Goal: Task Accomplishment & Management: Manage account settings

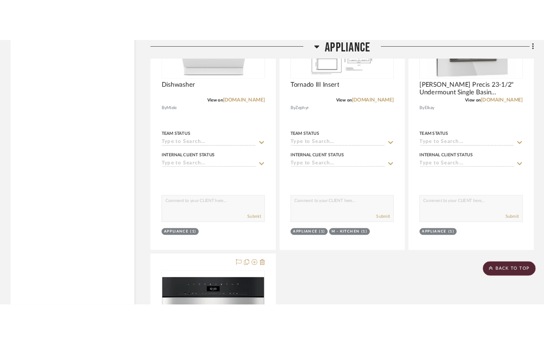
scroll to position [2189, 0]
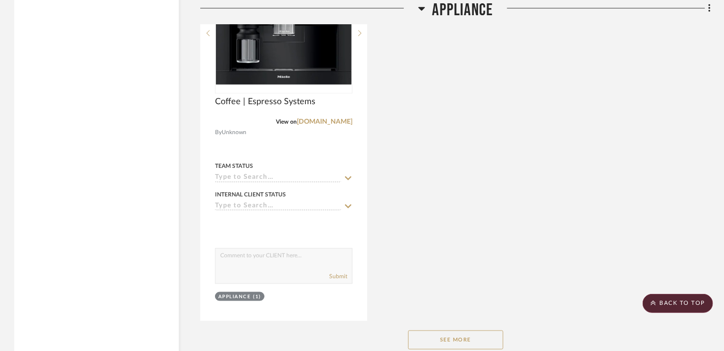
scroll to position [2522, 0]
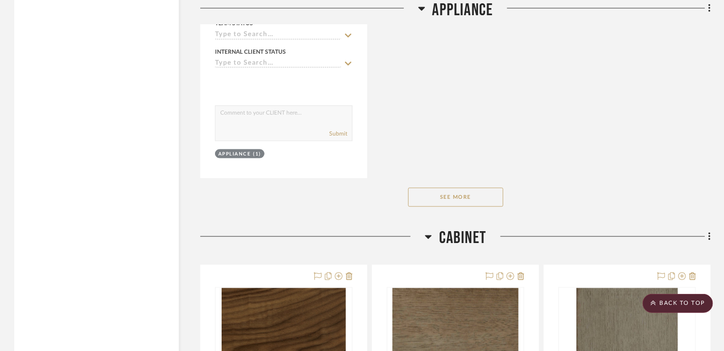
click at [476, 189] on button "See More" at bounding box center [455, 197] width 95 height 19
click at [472, 198] on button "See Less" at bounding box center [455, 197] width 95 height 19
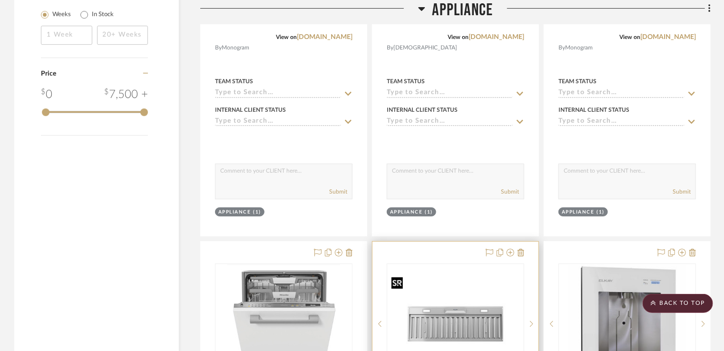
scroll to position [1475, 0]
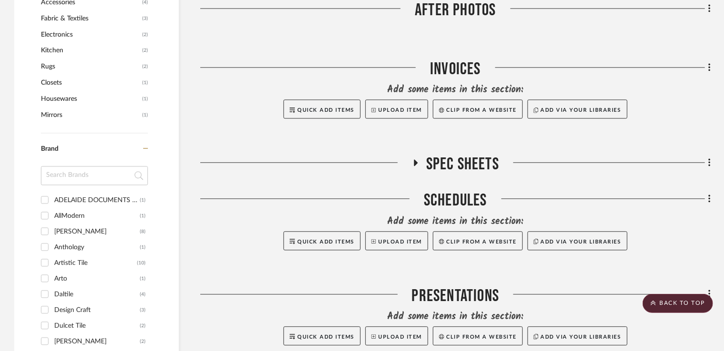
scroll to position [952, 0]
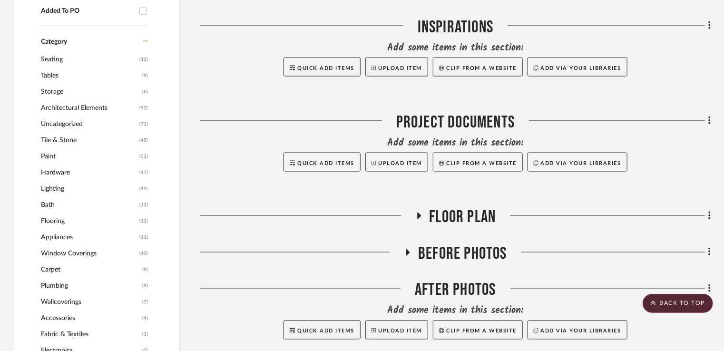
click at [67, 231] on span "Appliances" at bounding box center [89, 237] width 96 height 16
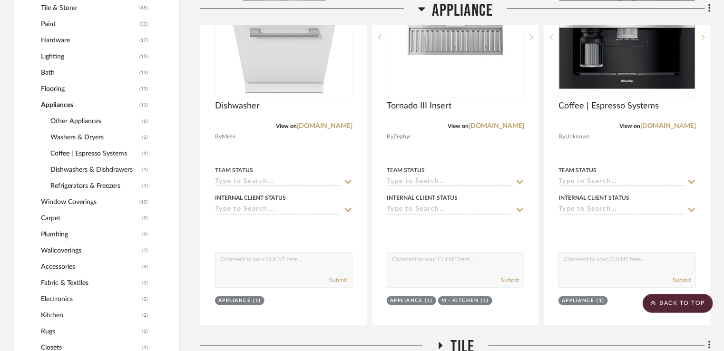
scroll to position [582, 0]
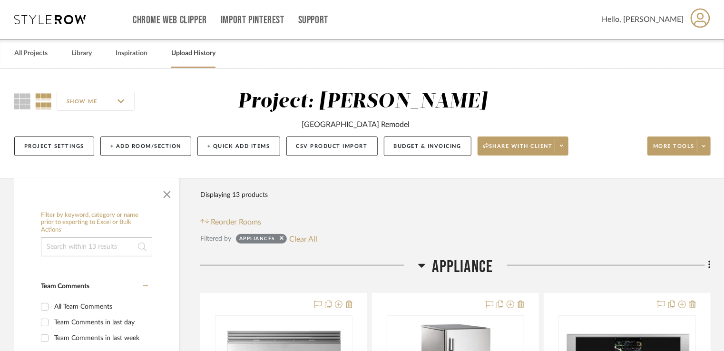
click at [191, 53] on link "Upload History" at bounding box center [193, 53] width 44 height 13
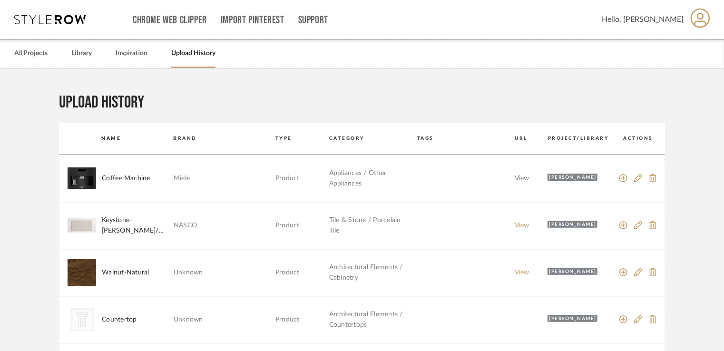
click at [520, 181] on link "View" at bounding box center [522, 178] width 15 height 7
click at [637, 182] on icon at bounding box center [638, 178] width 9 height 9
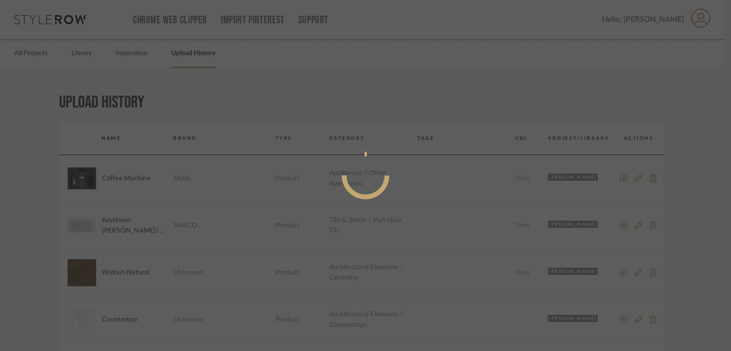
radio input "true"
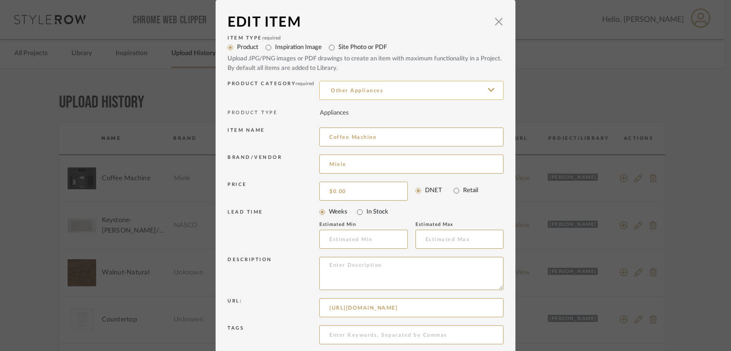
click at [392, 87] on input "Other Appliances" at bounding box center [411, 90] width 184 height 19
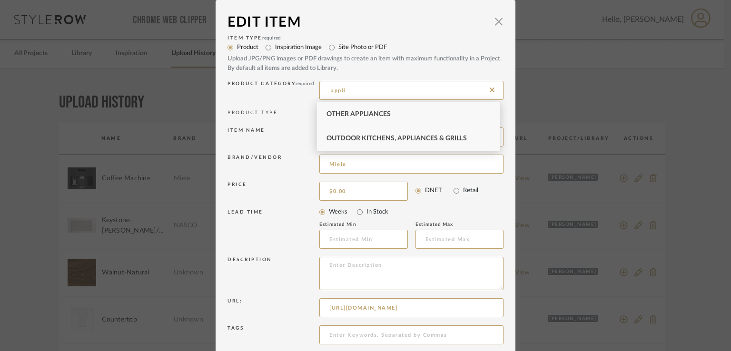
click at [378, 127] on div "Outdoor Kitchens, Appliances & Grills" at bounding box center [408, 139] width 183 height 24
type input "Outdoor Kitchens, Appliances & Grills"
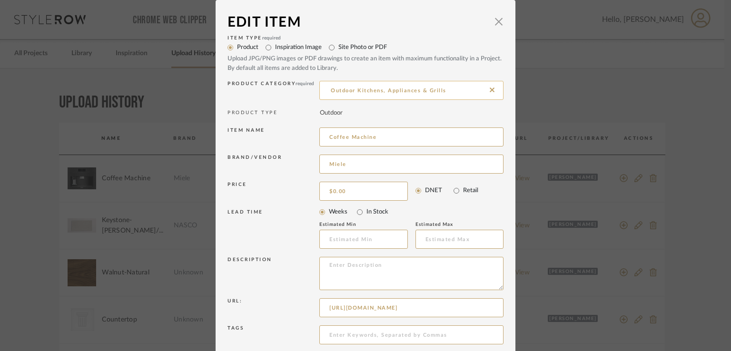
click at [415, 92] on input "Outdoor Kitchens, Appliances & Grills" at bounding box center [411, 90] width 184 height 19
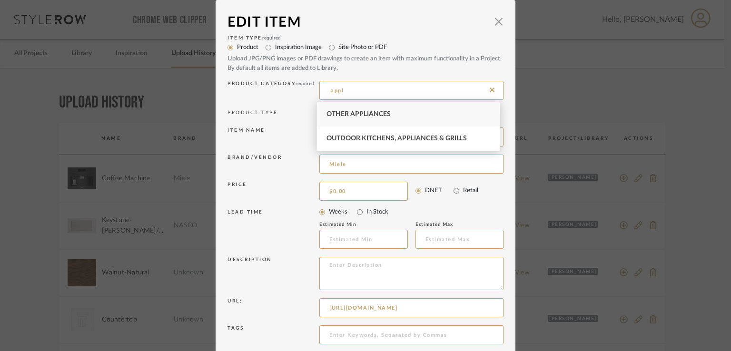
click at [411, 120] on div "Other Appliances" at bounding box center [408, 114] width 183 height 24
type input "Other Appliances"
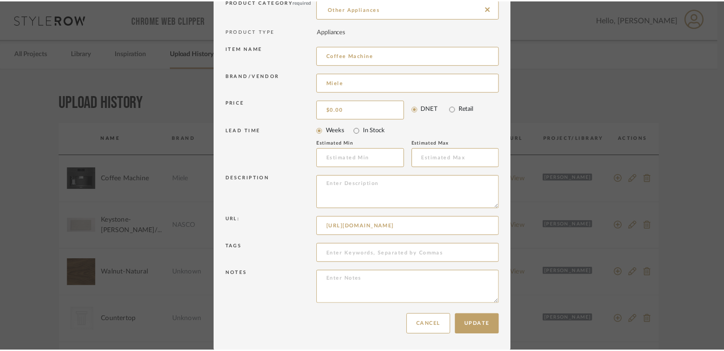
scroll to position [82, 0]
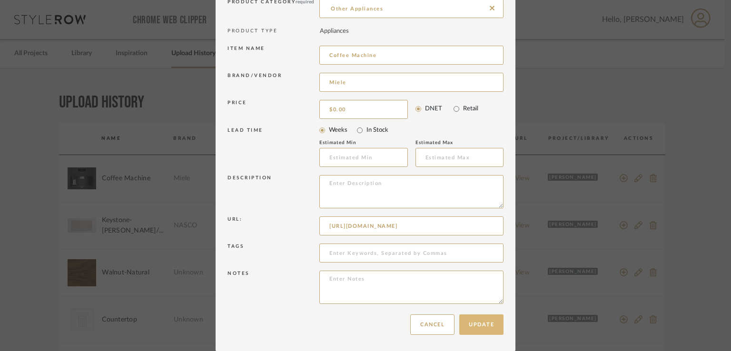
click at [478, 323] on button "Update" at bounding box center [481, 325] width 44 height 20
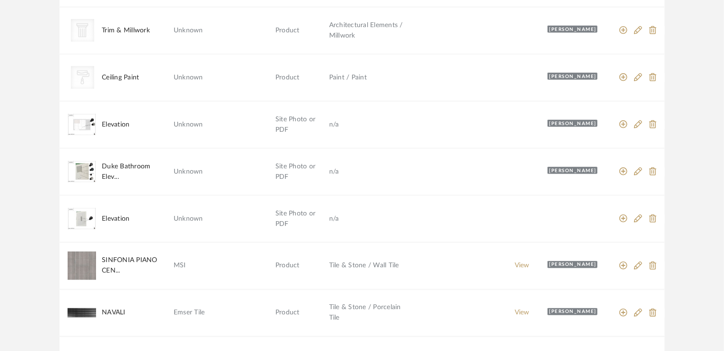
scroll to position [840, 0]
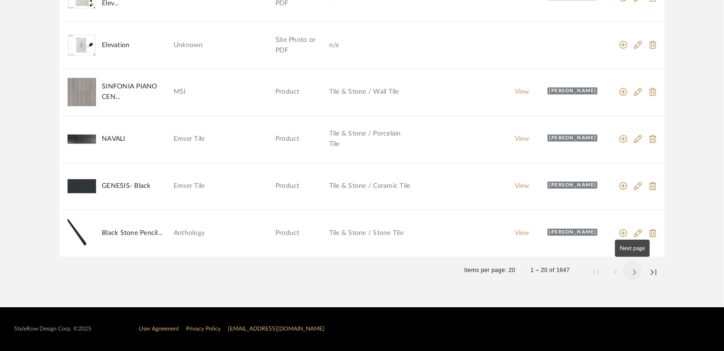
click at [636, 273] on span "Next page" at bounding box center [633, 270] width 23 height 23
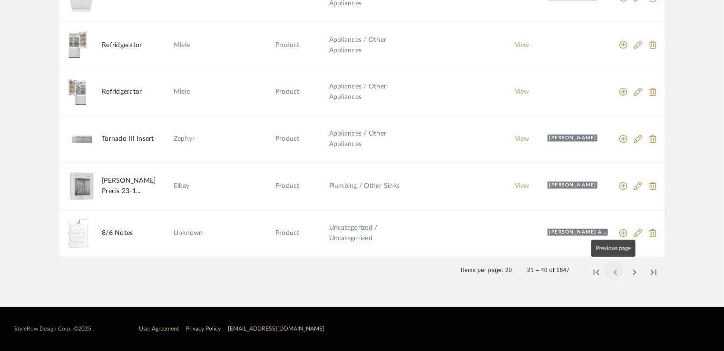
click at [609, 270] on span "Previous page" at bounding box center [614, 270] width 23 height 23
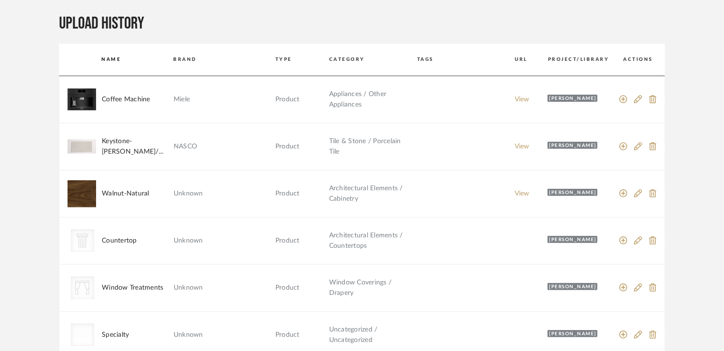
scroll to position [0, 0]
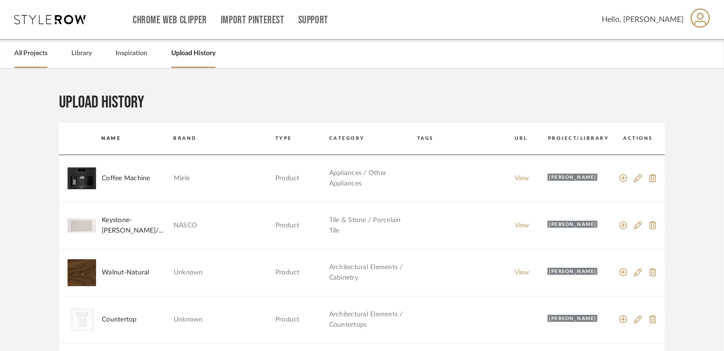
click at [40, 57] on link "All Projects" at bounding box center [30, 53] width 33 height 13
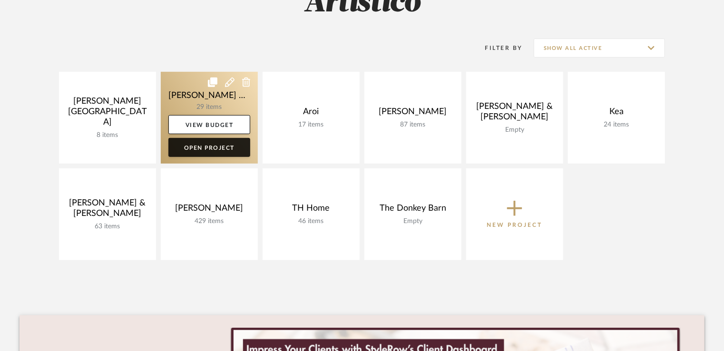
scroll to position [286, 0]
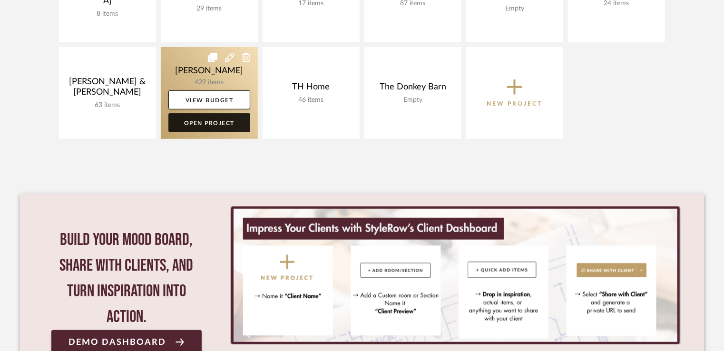
click at [191, 123] on link "Open Project" at bounding box center [209, 122] width 82 height 19
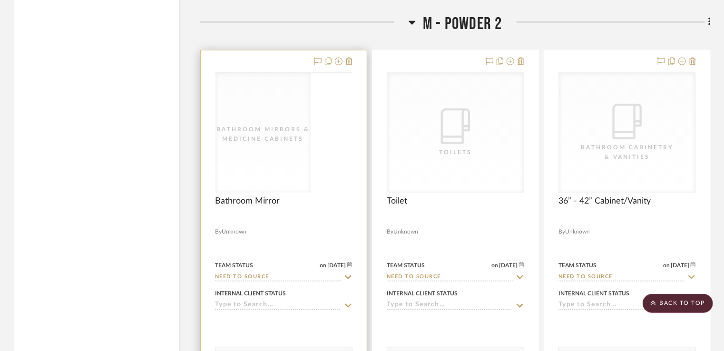
scroll to position [14730, 0]
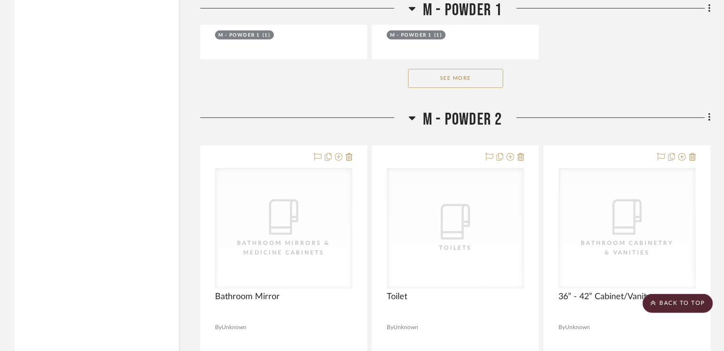
click at [413, 124] on icon at bounding box center [412, 117] width 7 height 11
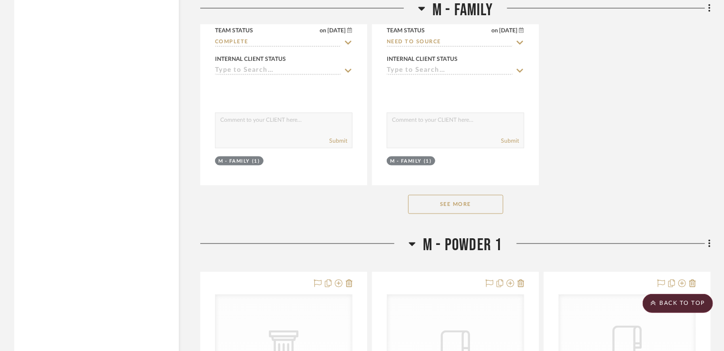
click at [411, 247] on icon at bounding box center [412, 245] width 7 height 4
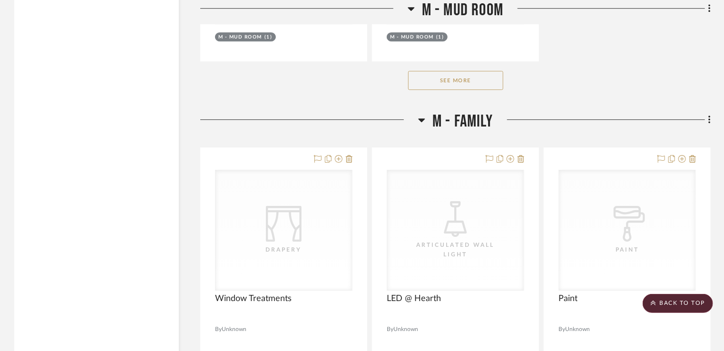
scroll to position [12302, 0]
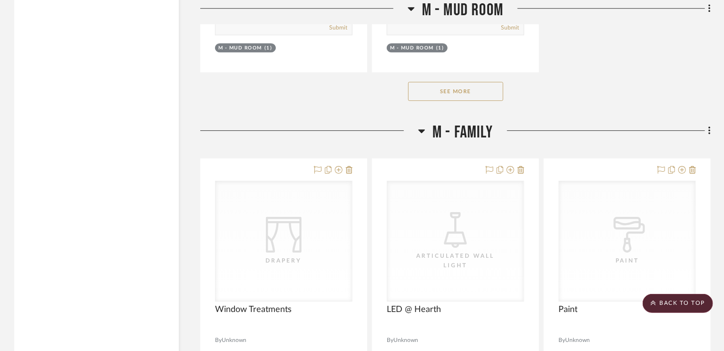
click at [418, 137] on icon at bounding box center [421, 130] width 7 height 11
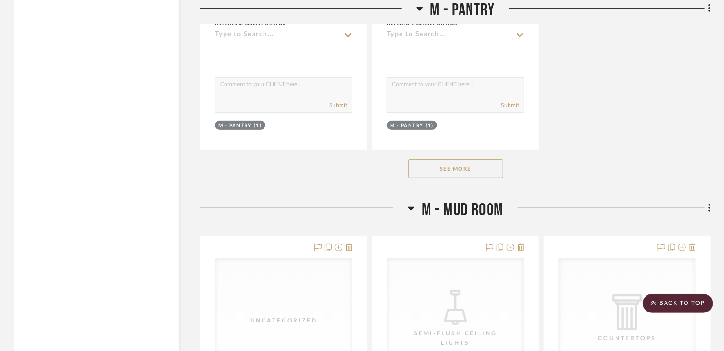
click at [408, 218] on fa-icon at bounding box center [411, 212] width 7 height 14
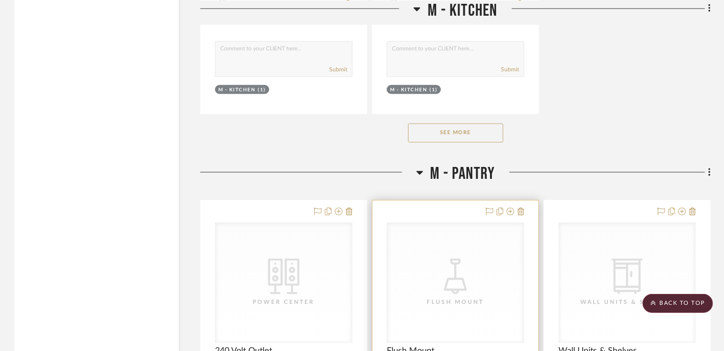
scroll to position [9827, 0]
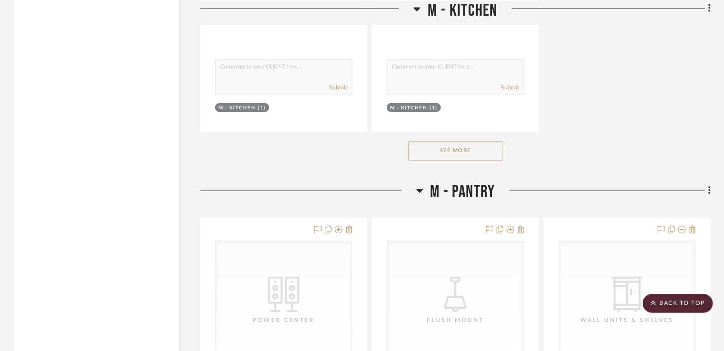
click at [421, 197] on icon at bounding box center [419, 190] width 7 height 11
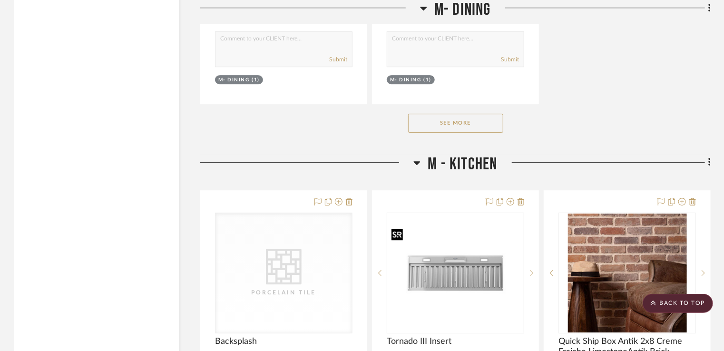
scroll to position [8638, 0]
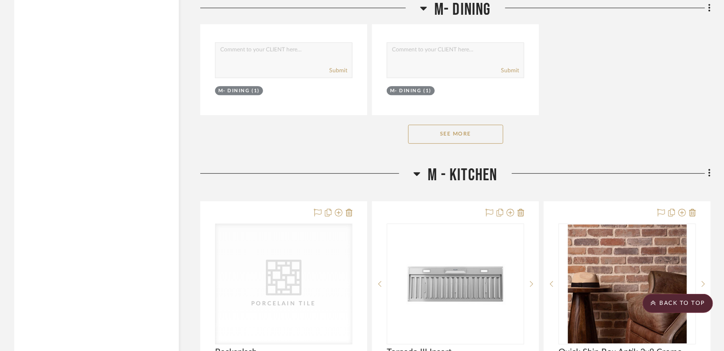
drag, startPoint x: 417, startPoint y: 175, endPoint x: 395, endPoint y: 188, distance: 25.9
click at [395, 188] on div "M - Kitchen" at bounding box center [455, 177] width 511 height 24
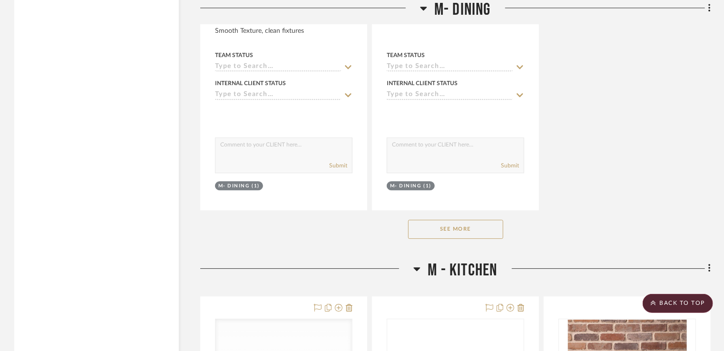
click at [419, 268] on icon at bounding box center [417, 268] width 7 height 11
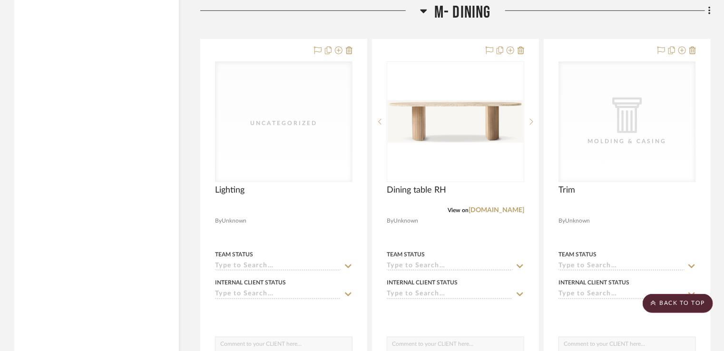
scroll to position [7495, 0]
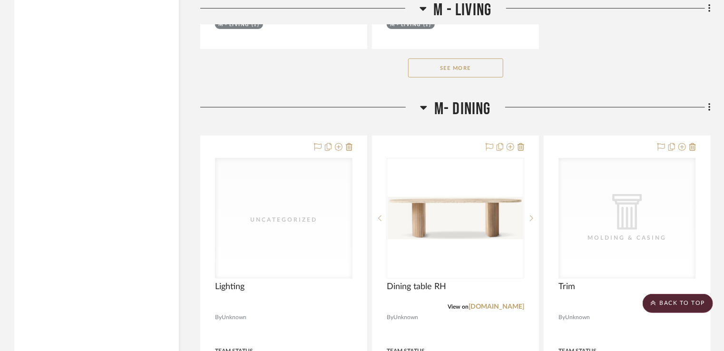
click at [423, 112] on icon at bounding box center [423, 107] width 7 height 11
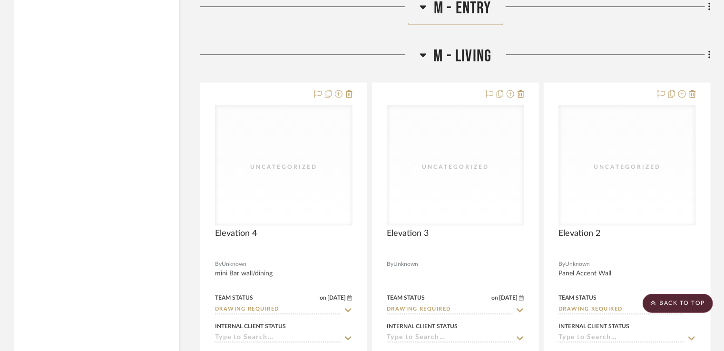
scroll to position [6210, 0]
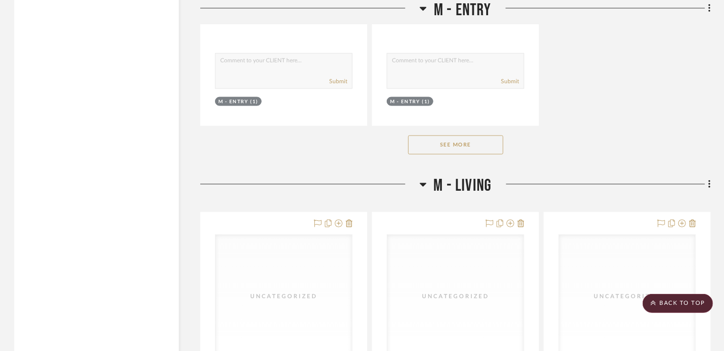
click at [425, 189] on icon at bounding box center [423, 184] width 7 height 11
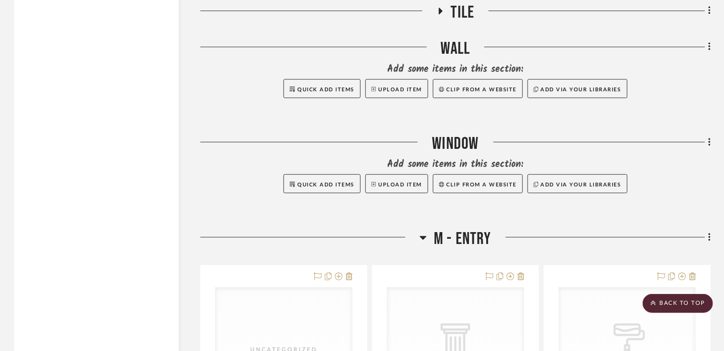
scroll to position [4925, 0]
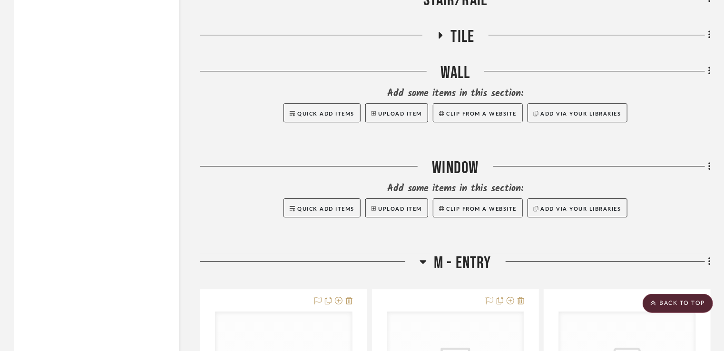
click at [427, 262] on h3 "M - Entry" at bounding box center [456, 263] width 72 height 20
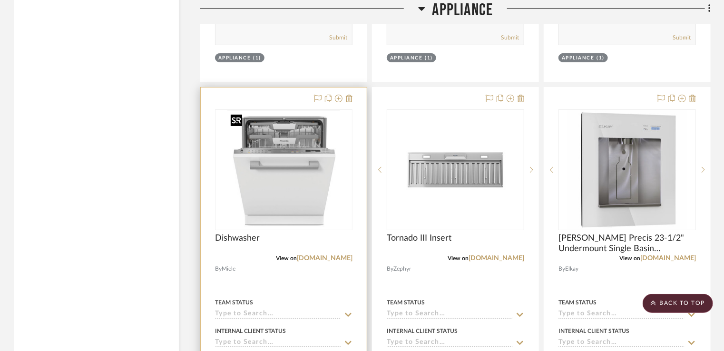
scroll to position [1737, 0]
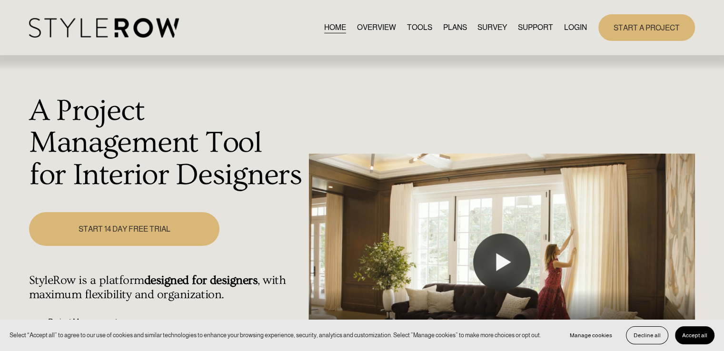
click at [571, 27] on link "LOGIN" at bounding box center [575, 27] width 23 height 13
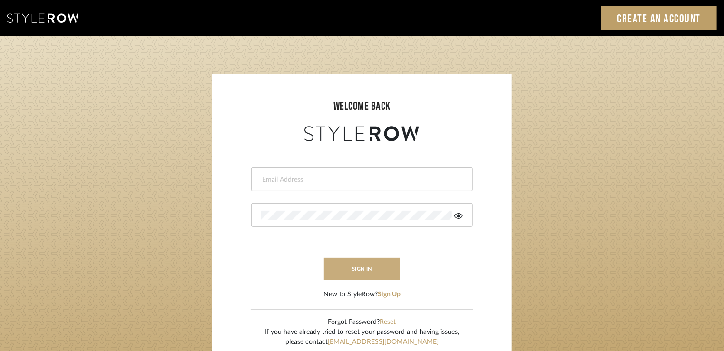
type input "[PERSON_NAME][EMAIL_ADDRESS][DOMAIN_NAME]"
click at [358, 270] on button "sign in" at bounding box center [362, 269] width 76 height 22
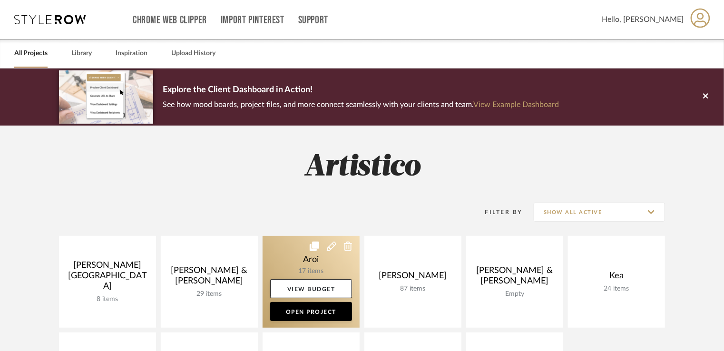
scroll to position [190, 0]
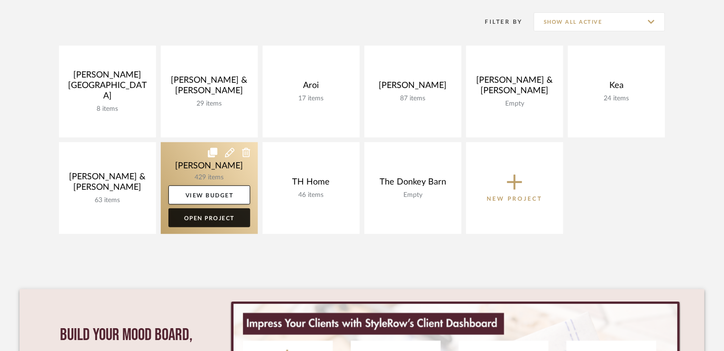
click at [225, 218] on link "Open Project" at bounding box center [209, 217] width 82 height 19
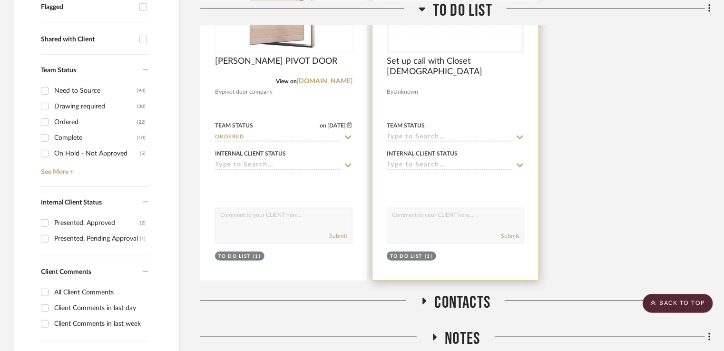
scroll to position [381, 0]
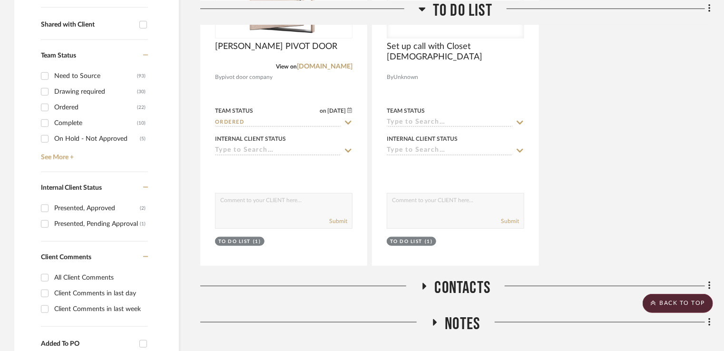
click at [441, 287] on span "Contacts" at bounding box center [463, 288] width 56 height 20
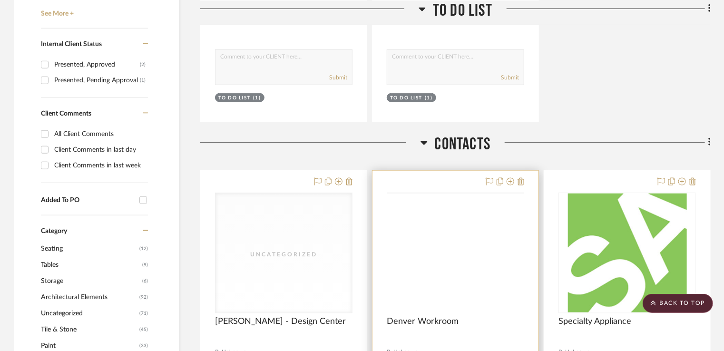
scroll to position [524, 0]
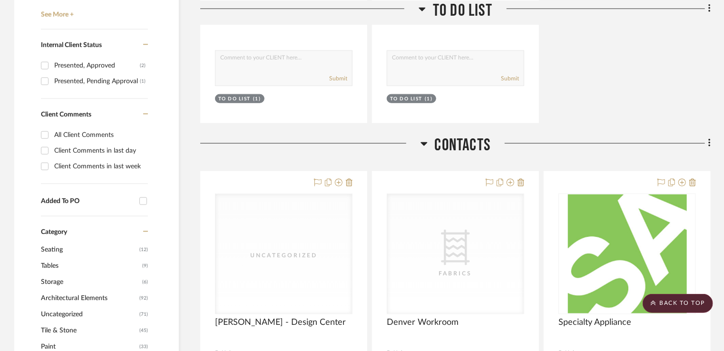
click at [438, 149] on span "Contacts" at bounding box center [463, 145] width 56 height 20
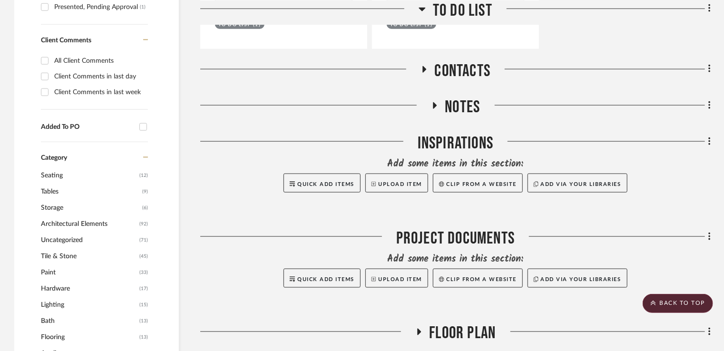
scroll to position [666, 0]
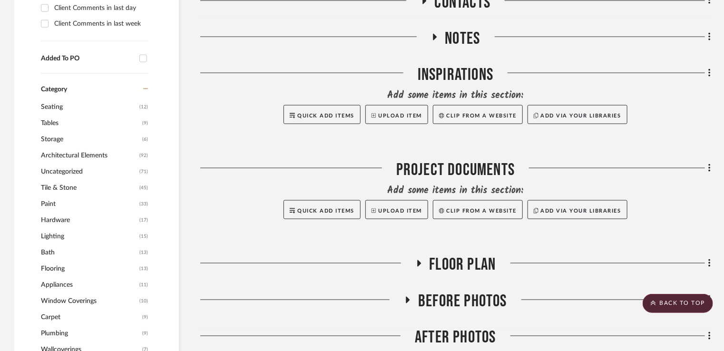
click at [59, 280] on span "Appliances" at bounding box center [89, 285] width 96 height 16
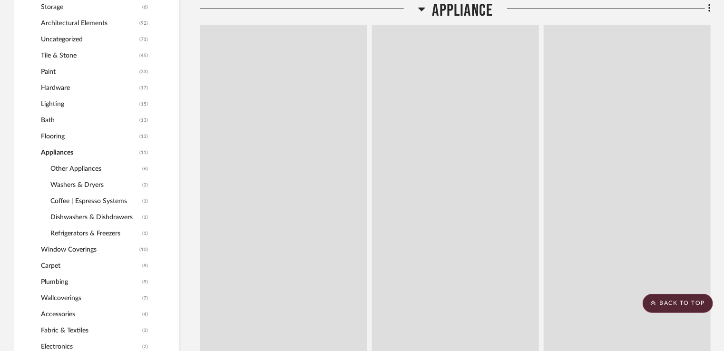
scroll to position [534, 0]
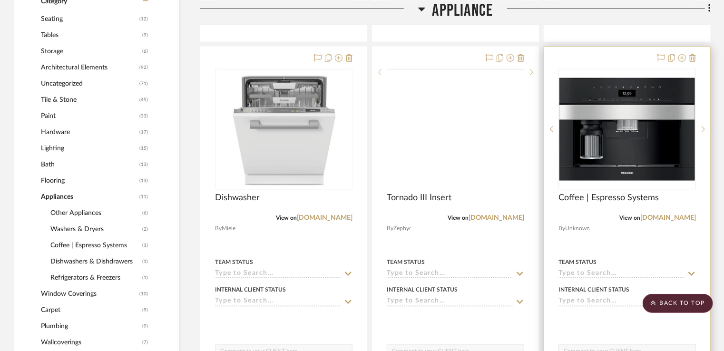
scroll to position [581, 0]
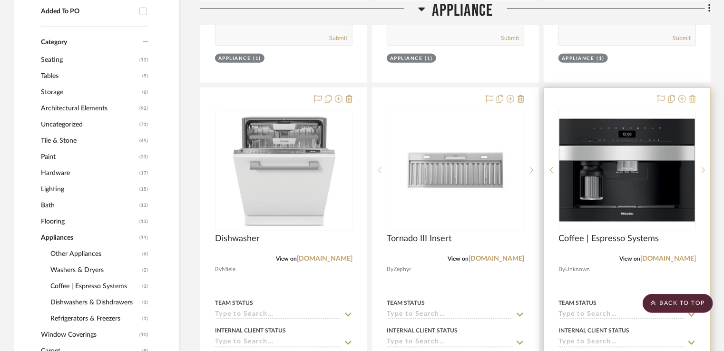
click at [694, 99] on icon at bounding box center [693, 99] width 7 height 8
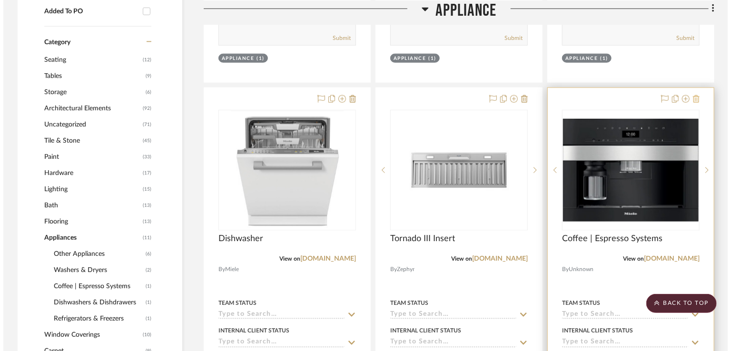
scroll to position [0, 0]
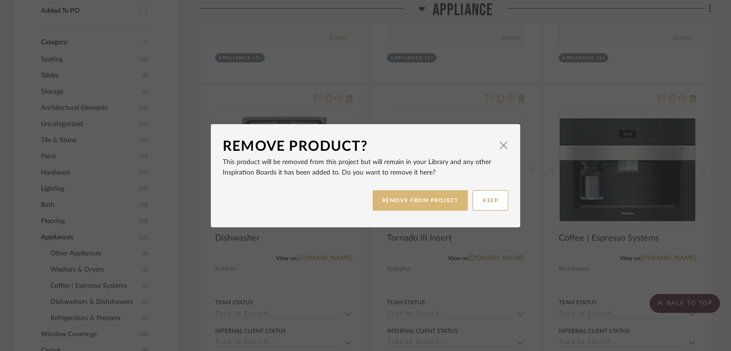
click at [422, 205] on button "REMOVE FROM PROJECT" at bounding box center [421, 200] width 96 height 20
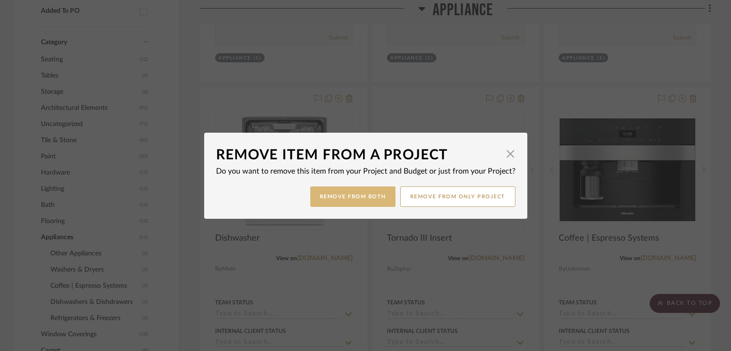
click at [370, 201] on button "Remove from Both" at bounding box center [352, 197] width 85 height 20
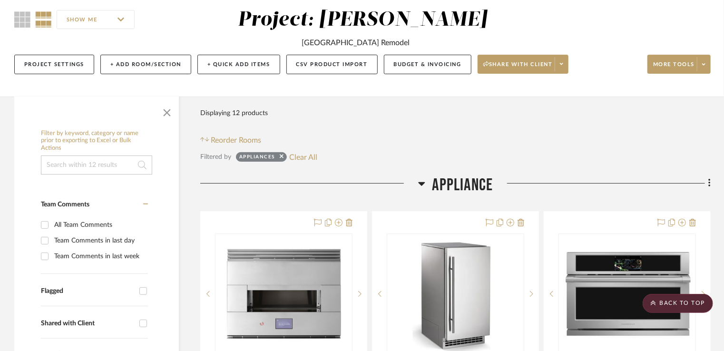
scroll to position [58, 0]
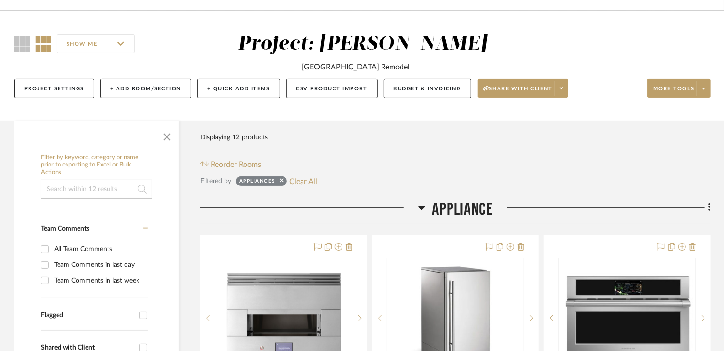
click at [709, 212] on icon at bounding box center [710, 207] width 3 height 10
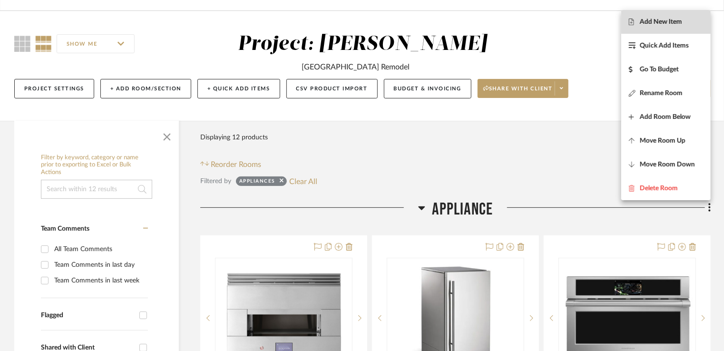
click at [654, 23] on span "Add New Item" at bounding box center [661, 22] width 42 height 8
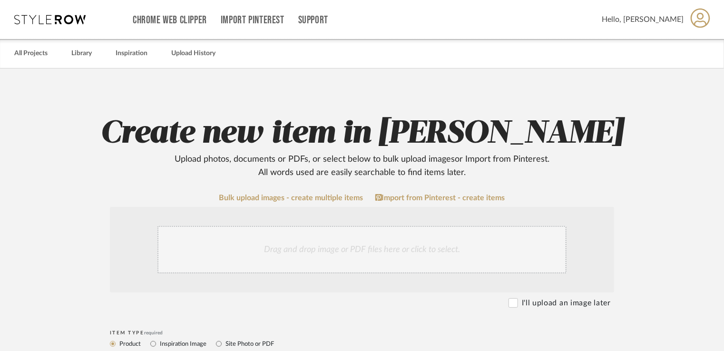
click at [408, 241] on div "Drag and drop image or PDF files here or click to select." at bounding box center [362, 250] width 409 height 48
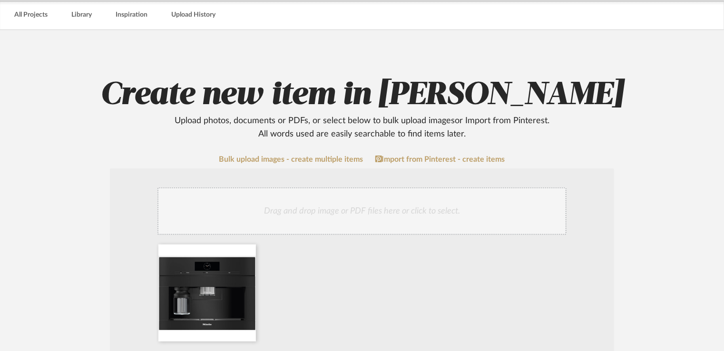
scroll to position [95, 0]
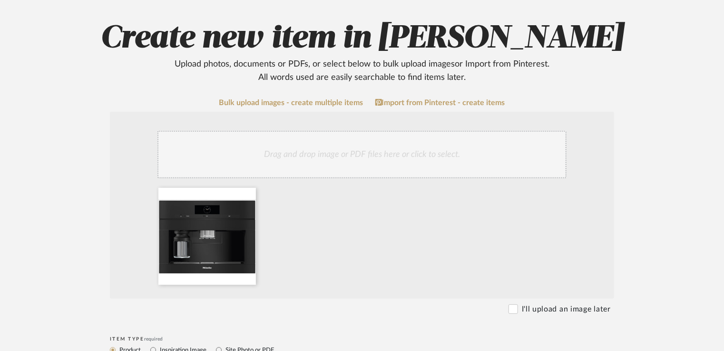
click at [362, 160] on div "Drag and drop image or PDF files here or click to select." at bounding box center [362, 155] width 409 height 48
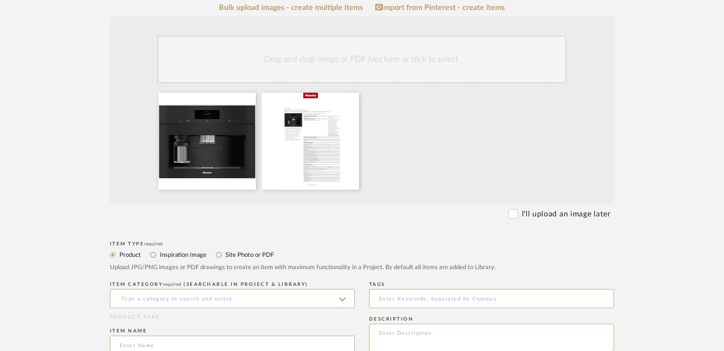
scroll to position [238, 0]
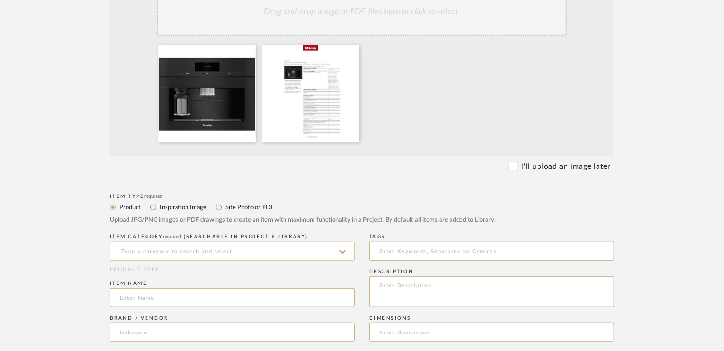
click at [164, 258] on input at bounding box center [232, 251] width 245 height 19
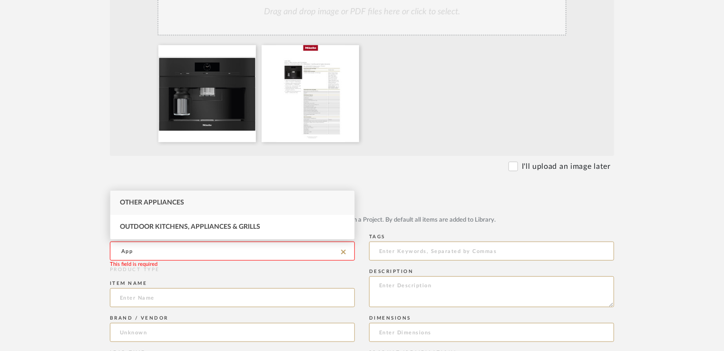
click at [154, 206] on span "Other Appliances" at bounding box center [152, 202] width 64 height 7
type input "Other Appliances"
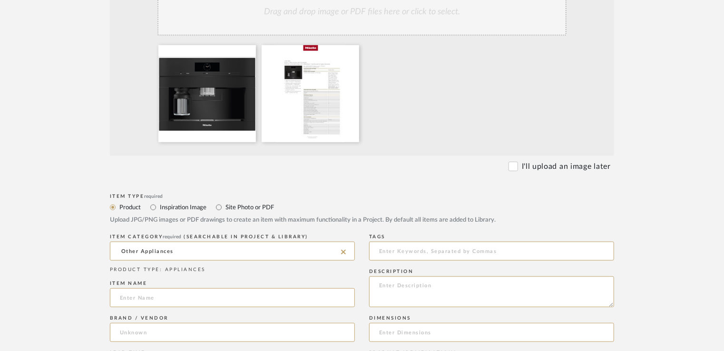
scroll to position [286, 0]
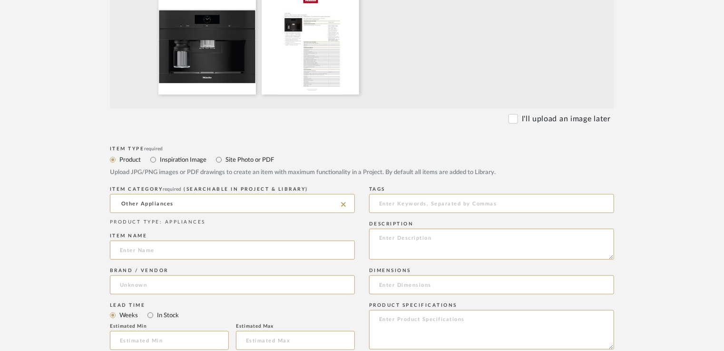
click at [145, 261] on div "Item name" at bounding box center [232, 248] width 245 height 35
click at [147, 252] on input at bounding box center [232, 250] width 245 height 19
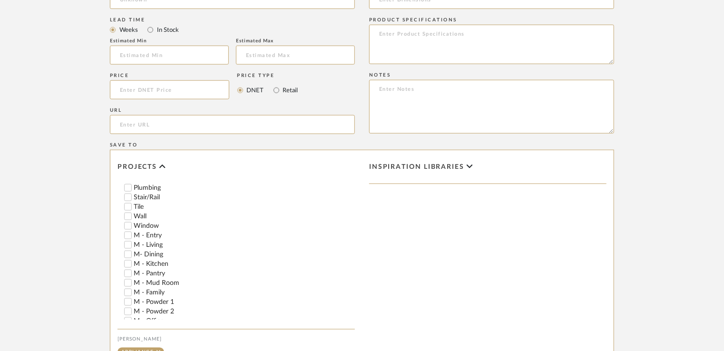
scroll to position [428, 0]
type input "Coffee Maker"
click at [128, 270] on input "M - Pantry" at bounding box center [128, 272] width 10 height 10
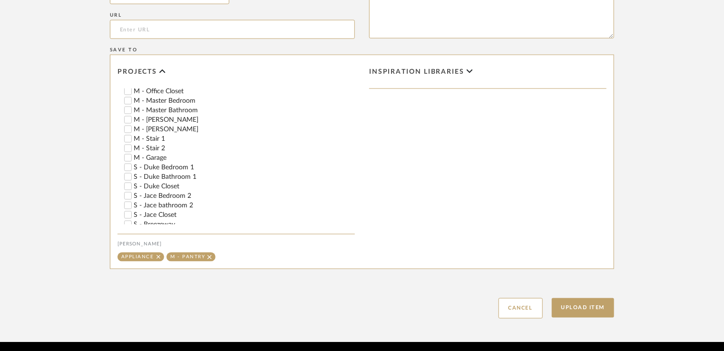
scroll to position [701, 0]
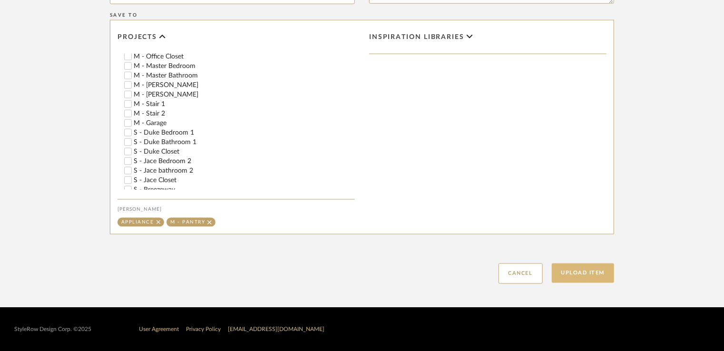
click at [583, 278] on button "Upload Item" at bounding box center [583, 274] width 63 height 20
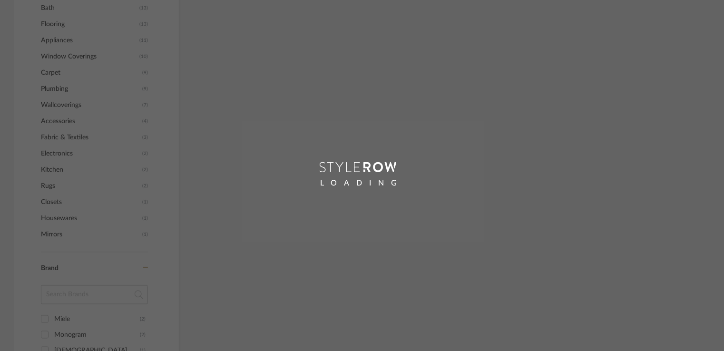
scroll to position [79, 0]
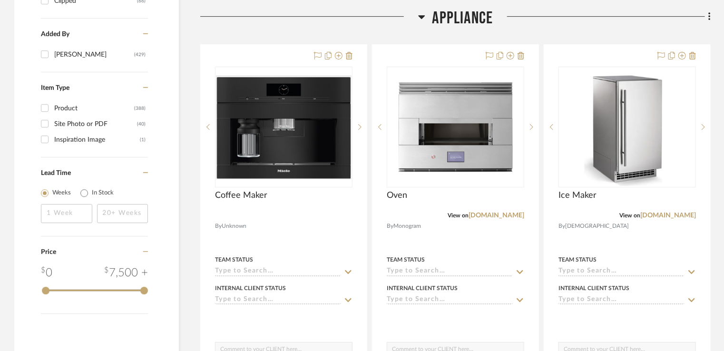
scroll to position [1543, 0]
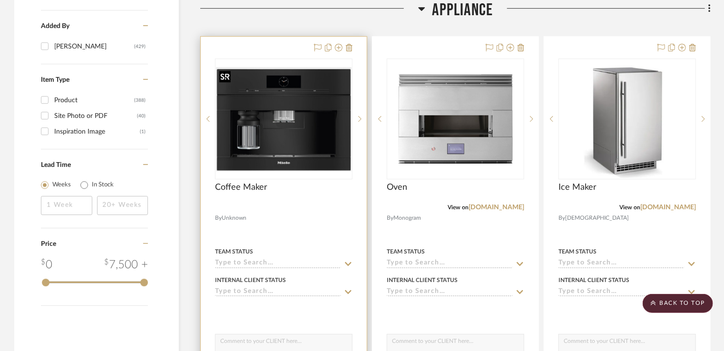
click at [259, 144] on img "0" at bounding box center [284, 119] width 136 height 104
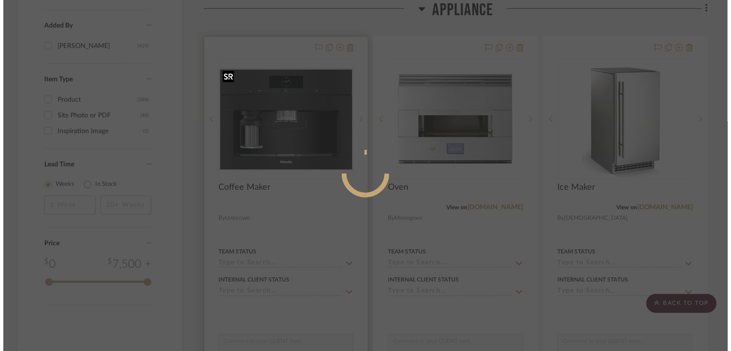
scroll to position [0, 0]
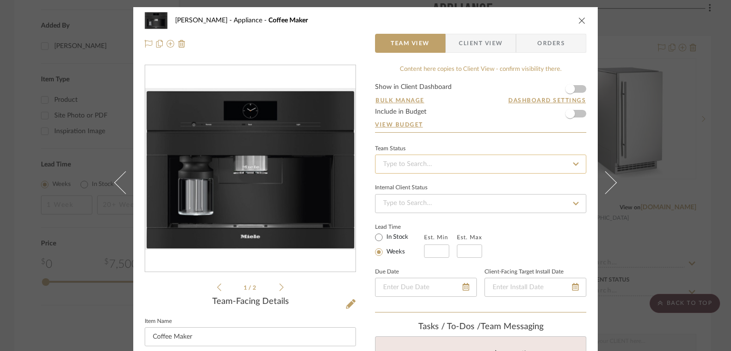
click at [439, 166] on input at bounding box center [480, 164] width 211 height 19
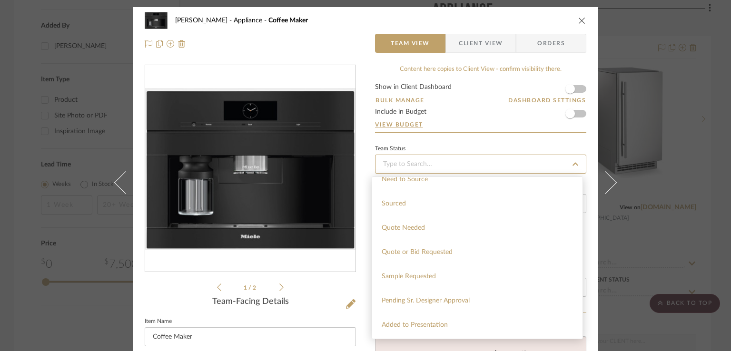
scroll to position [286, 0]
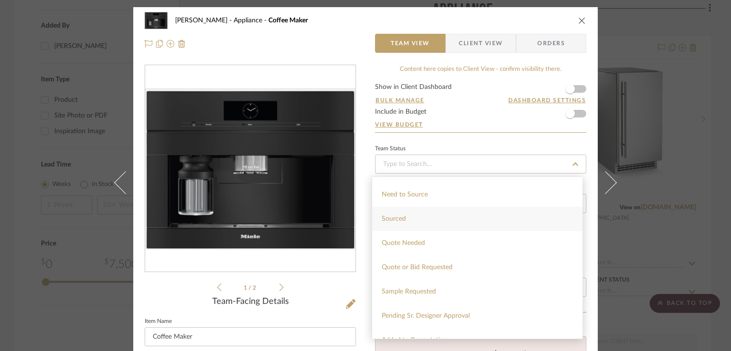
click at [405, 223] on div "Sourced" at bounding box center [477, 219] width 210 height 24
type input "[DATE]"
type input "Sourced"
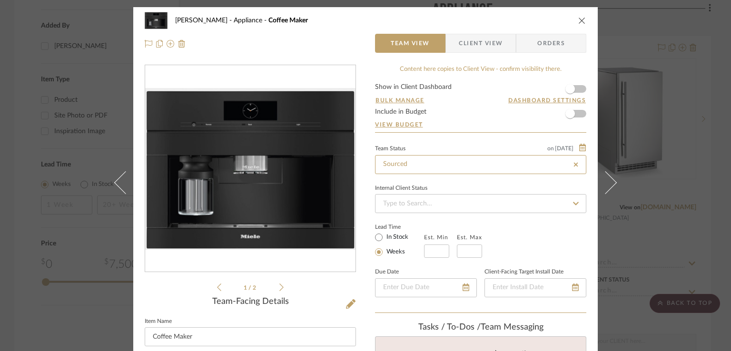
type input "[DATE]"
type input "Sourced"
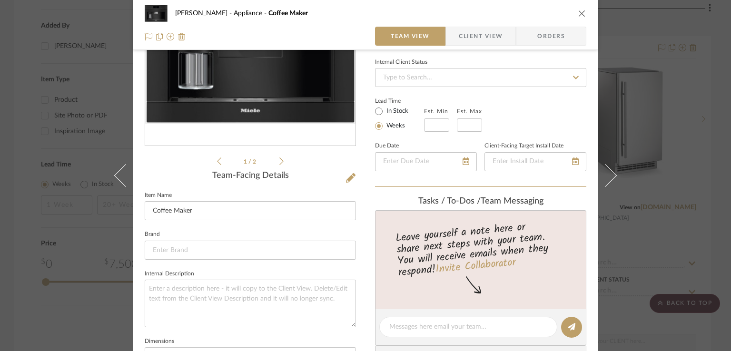
scroll to position [143, 0]
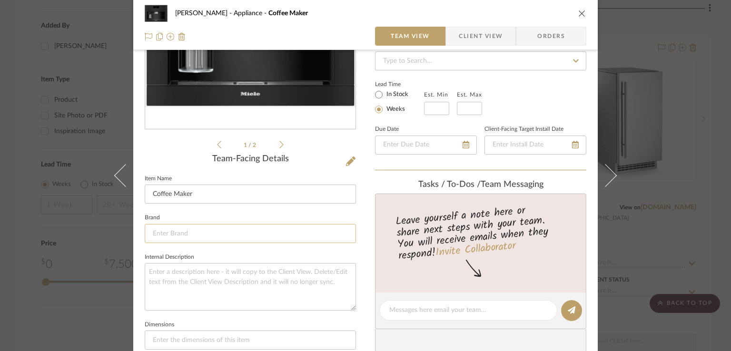
click at [206, 233] on input at bounding box center [250, 233] width 211 height 19
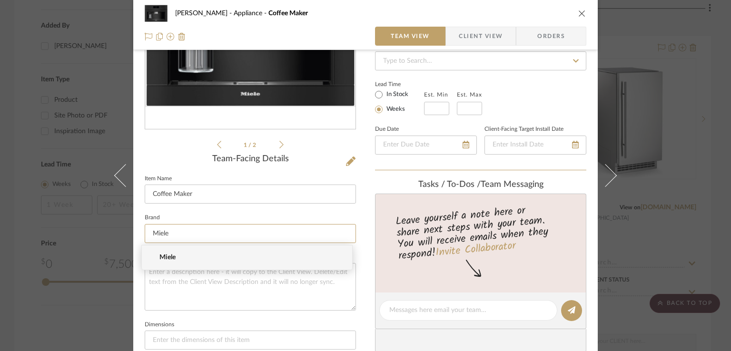
type input "Miele"
click at [175, 256] on span "Miele" at bounding box center [250, 258] width 183 height 8
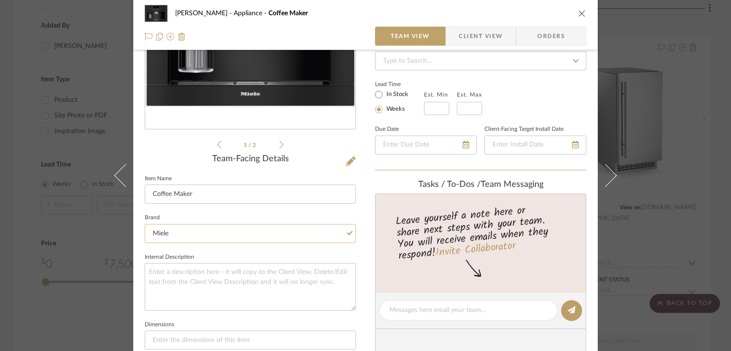
scroll to position [0, 0]
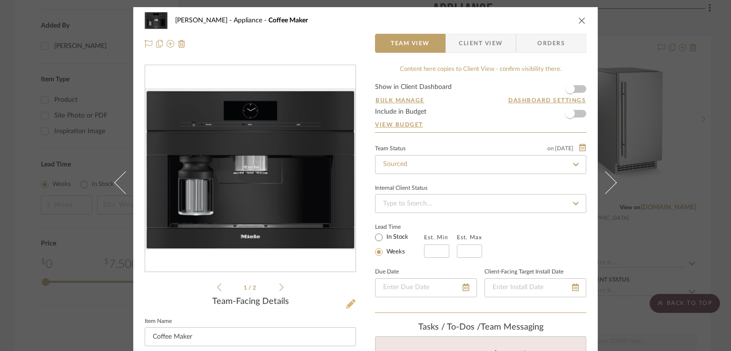
click at [350, 303] on icon at bounding box center [351, 304] width 10 height 10
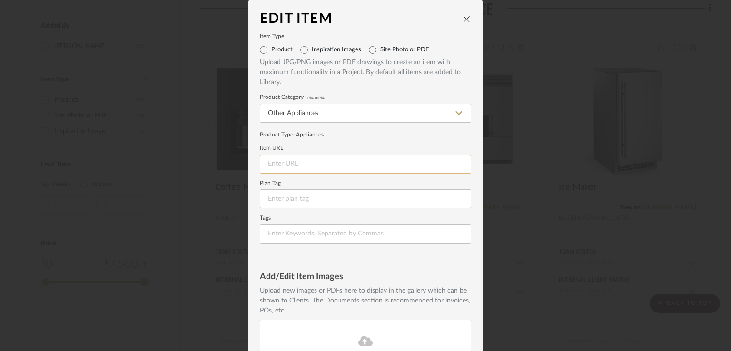
click at [281, 166] on input at bounding box center [365, 164] width 211 height 19
paste input "[URL][DOMAIN_NAME]"
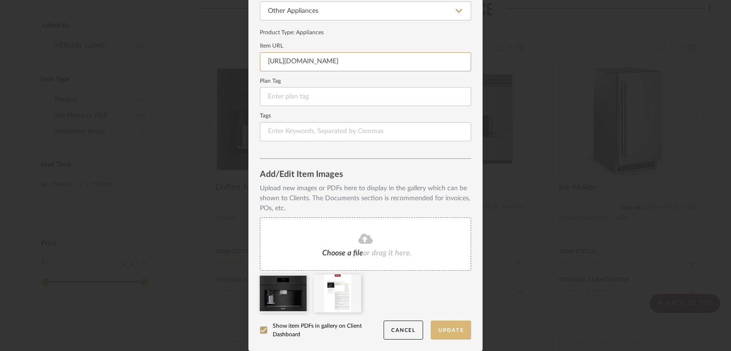
type input "[URL][DOMAIN_NAME]"
click at [453, 325] on button "Update" at bounding box center [451, 331] width 40 height 20
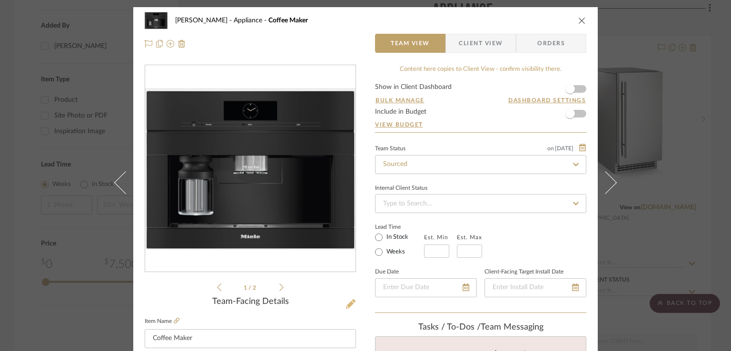
click at [346, 301] on icon at bounding box center [351, 304] width 10 height 10
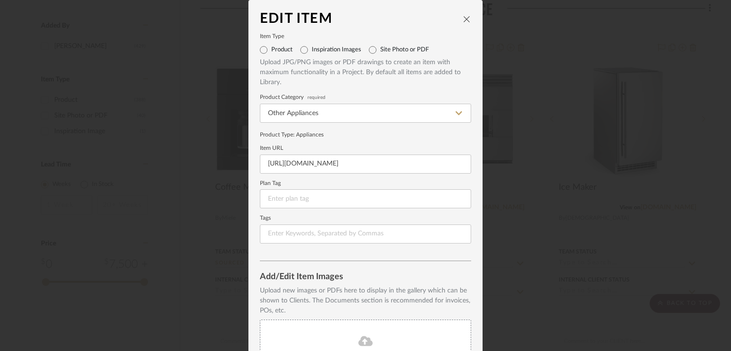
scroll to position [102, 0]
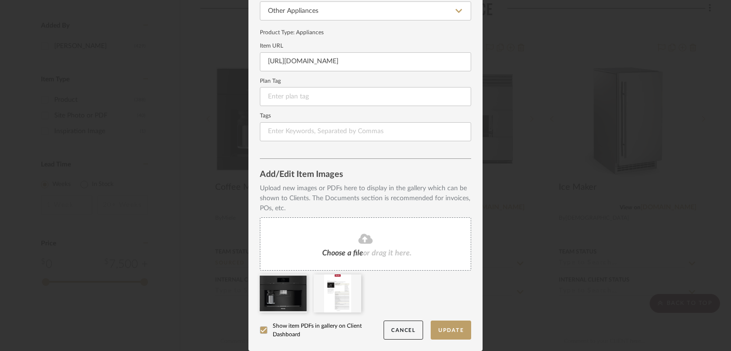
click at [262, 331] on icon at bounding box center [263, 330] width 7 height 7
click at [439, 335] on button "Update" at bounding box center [451, 331] width 40 height 20
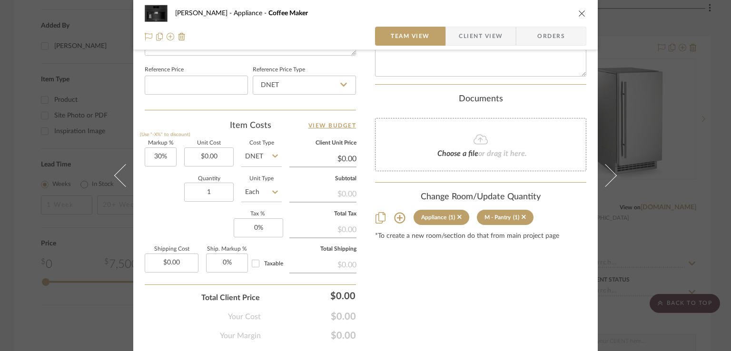
scroll to position [534, 0]
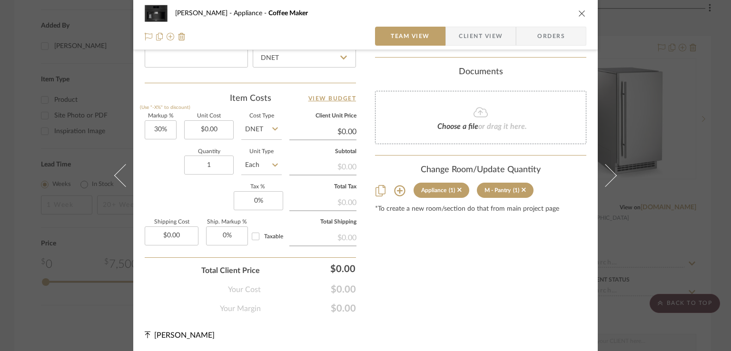
click at [582, 10] on icon "close" at bounding box center [582, 14] width 8 height 8
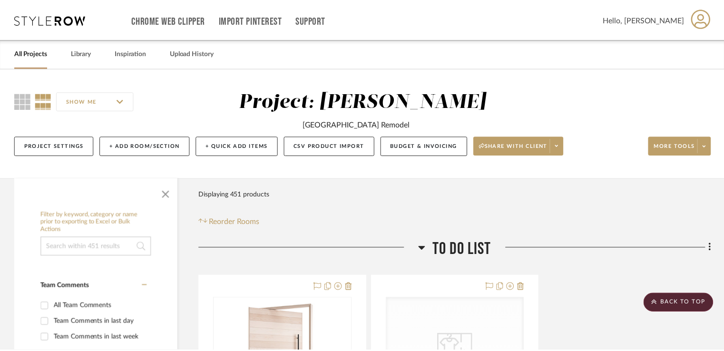
scroll to position [1543, 0]
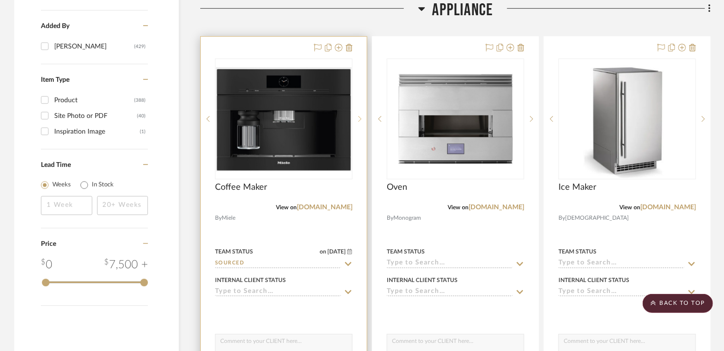
click at [363, 119] on sr-next-btn at bounding box center [360, 119] width 14 height 7
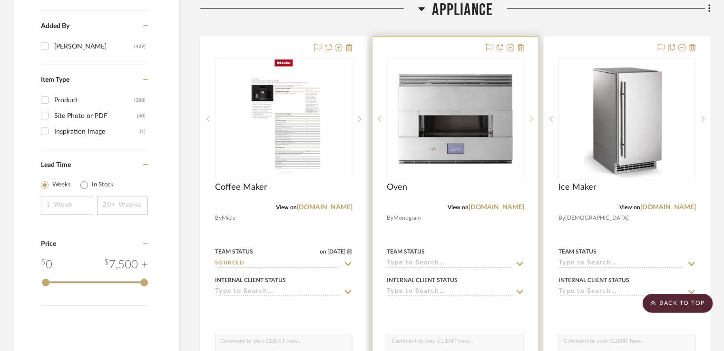
click at [532, 122] on div at bounding box center [531, 119] width 14 height 121
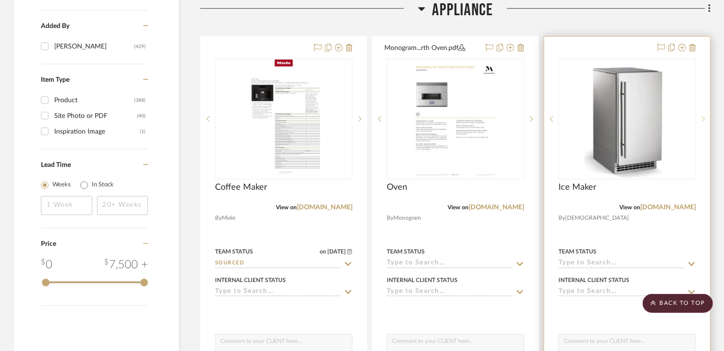
click at [705, 120] on icon at bounding box center [703, 119] width 3 height 7
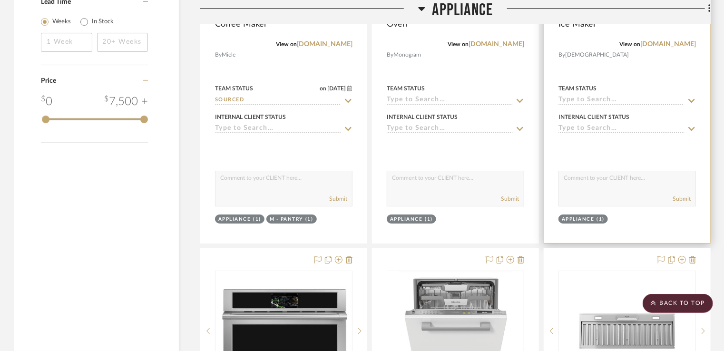
scroll to position [1781, 0]
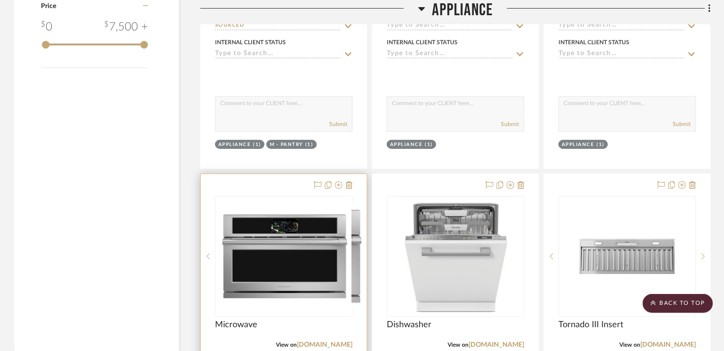
click at [358, 256] on icon at bounding box center [359, 256] width 3 height 7
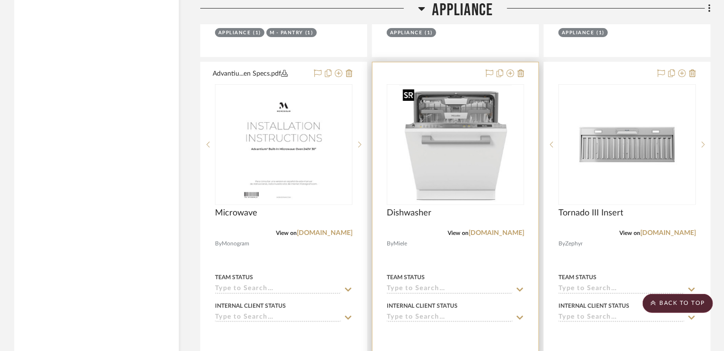
scroll to position [1876, 0]
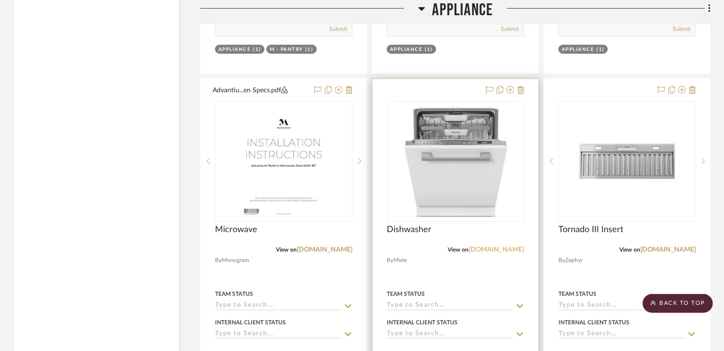
click at [484, 251] on link "[DOMAIN_NAME]" at bounding box center [497, 250] width 56 height 7
click at [472, 202] on img "0" at bounding box center [455, 161] width 113 height 119
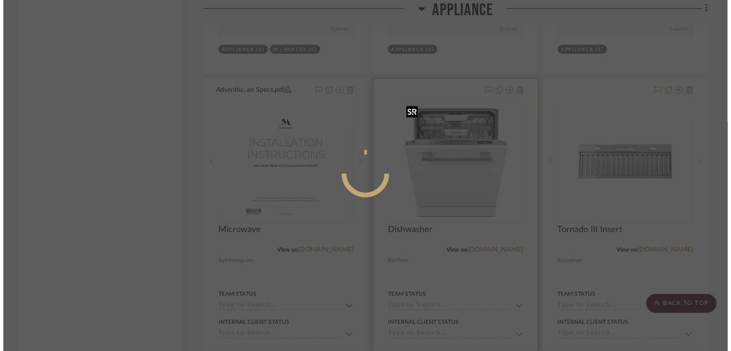
scroll to position [0, 0]
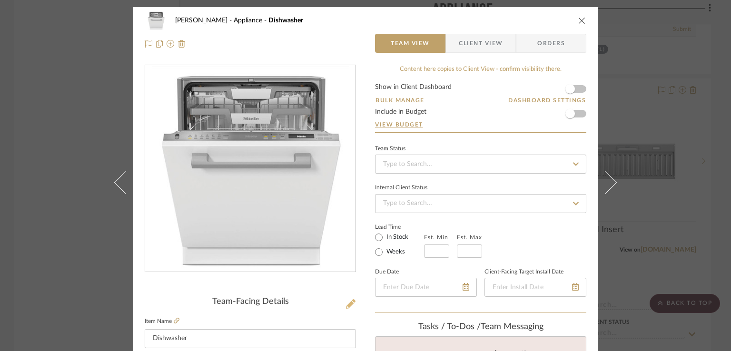
click at [346, 306] on icon at bounding box center [351, 304] width 10 height 10
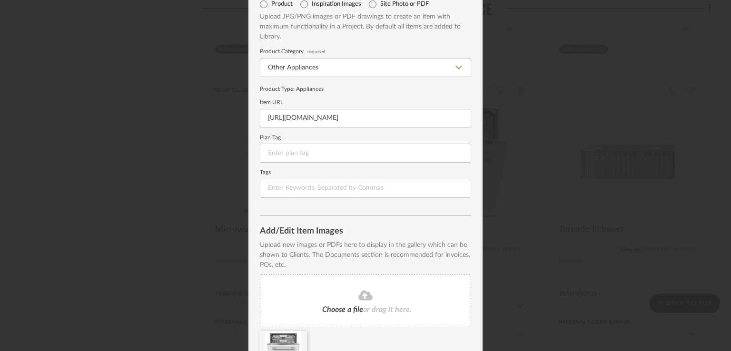
scroll to position [102, 0]
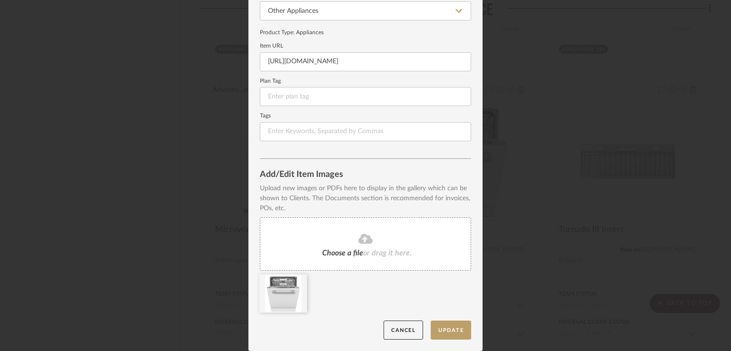
click at [337, 246] on div "Choose a file or drag it here." at bounding box center [365, 243] width 211 height 53
click at [260, 330] on icon at bounding box center [263, 330] width 7 height 7
click at [438, 328] on button "Update" at bounding box center [451, 331] width 40 height 20
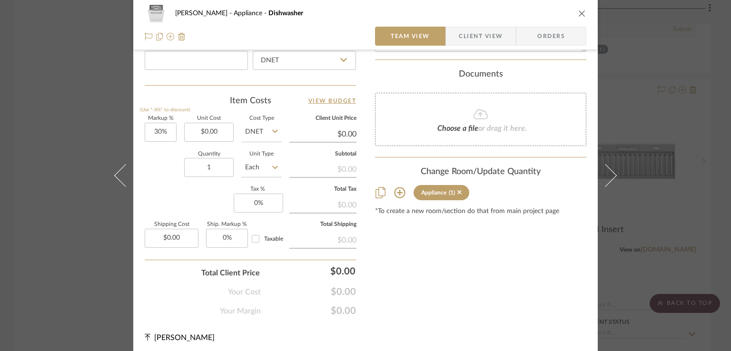
scroll to position [534, 0]
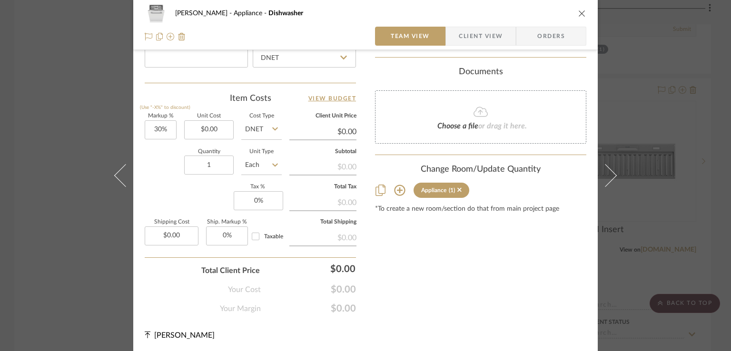
click at [398, 191] on icon at bounding box center [399, 190] width 11 height 11
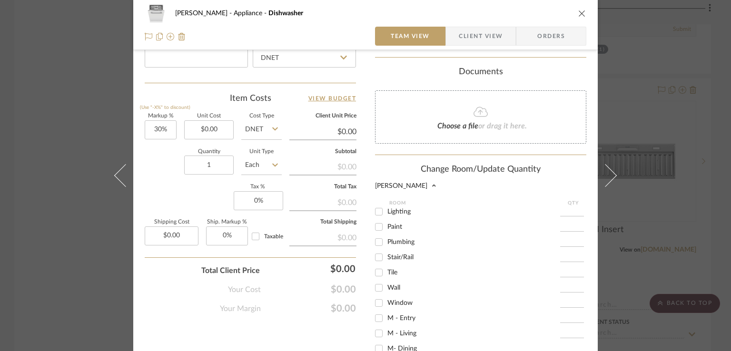
scroll to position [476, 0]
click at [377, 314] on input "M - Kitchen" at bounding box center [378, 316] width 15 height 15
checkbox input "true"
type input "1"
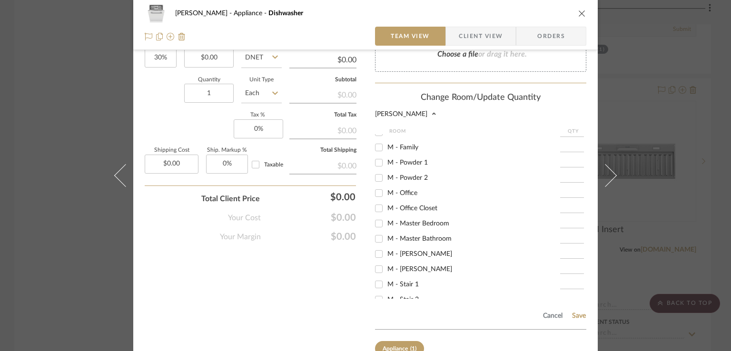
scroll to position [662, 0]
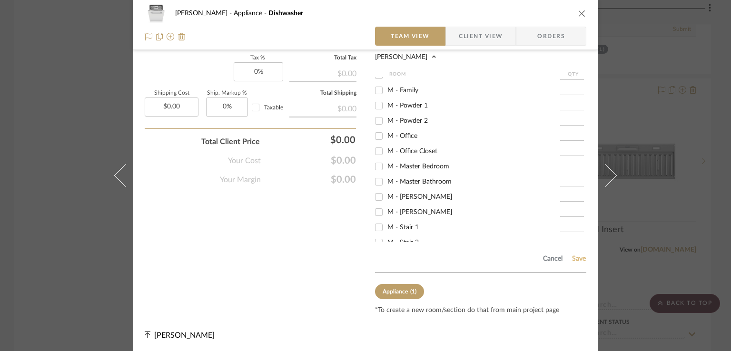
click at [573, 260] on button "Save" at bounding box center [579, 259] width 15 height 8
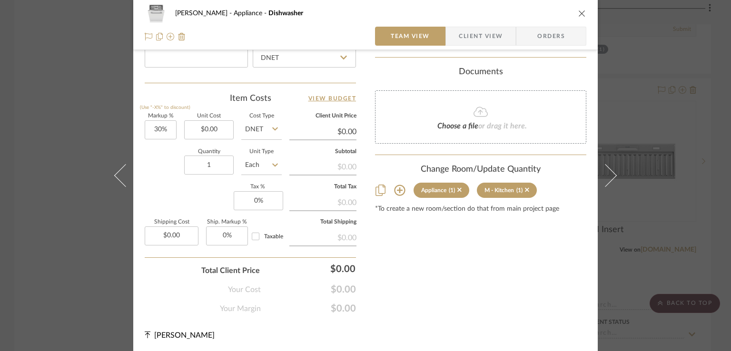
click at [578, 17] on button "close" at bounding box center [582, 13] width 9 height 9
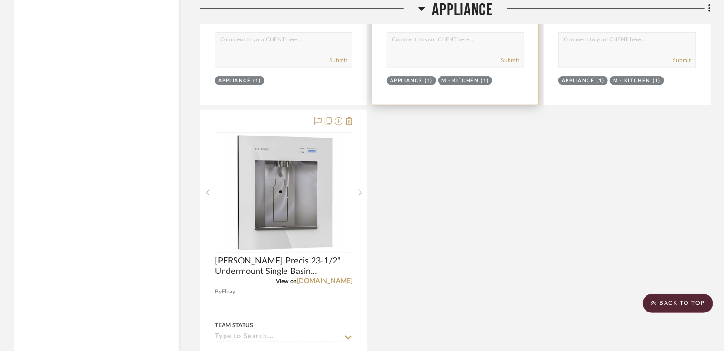
scroll to position [2304, 0]
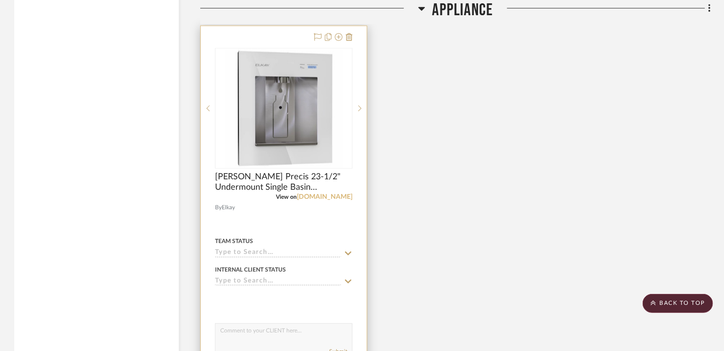
click at [350, 198] on link "[DOMAIN_NAME]" at bounding box center [325, 197] width 56 height 7
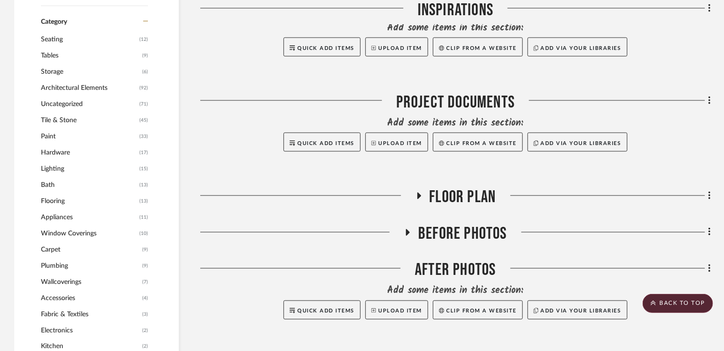
scroll to position [829, 0]
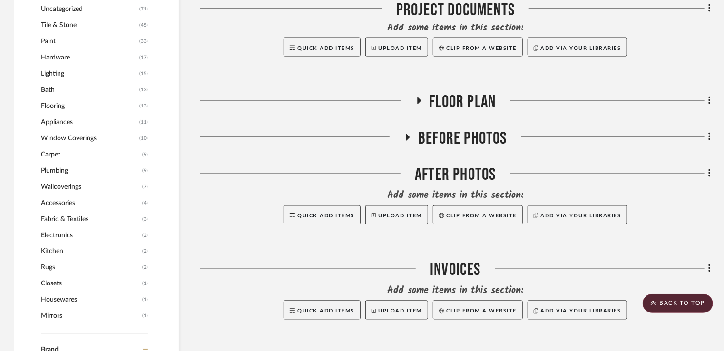
click at [67, 54] on span "Hardware" at bounding box center [89, 57] width 96 height 16
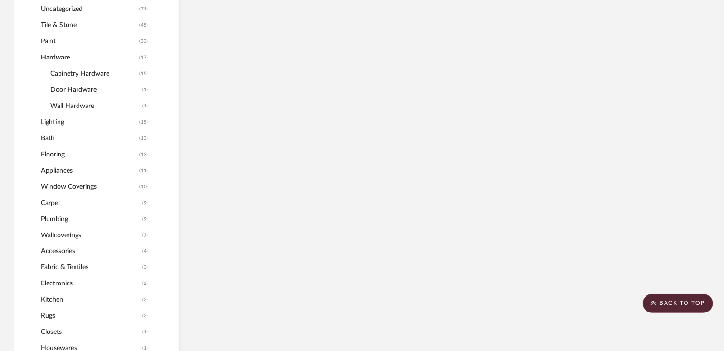
scroll to position [681, 0]
click at [76, 88] on span "Door Hardware" at bounding box center [94, 90] width 89 height 16
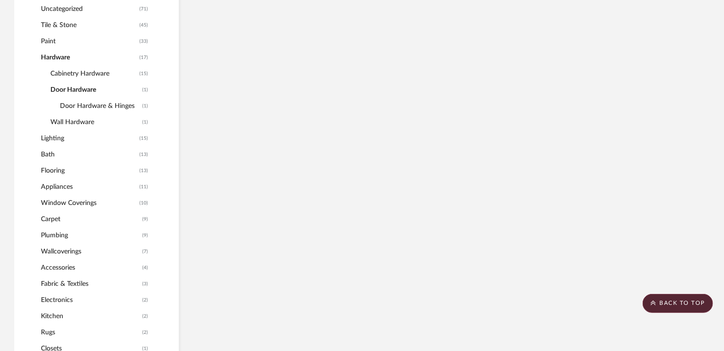
scroll to position [627, 0]
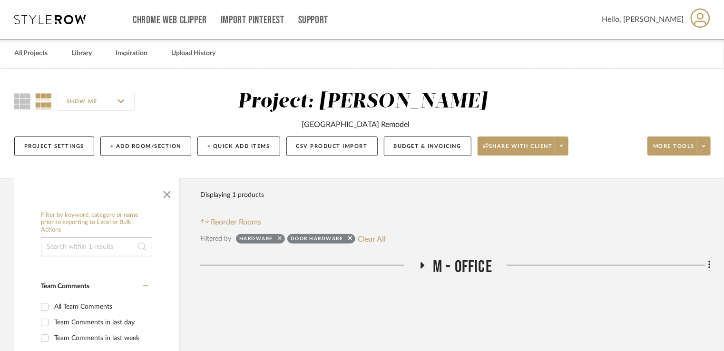
click at [278, 238] on icon at bounding box center [280, 238] width 4 height 6
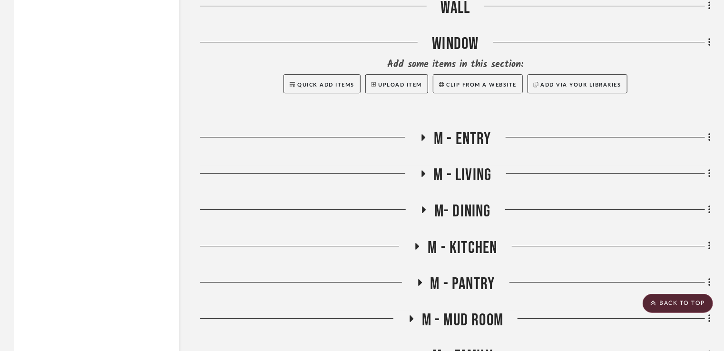
scroll to position [5045, 0]
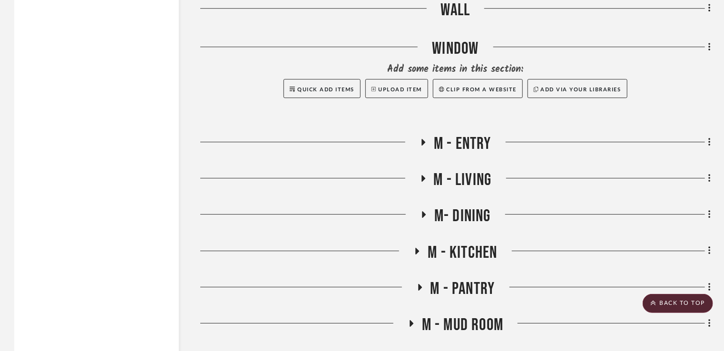
click at [425, 145] on icon at bounding box center [423, 142] width 11 height 7
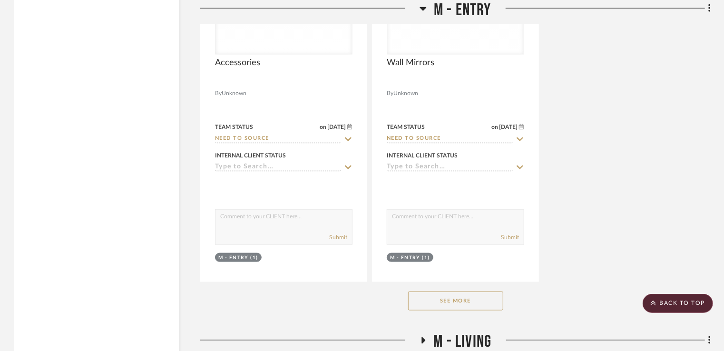
scroll to position [6092, 0]
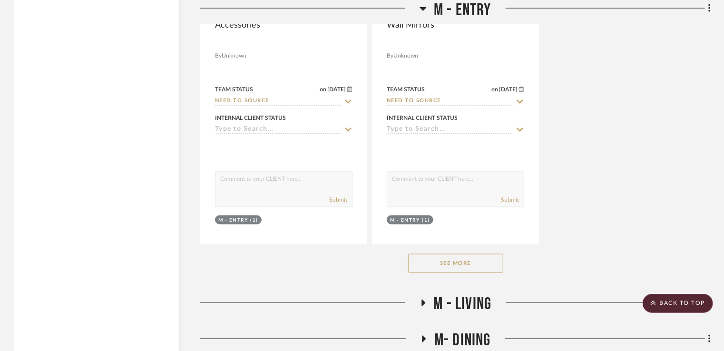
click at [438, 267] on button "See More" at bounding box center [455, 263] width 95 height 19
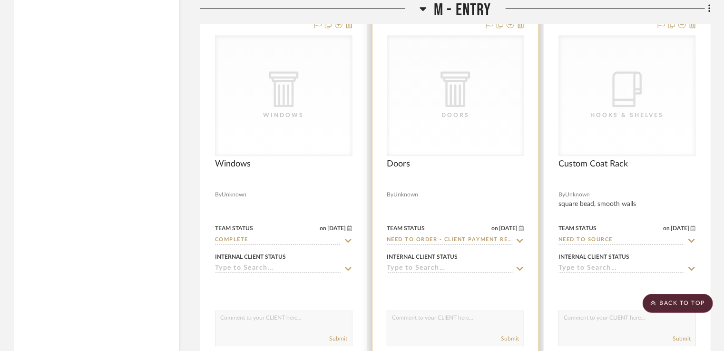
scroll to position [6663, 0]
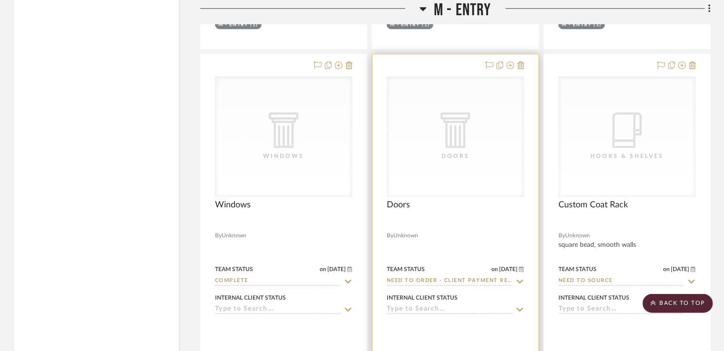
click at [469, 196] on div "CategoryIconArchitectural Created with Sketch. Doors" at bounding box center [455, 137] width 137 height 120
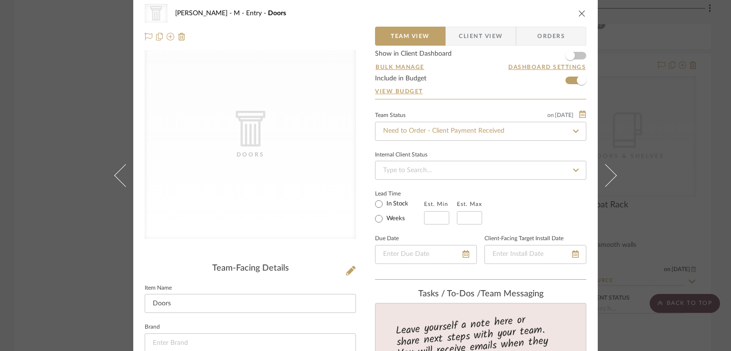
scroll to position [48, 0]
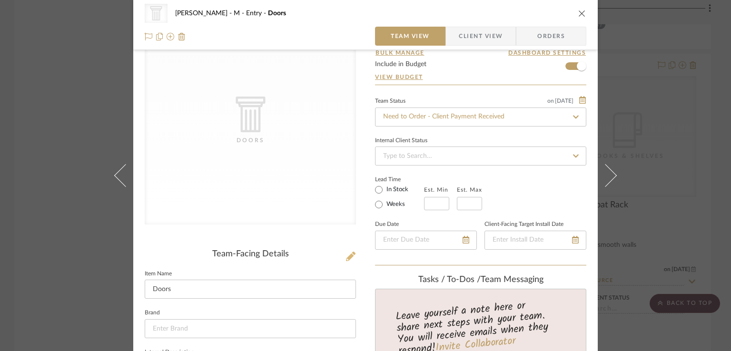
click at [350, 255] on icon at bounding box center [351, 257] width 10 height 10
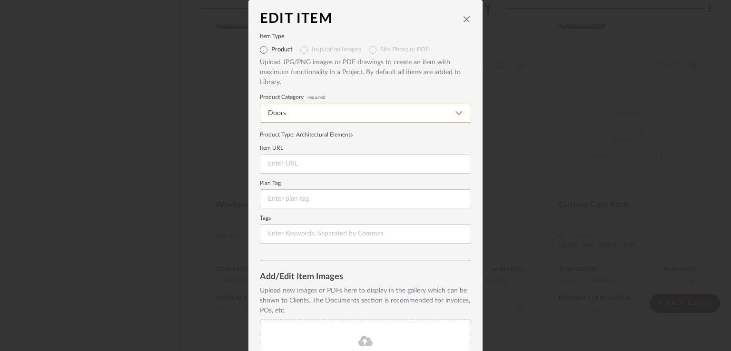
click at [309, 117] on input "Doors" at bounding box center [365, 113] width 211 height 19
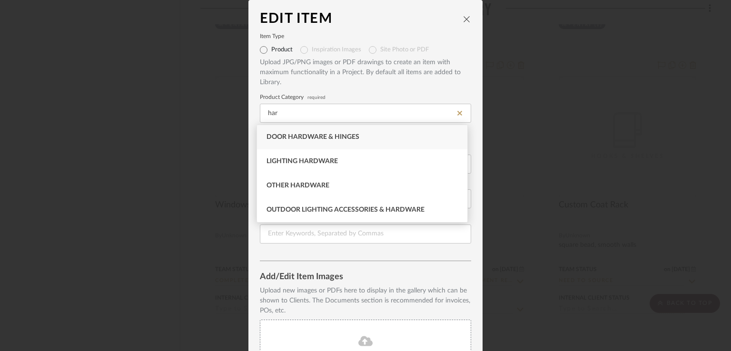
click at [310, 140] on div "Door Hardware & Hinges" at bounding box center [362, 137] width 210 height 24
type input "Door Hardware & Hinges"
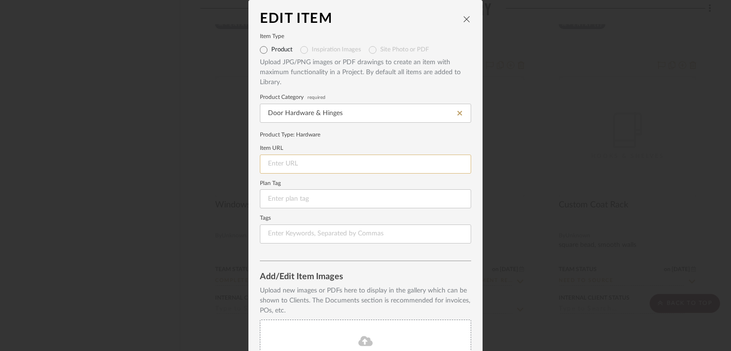
click at [300, 164] on input at bounding box center [365, 164] width 211 height 19
drag, startPoint x: 272, startPoint y: 168, endPoint x: 266, endPoint y: 161, distance: 9.4
paste input "[URL][DOMAIN_NAME]"
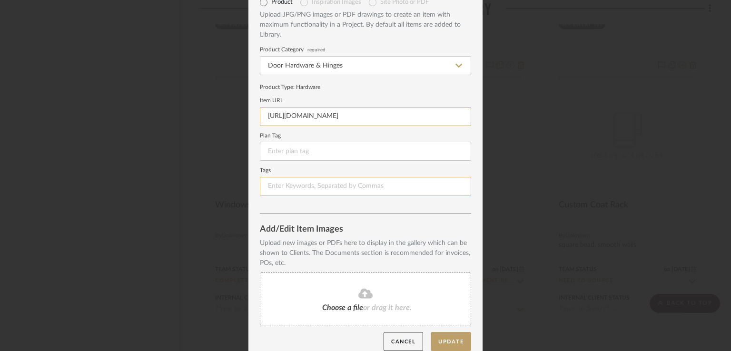
scroll to position [59, 0]
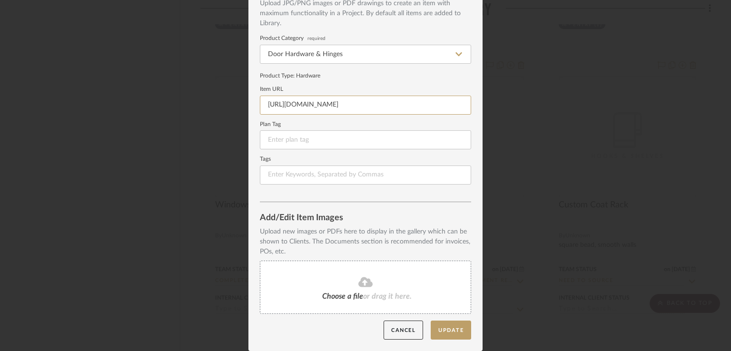
type input "[URL][DOMAIN_NAME]"
click at [385, 291] on div "Choose a file or drag it here." at bounding box center [365, 287] width 211 height 53
click at [380, 289] on div "Choose a file or drag it here." at bounding box center [365, 287] width 211 height 53
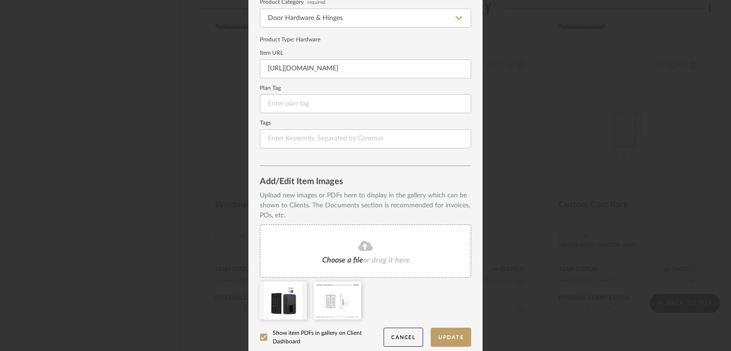
scroll to position [102, 0]
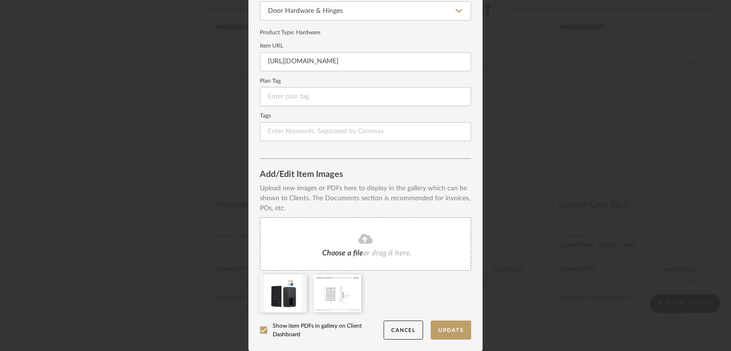
click at [263, 334] on div at bounding box center [264, 330] width 8 height 8
click at [440, 330] on button "Update" at bounding box center [451, 331] width 40 height 20
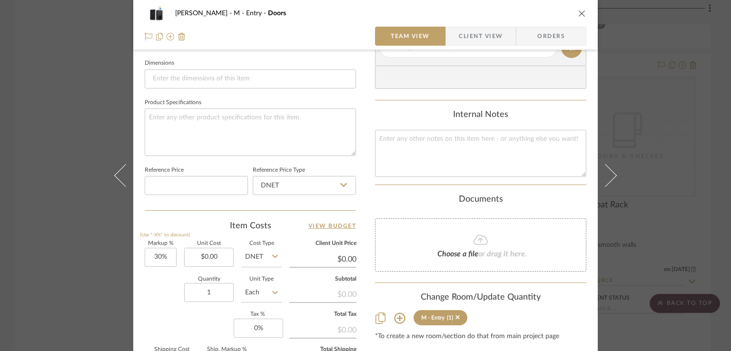
scroll to position [428, 0]
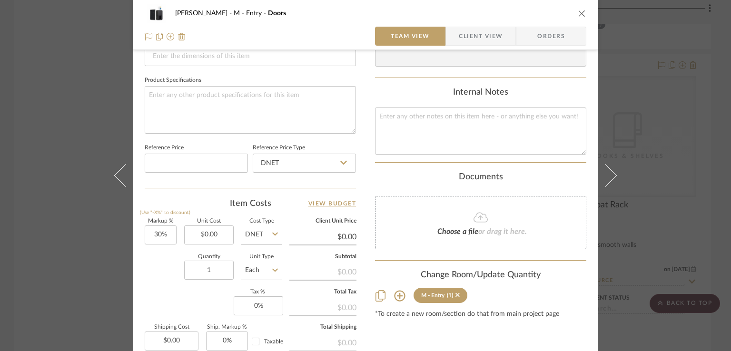
click at [478, 238] on div "Choose a file or drag it here." at bounding box center [480, 222] width 211 height 53
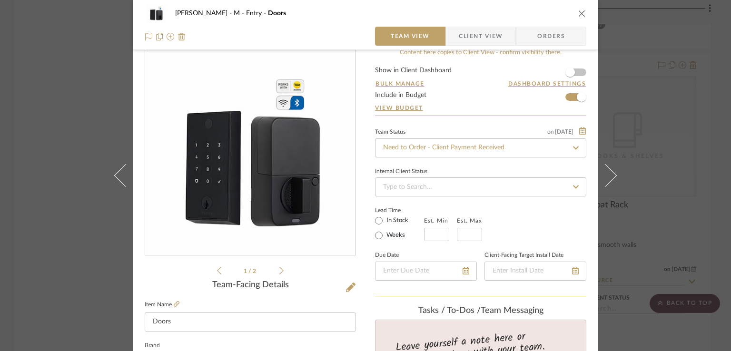
scroll to position [0, 0]
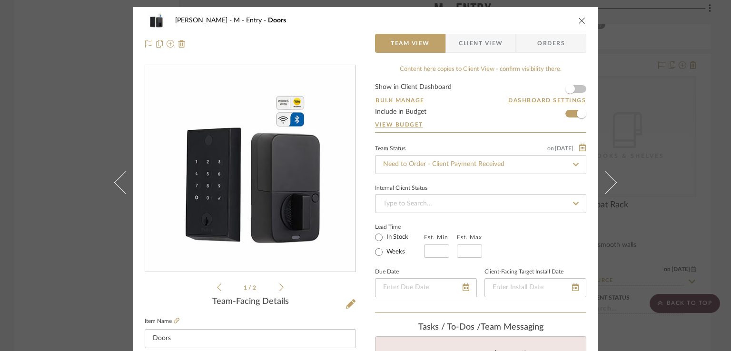
click at [580, 22] on icon "close" at bounding box center [582, 21] width 8 height 8
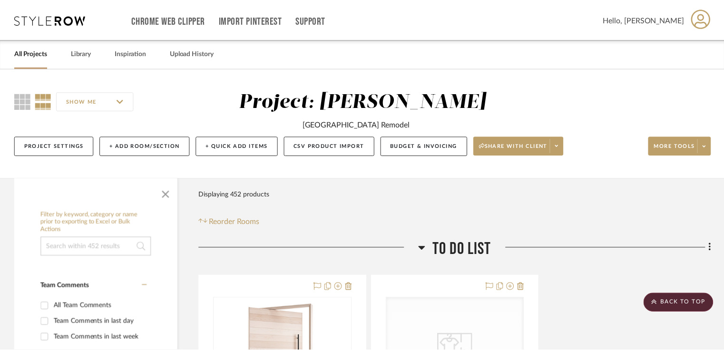
scroll to position [6663, 0]
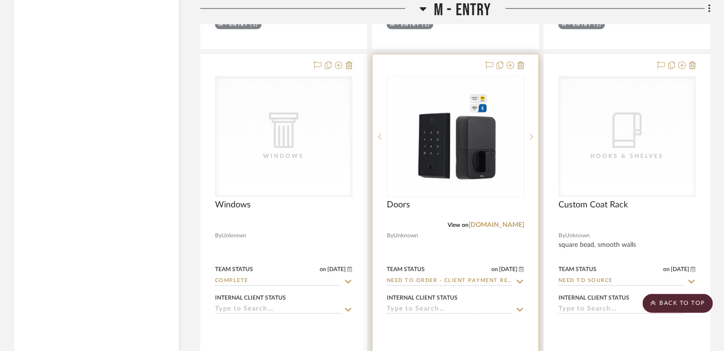
click at [518, 284] on icon at bounding box center [520, 282] width 9 height 8
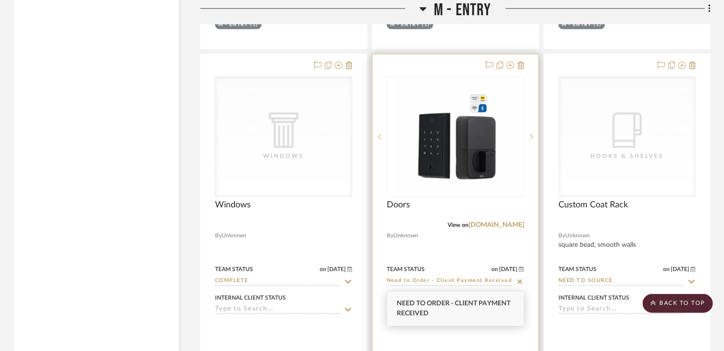
click at [518, 284] on icon at bounding box center [520, 282] width 9 height 8
type input "[DATE]"
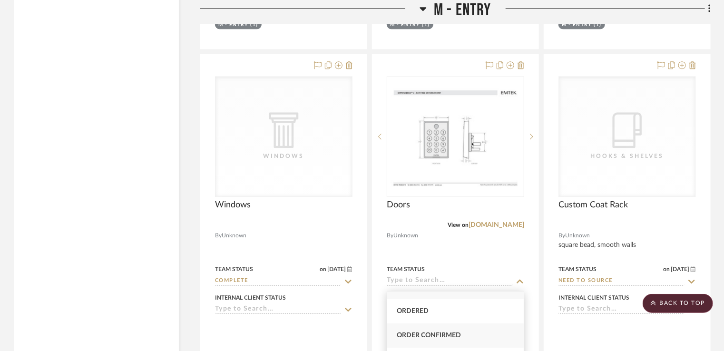
scroll to position [0, 0]
click at [428, 311] on div "Not ordered" at bounding box center [455, 304] width 137 height 24
type input "Not ordered"
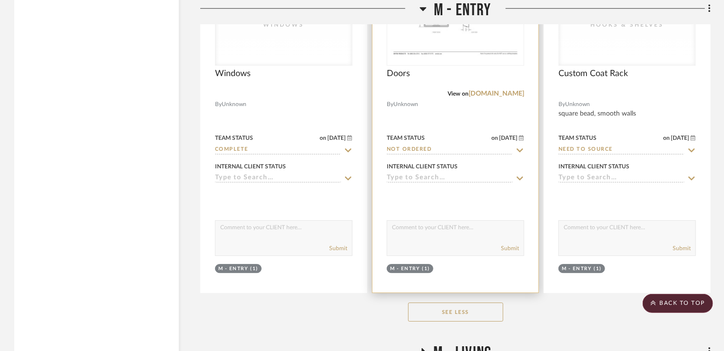
scroll to position [6711, 0]
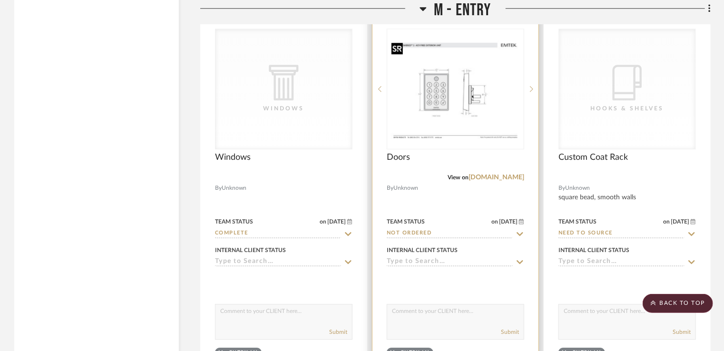
click at [494, 103] on img "0" at bounding box center [456, 89] width 136 height 105
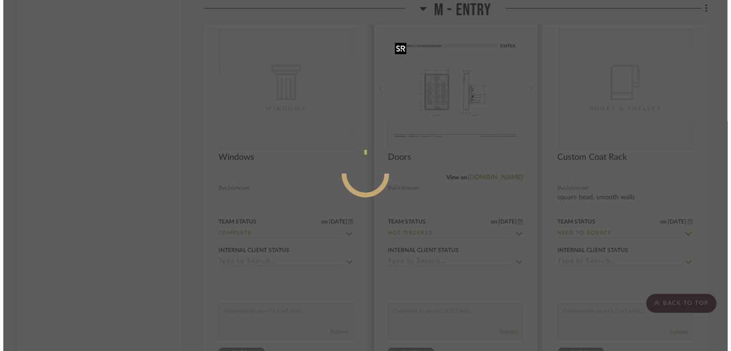
scroll to position [0, 0]
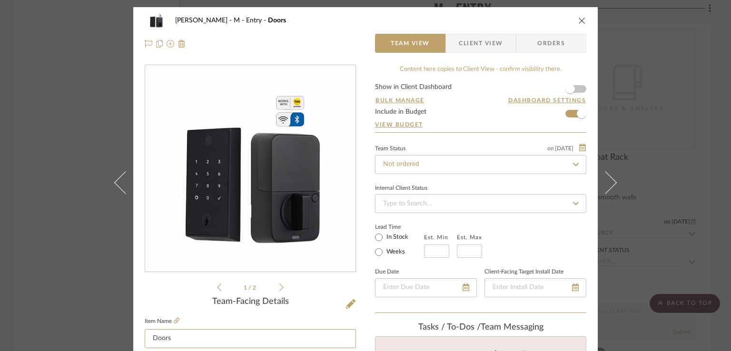
drag, startPoint x: 190, startPoint y: 339, endPoint x: 138, endPoint y: 339, distance: 52.8
type input "r"
type input "Front Door Hardware"
click at [579, 20] on icon "close" at bounding box center [582, 21] width 8 height 8
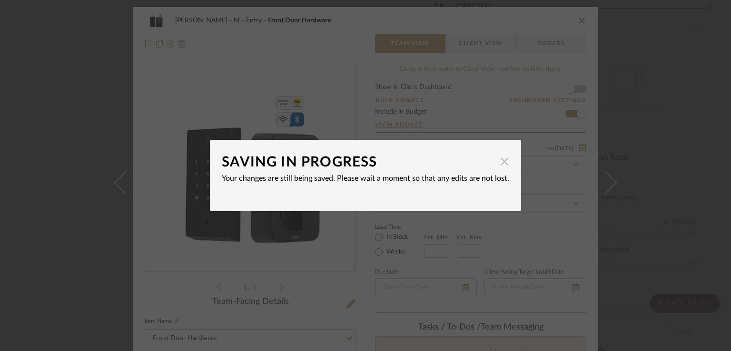
click at [501, 162] on span "button" at bounding box center [504, 161] width 19 height 19
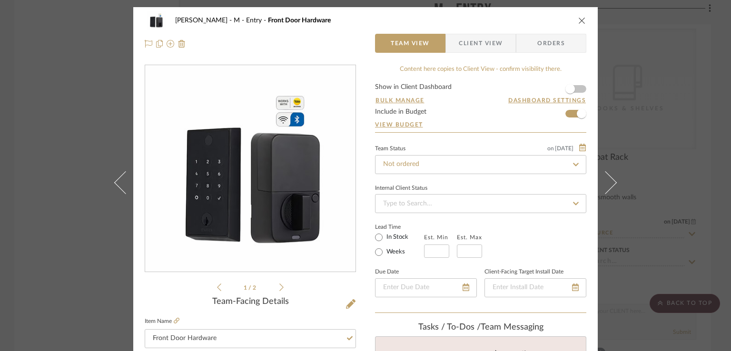
click at [578, 20] on icon "close" at bounding box center [582, 21] width 8 height 8
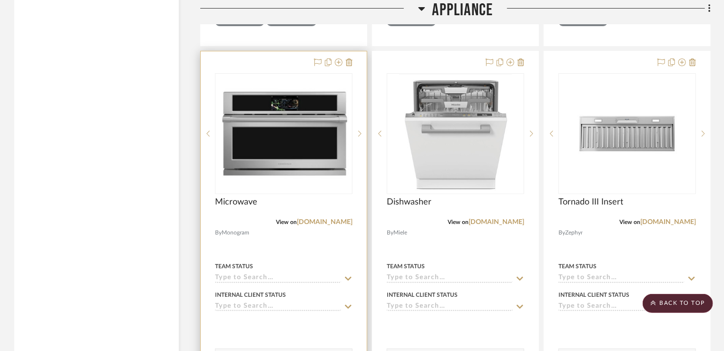
scroll to position [1951, 0]
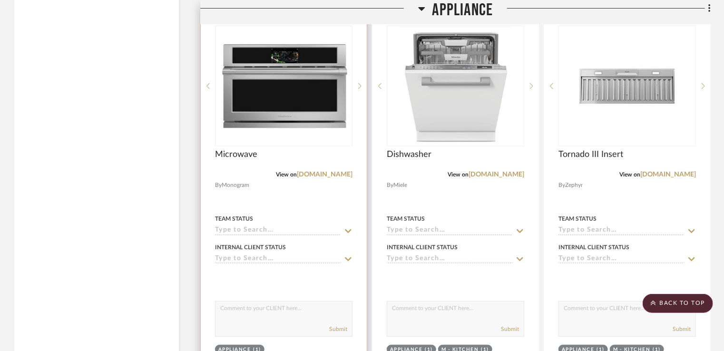
click at [351, 231] on icon at bounding box center [348, 231] width 9 height 8
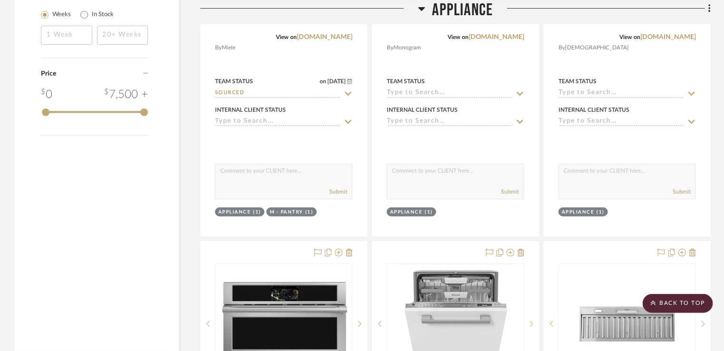
scroll to position [1571, 0]
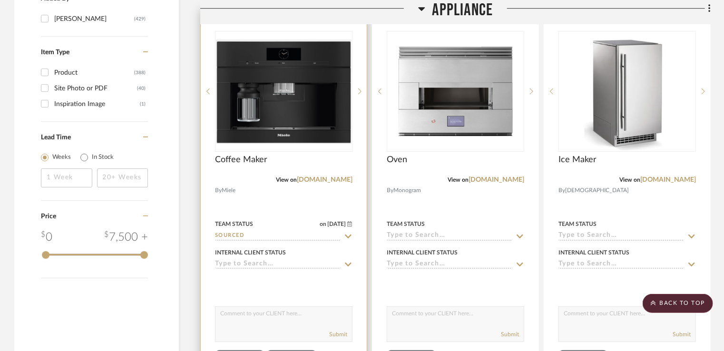
click at [346, 236] on icon at bounding box center [348, 236] width 7 height 4
click at [347, 234] on icon at bounding box center [348, 237] width 9 height 8
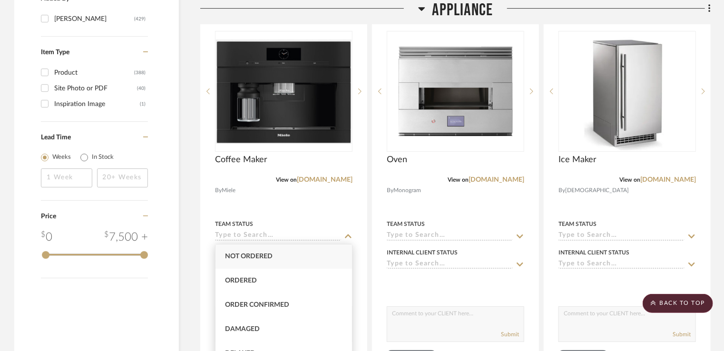
click at [320, 257] on div "Not ordered" at bounding box center [284, 257] width 137 height 24
type input "Not ordered"
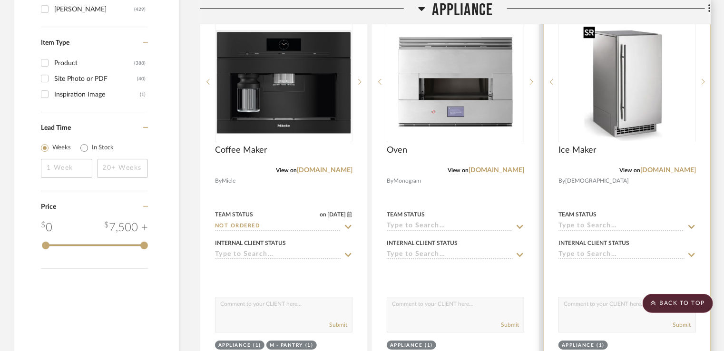
scroll to position [1475, 0]
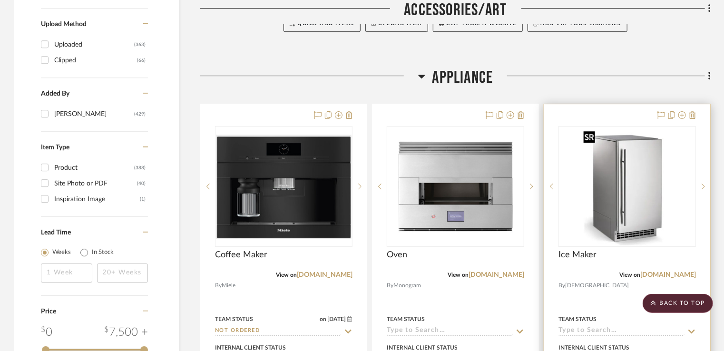
click at [646, 198] on img at bounding box center [627, 186] width 95 height 119
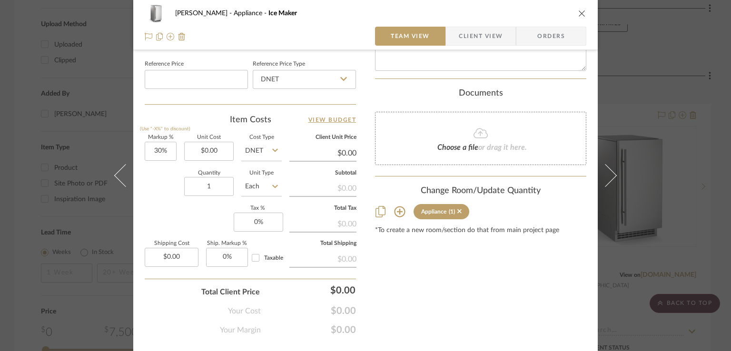
scroll to position [524, 0]
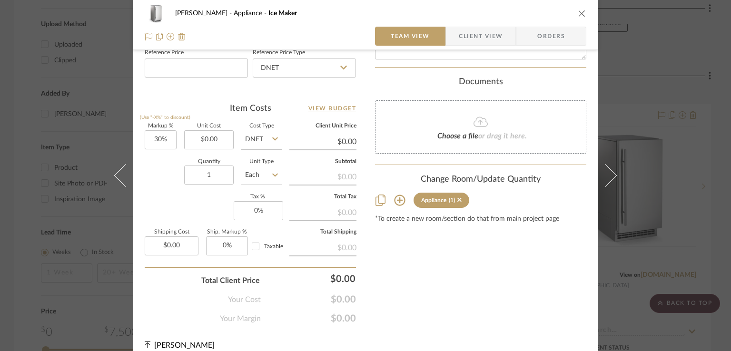
click at [400, 198] on icon at bounding box center [399, 200] width 11 height 11
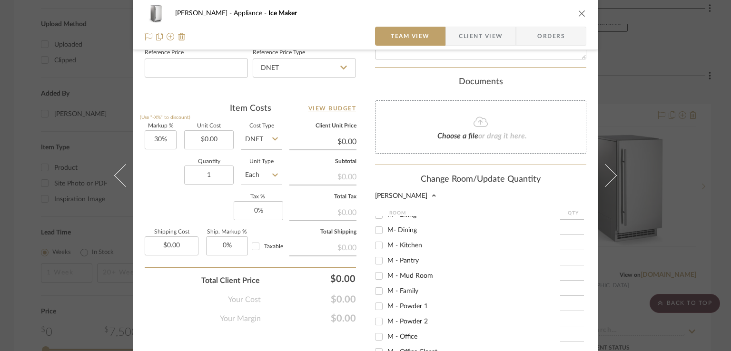
scroll to position [571, 0]
click at [377, 250] on input "M - Pantry" at bounding box center [378, 246] width 15 height 15
checkbox input "true"
type input "1"
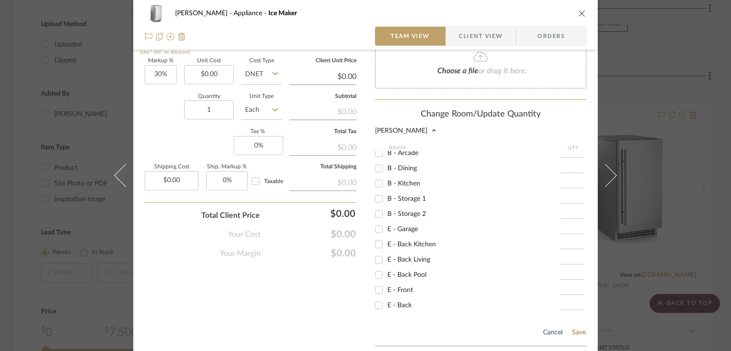
scroll to position [662, 0]
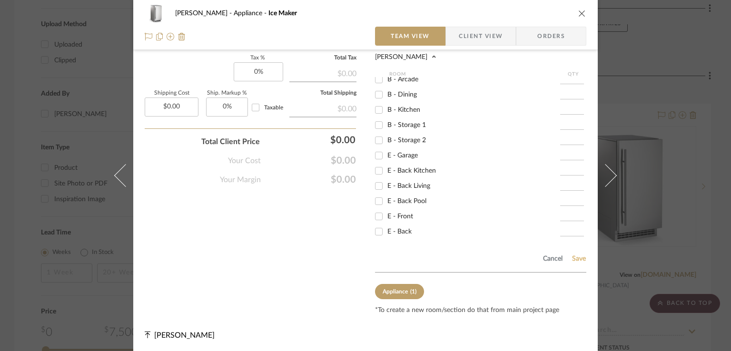
click at [577, 258] on button "Save" at bounding box center [579, 259] width 15 height 8
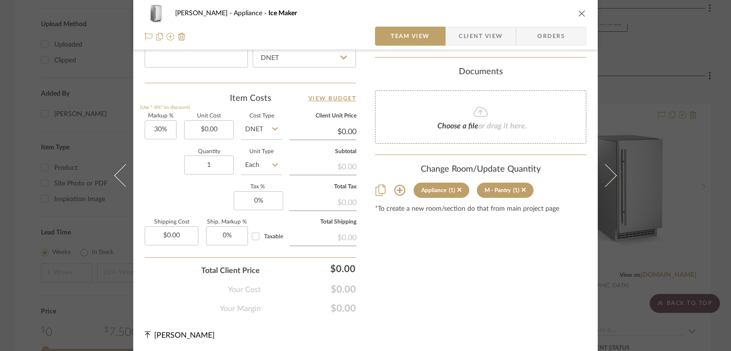
click at [578, 13] on icon "close" at bounding box center [582, 14] width 8 height 8
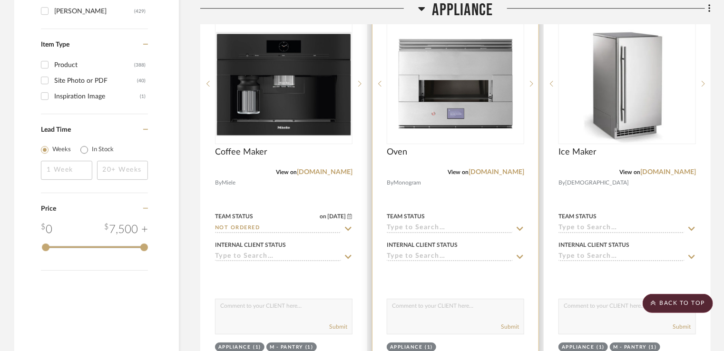
scroll to position [1523, 0]
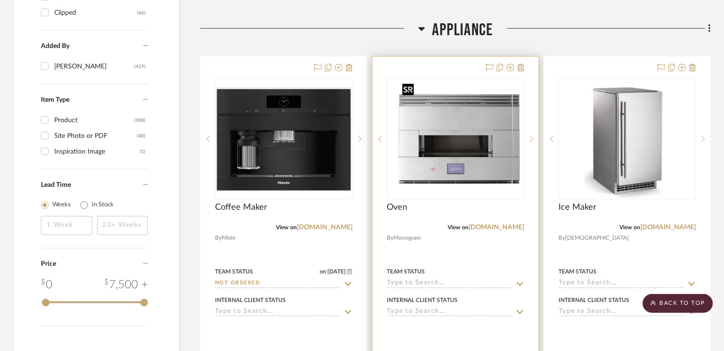
click at [468, 107] on img at bounding box center [456, 138] width 114 height 119
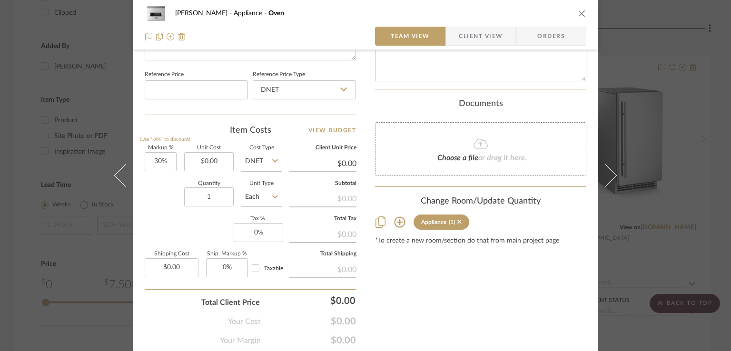
scroll to position [524, 0]
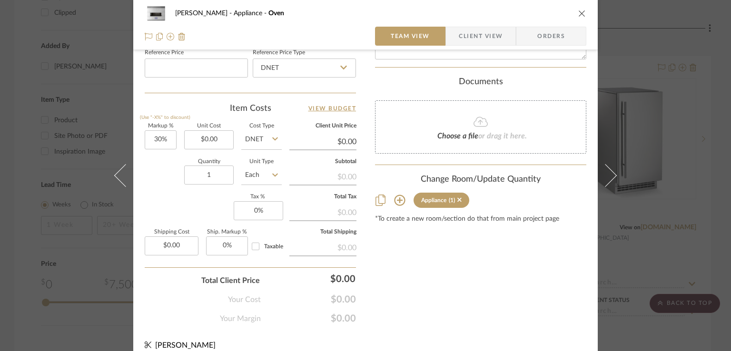
click at [400, 201] on icon at bounding box center [399, 200] width 11 height 11
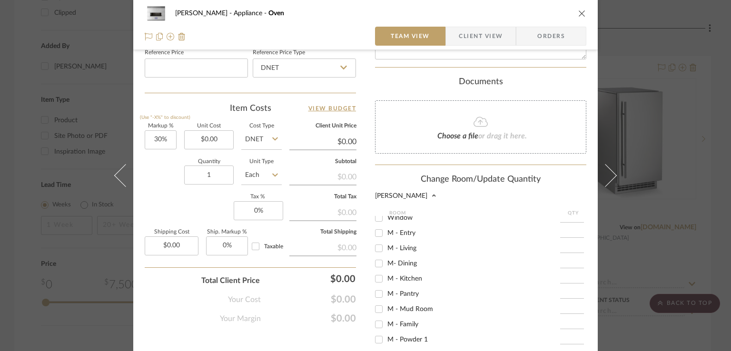
click at [374, 278] on input "M - Kitchen" at bounding box center [378, 278] width 15 height 15
checkbox input "true"
type input "1"
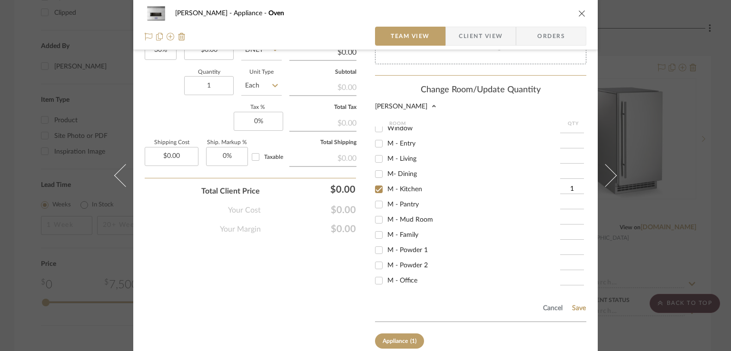
scroll to position [662, 0]
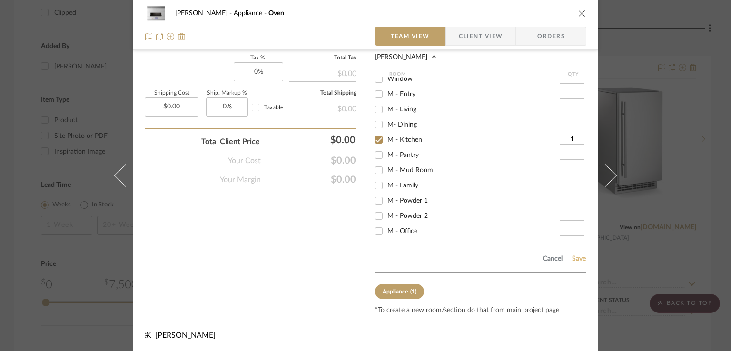
click at [577, 255] on button "Save" at bounding box center [579, 259] width 15 height 8
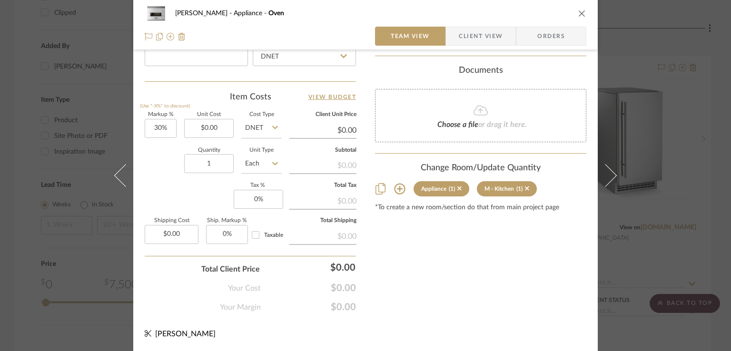
scroll to position [534, 0]
click at [578, 9] on button "close" at bounding box center [582, 13] width 9 height 9
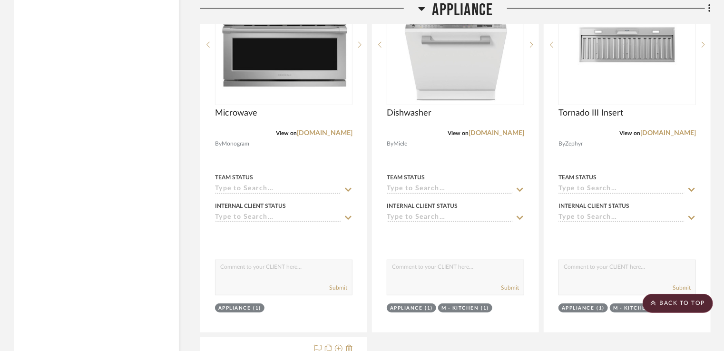
scroll to position [1999, 0]
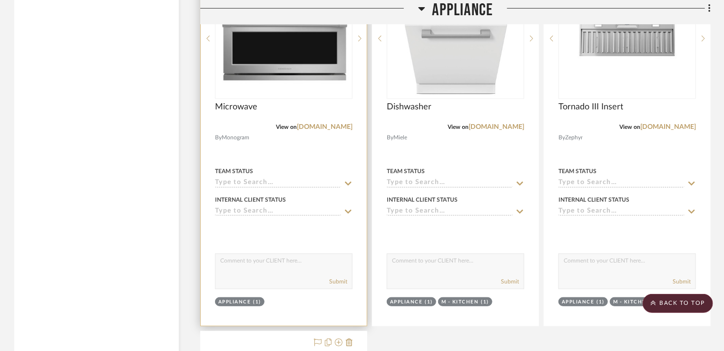
click at [324, 304] on div "Appliance (1)" at bounding box center [283, 303] width 139 height 13
click at [323, 65] on img "0" at bounding box center [284, 38] width 136 height 96
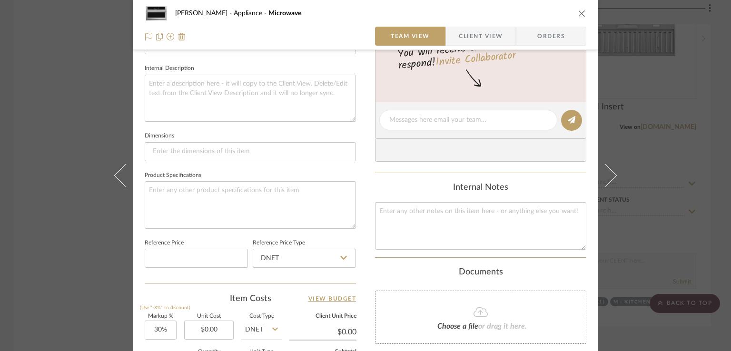
scroll to position [428, 0]
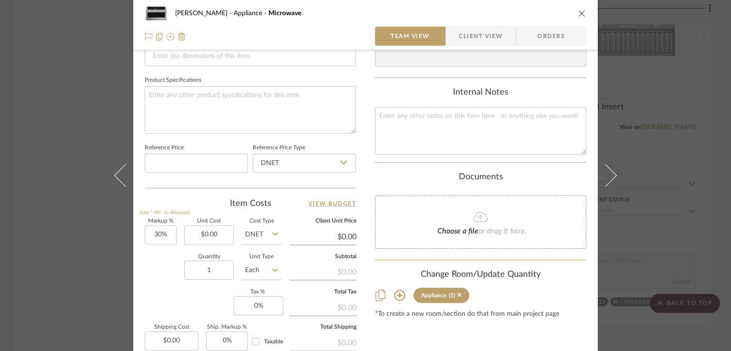
click at [394, 295] on icon at bounding box center [399, 295] width 11 height 11
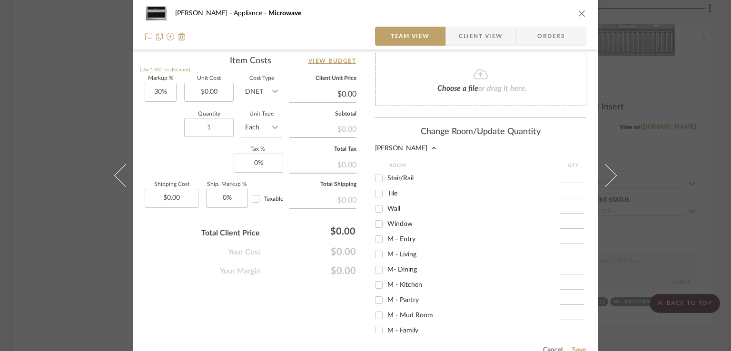
scroll to position [476, 0]
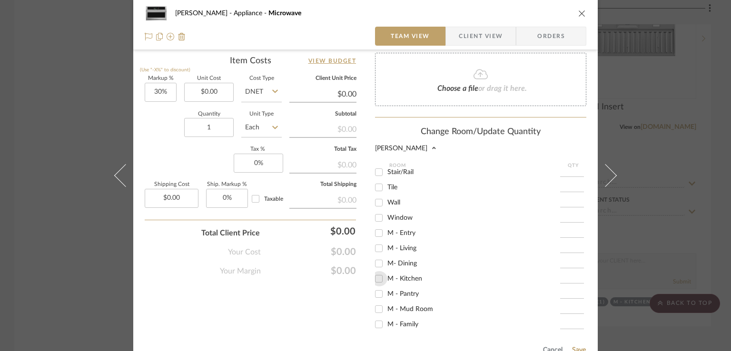
click at [375, 278] on input "M - Kitchen" at bounding box center [378, 278] width 15 height 15
checkbox input "true"
type input "1"
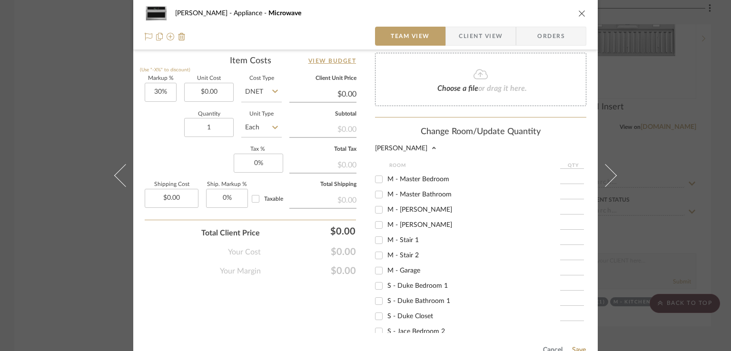
scroll to position [714, 0]
click at [575, 348] on button "Save" at bounding box center [579, 350] width 15 height 8
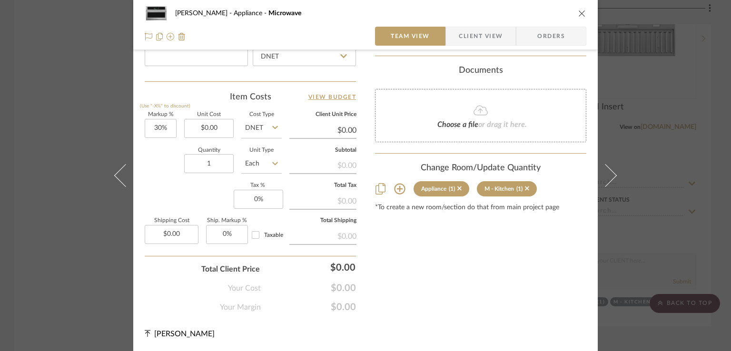
scroll to position [534, 0]
click at [583, 11] on div "[PERSON_NAME] Appliance Microwave Team View Client View Orders" at bounding box center [365, 25] width 465 height 50
click at [578, 16] on icon "close" at bounding box center [582, 14] width 8 height 8
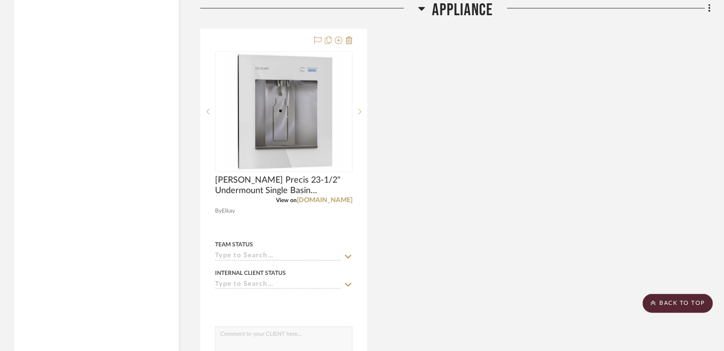
scroll to position [2284, 0]
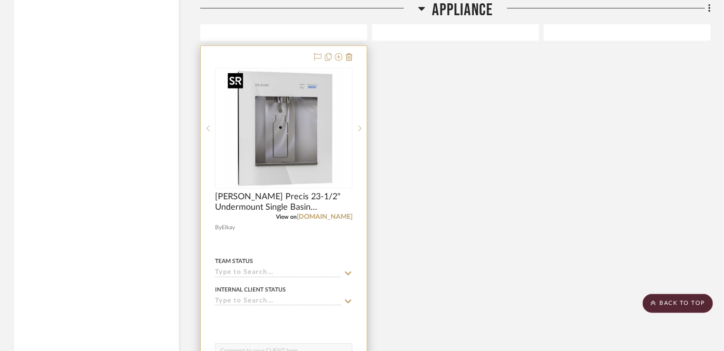
click at [316, 164] on img "0" at bounding box center [284, 128] width 119 height 119
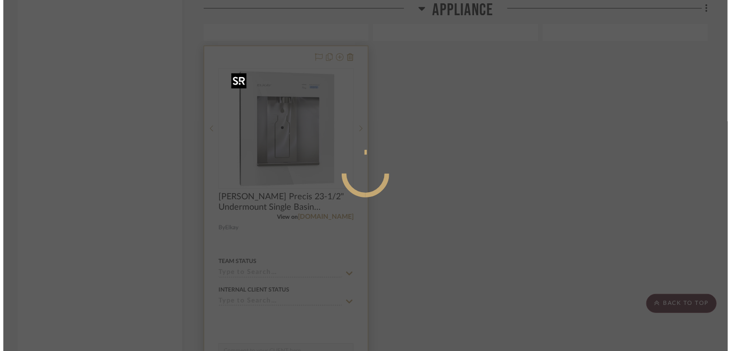
scroll to position [0, 0]
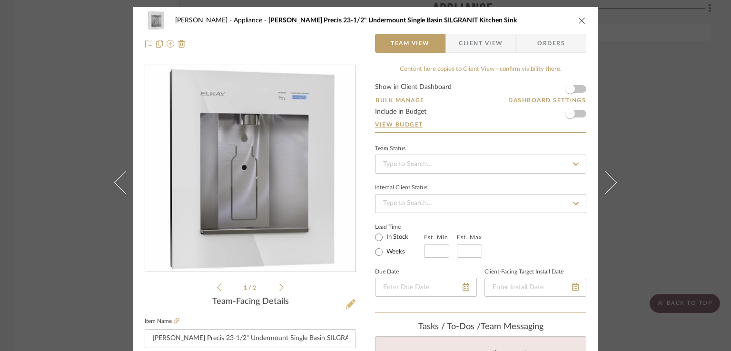
click at [346, 305] on icon at bounding box center [351, 304] width 10 height 10
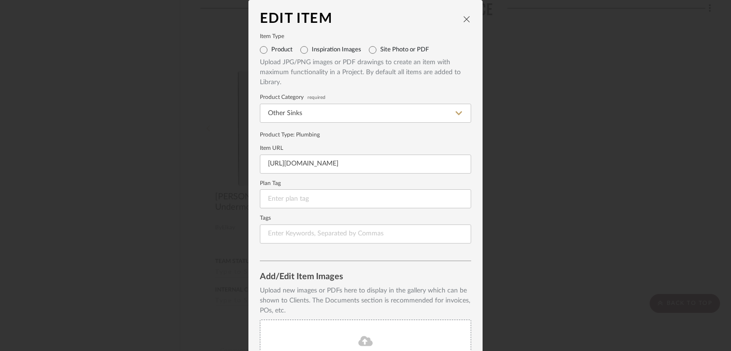
scroll to position [102, 0]
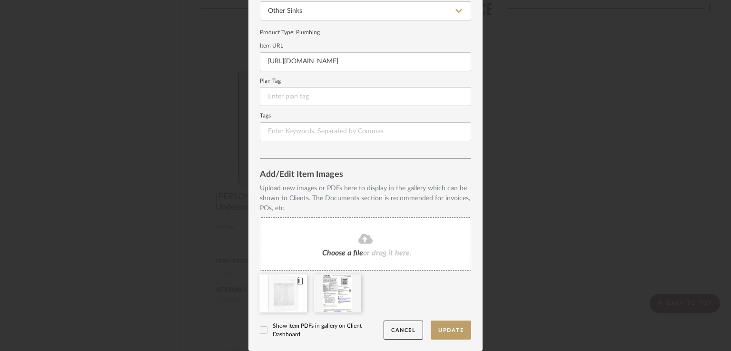
click at [297, 280] on icon at bounding box center [300, 281] width 7 height 8
click at [365, 237] on icon at bounding box center [365, 239] width 14 height 10
click at [337, 252] on span "Choose a file" at bounding box center [342, 253] width 41 height 8
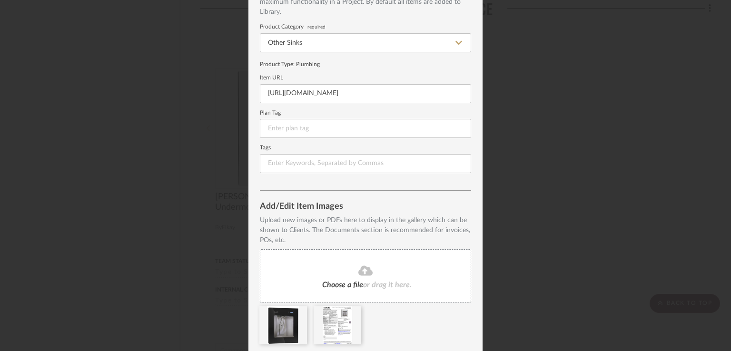
scroll to position [55, 0]
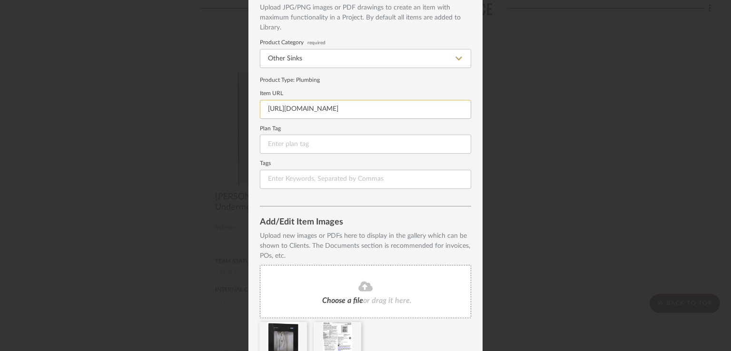
click at [337, 109] on input "[URL][DOMAIN_NAME]" at bounding box center [365, 109] width 211 height 19
paste input "lbwd06bkk"
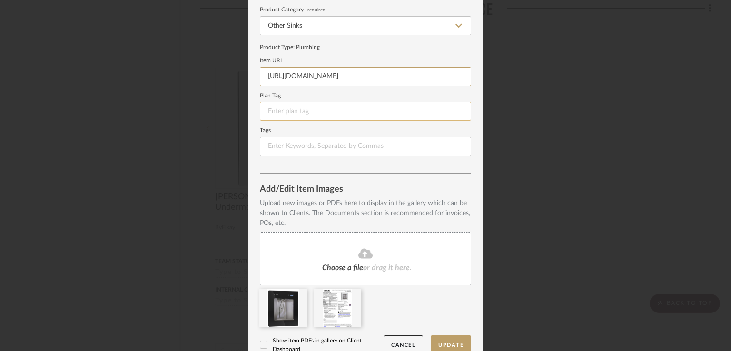
scroll to position [102, 0]
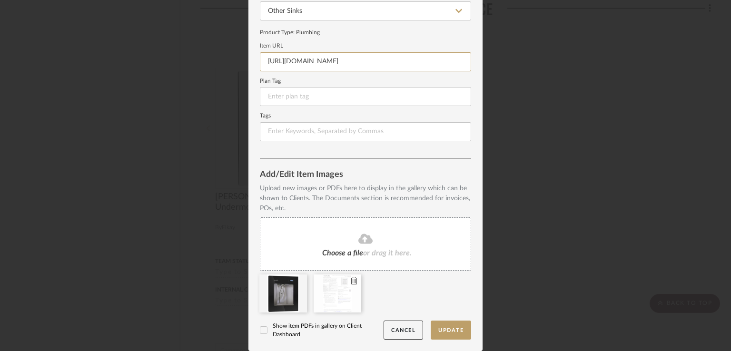
click at [351, 282] on icon at bounding box center [354, 281] width 7 height 8
type input "[URL][DOMAIN_NAME]"
click at [344, 257] on div "Choose a file or drag it here." at bounding box center [365, 243] width 211 height 53
click at [263, 330] on icon at bounding box center [263, 330] width 7 height 7
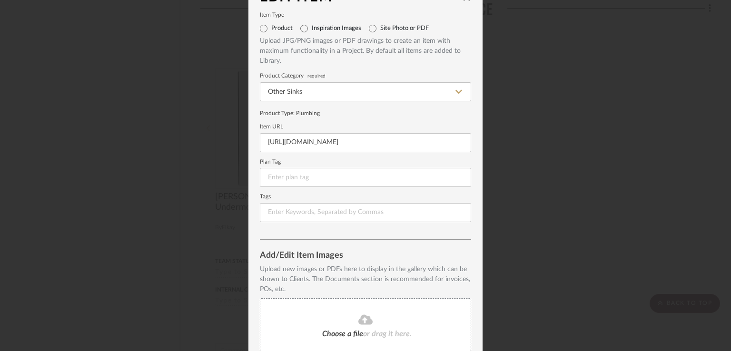
scroll to position [7, 0]
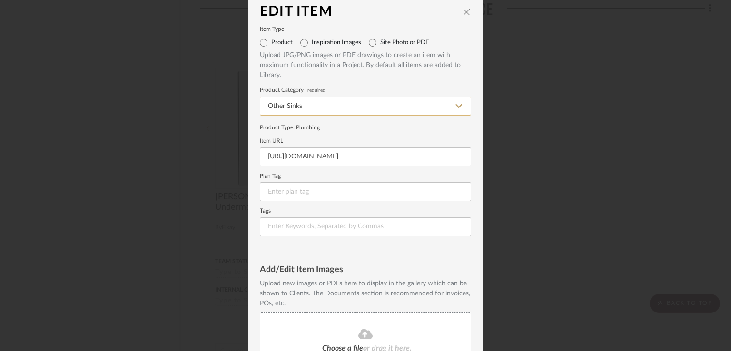
click at [449, 107] on input "Other Sinks" at bounding box center [365, 106] width 211 height 19
click at [399, 130] on div "Other Appliances" at bounding box center [362, 130] width 210 height 24
type input "Other Appliances"
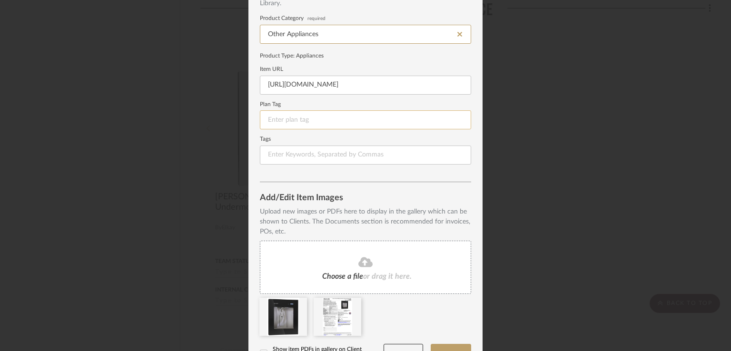
scroll to position [102, 0]
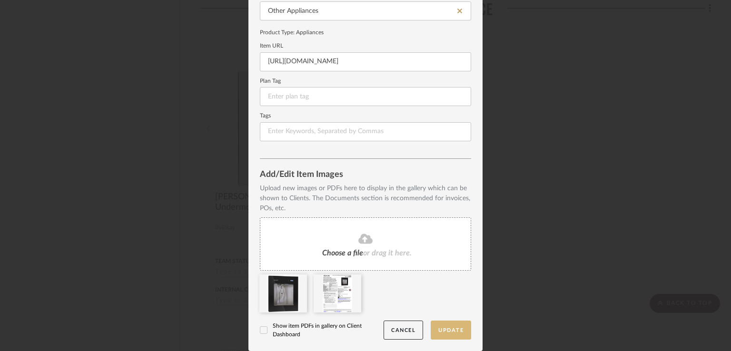
click at [451, 333] on button "Update" at bounding box center [451, 331] width 40 height 20
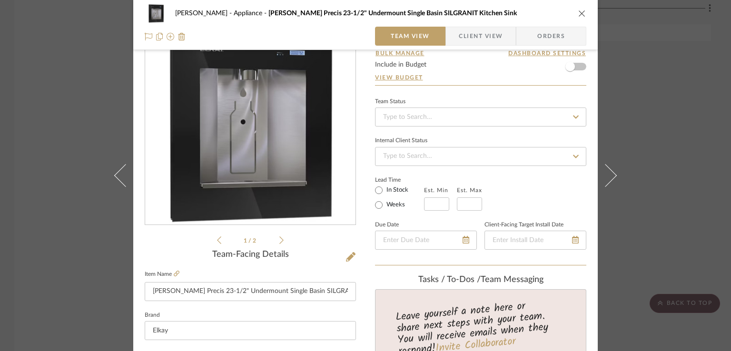
scroll to position [48, 0]
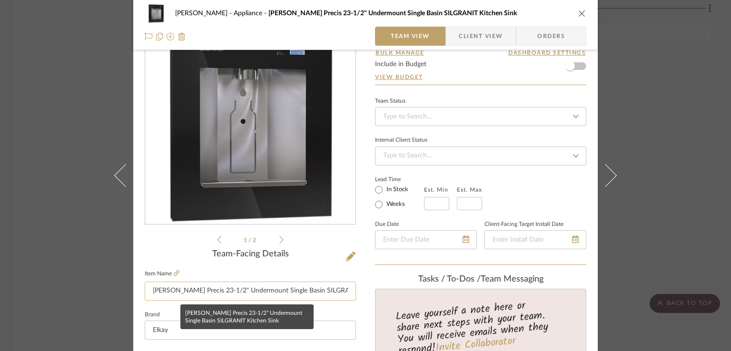
click at [304, 289] on input "[PERSON_NAME] Precis 23-1/2" Undermount Single Basin SILGRANIT Kitchen Sink" at bounding box center [250, 291] width 211 height 19
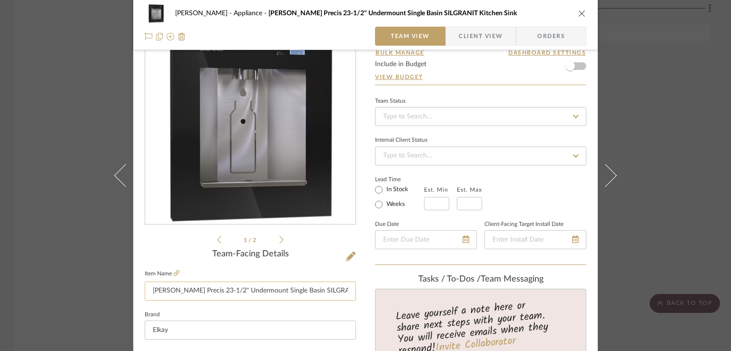
click at [304, 289] on input "[PERSON_NAME] Precis 23-1/2" Undermount Single Basin SILGRANIT Kitchen Sink" at bounding box center [250, 291] width 211 height 19
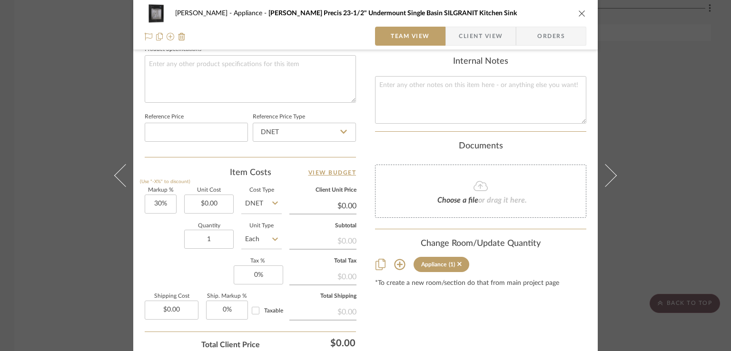
scroll to position [476, 0]
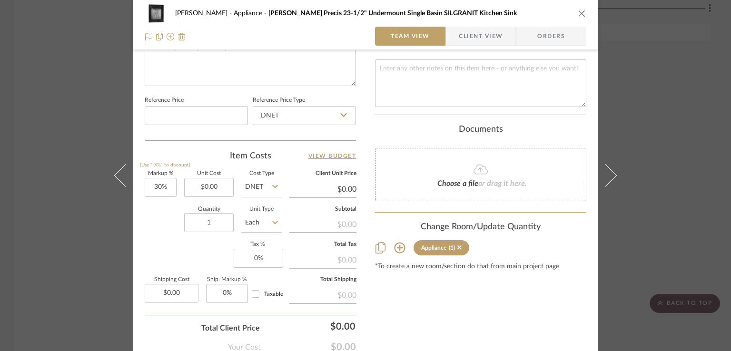
type input "Water Dispenser"
click at [396, 250] on icon at bounding box center [399, 248] width 11 height 11
click at [398, 246] on icon at bounding box center [399, 247] width 11 height 11
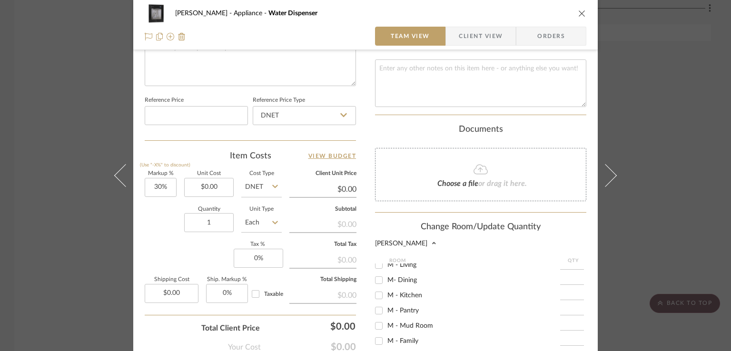
scroll to position [571, 0]
click at [372, 293] on input "M - Pantry" at bounding box center [378, 294] width 15 height 15
checkbox input "true"
type input "1"
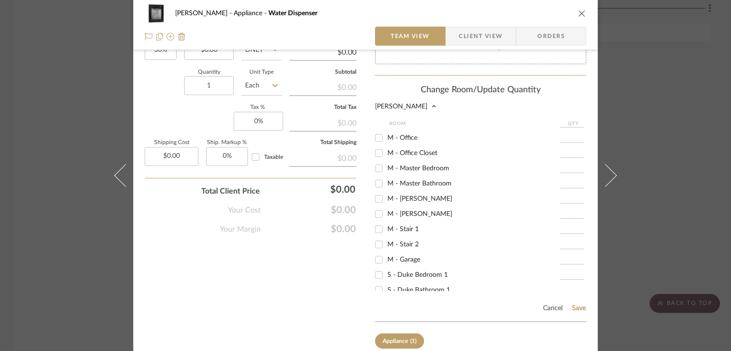
scroll to position [662, 0]
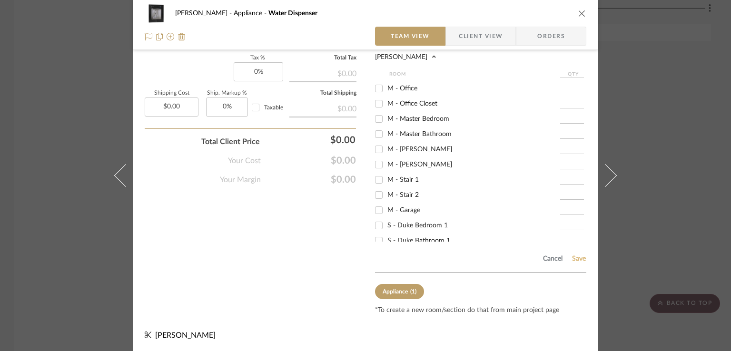
click at [576, 260] on button "Save" at bounding box center [579, 259] width 15 height 8
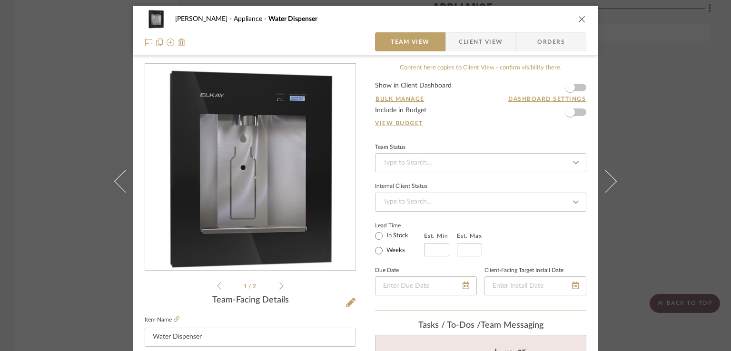
scroll to position [0, 0]
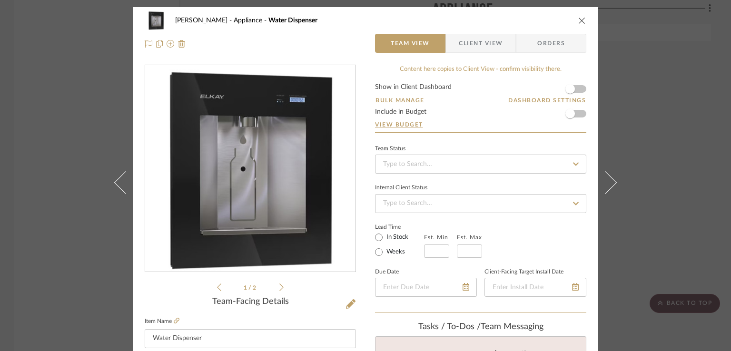
click at [579, 23] on icon "close" at bounding box center [582, 21] width 8 height 8
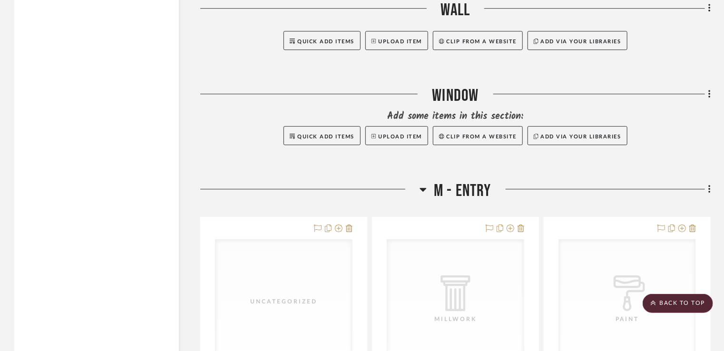
scroll to position [4997, 0]
click at [425, 188] on icon at bounding box center [423, 189] width 7 height 11
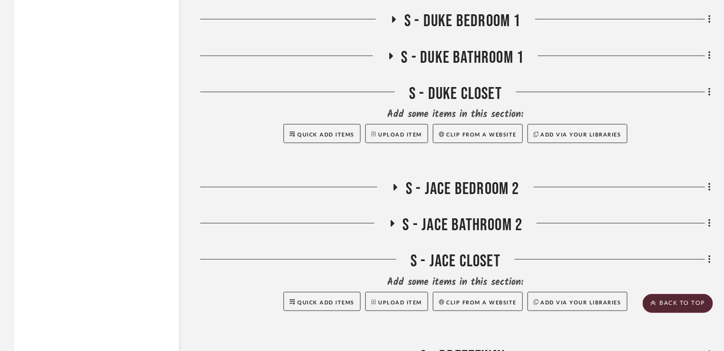
scroll to position [5902, 0]
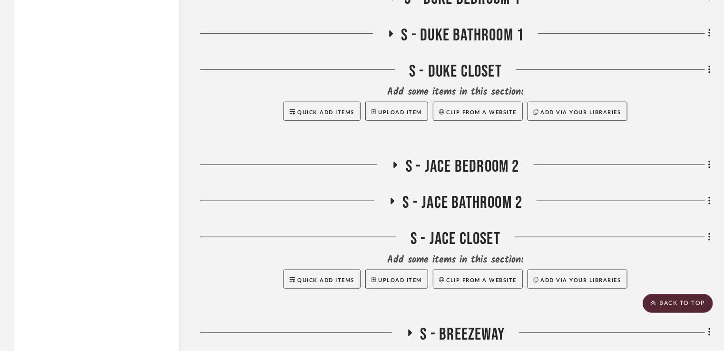
click at [394, 199] on icon at bounding box center [391, 201] width 11 height 7
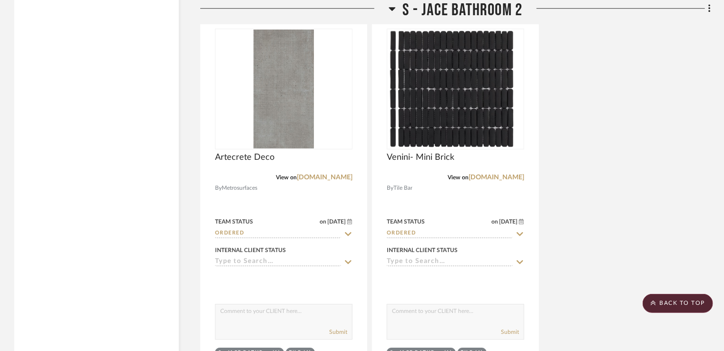
scroll to position [6949, 0]
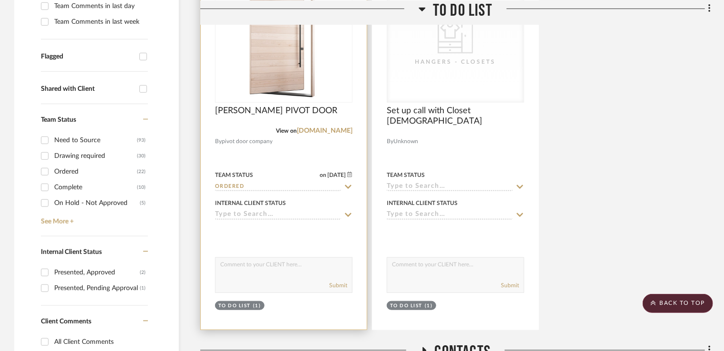
scroll to position [333, 0]
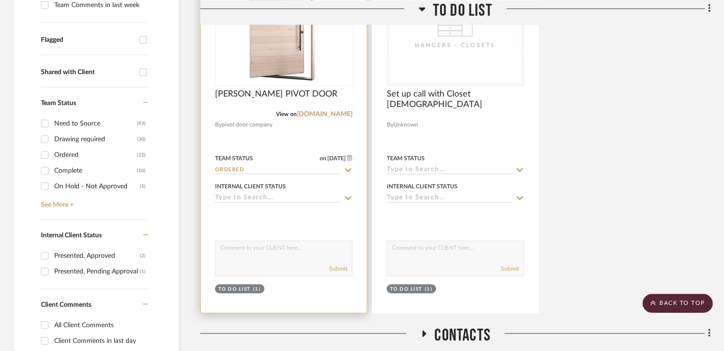
click at [279, 298] on div at bounding box center [284, 128] width 166 height 370
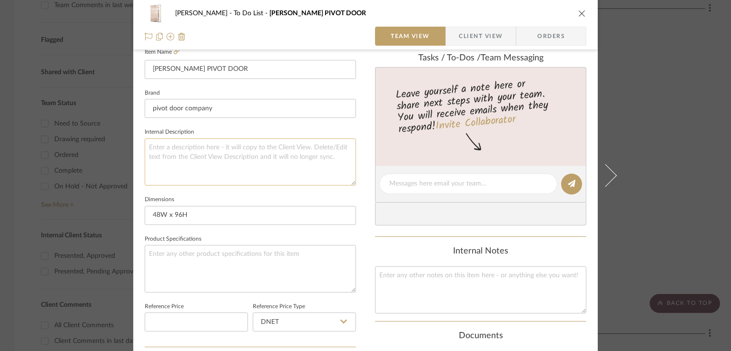
scroll to position [286, 0]
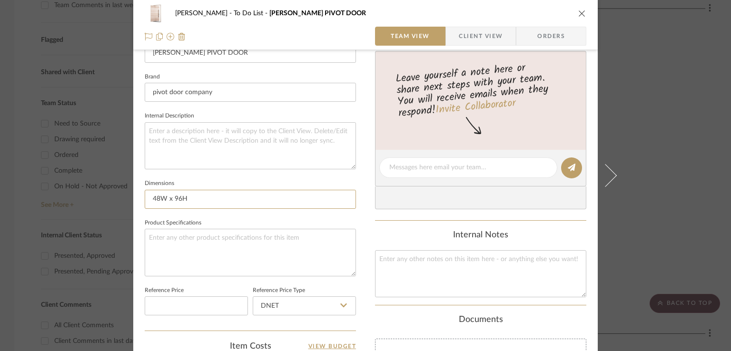
drag, startPoint x: 204, startPoint y: 199, endPoint x: 111, endPoint y: 199, distance: 92.8
click at [111, 199] on mat-dialog-content "Rogers, Elizabeth To Do List DINA PIVOT DOOR Team View Client View Orders Team-…" at bounding box center [366, 161] width 518 height 879
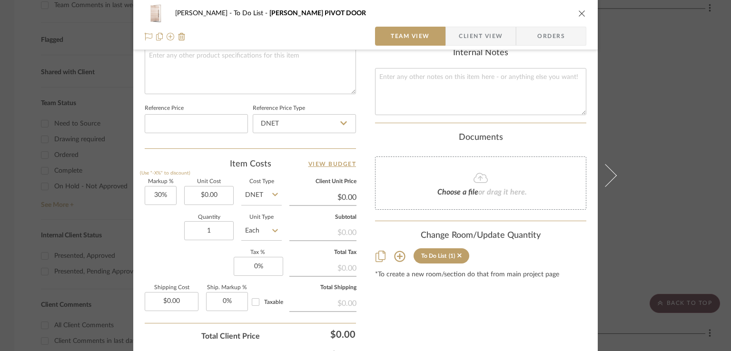
scroll to position [476, 0]
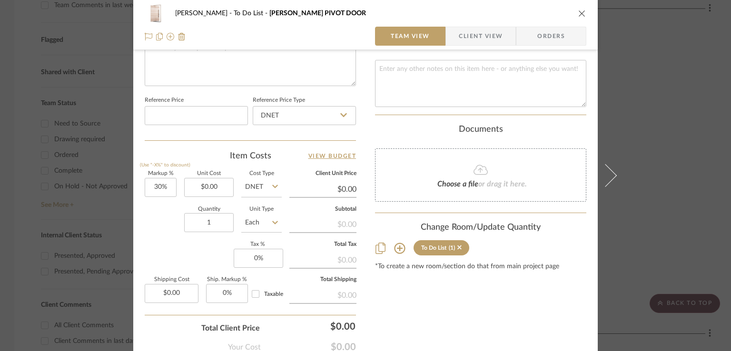
click at [400, 251] on icon at bounding box center [399, 248] width 11 height 11
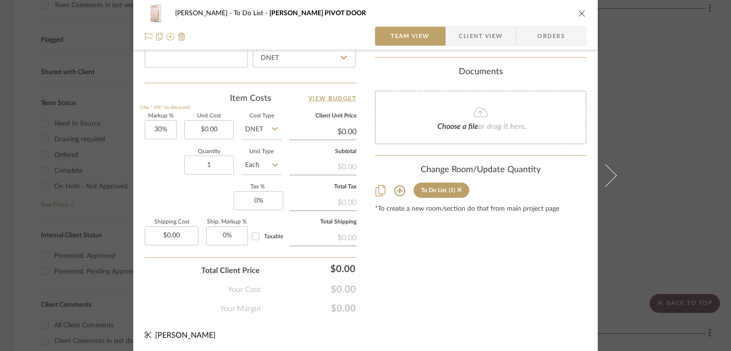
click at [397, 189] on icon at bounding box center [399, 190] width 11 height 11
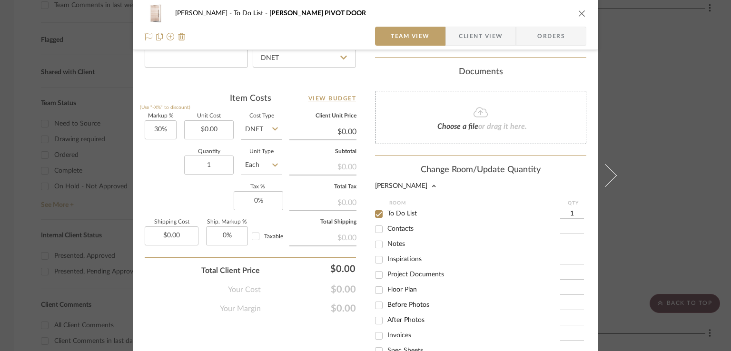
click at [376, 213] on input "To Do List" at bounding box center [378, 214] width 15 height 15
checkbox input "false"
click at [377, 273] on input "M - Entry" at bounding box center [378, 271] width 15 height 15
checkbox input "true"
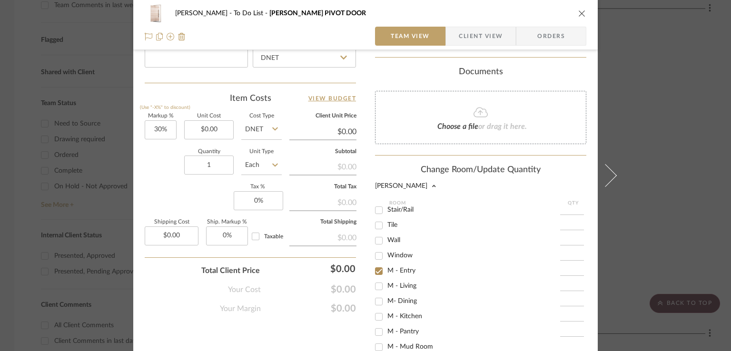
type input "1"
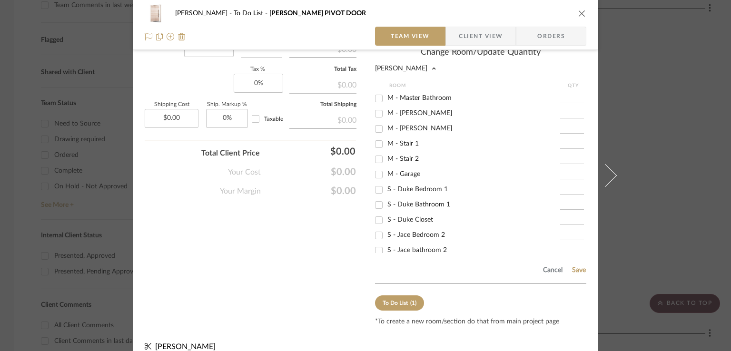
scroll to position [663, 0]
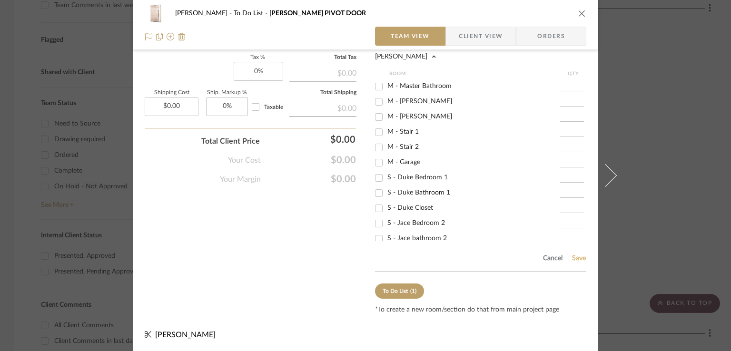
click at [580, 256] on button "Save" at bounding box center [579, 259] width 15 height 8
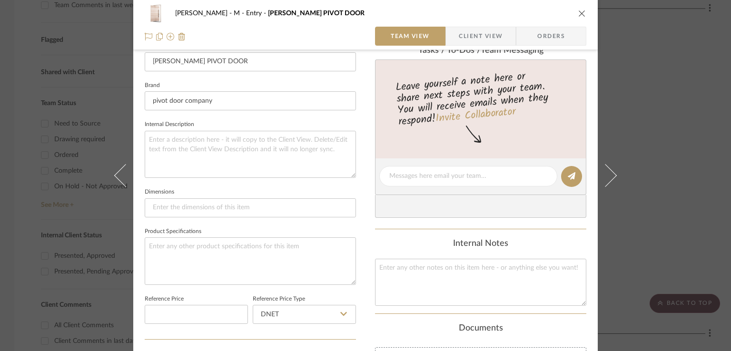
scroll to position [190, 0]
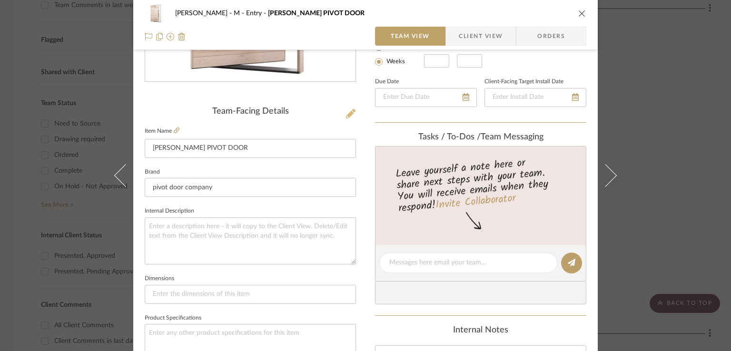
click at [346, 116] on icon at bounding box center [351, 114] width 10 height 10
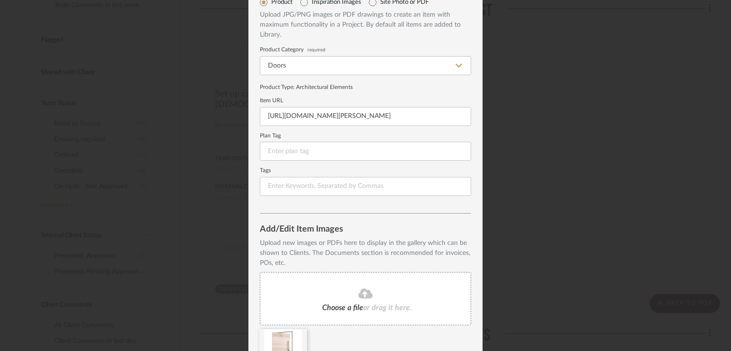
scroll to position [7, 0]
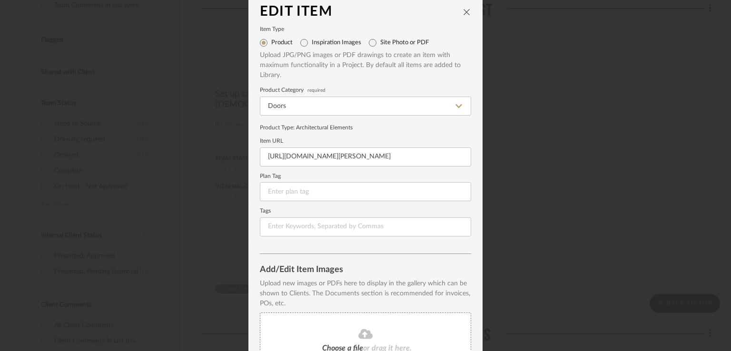
click at [465, 12] on icon "close" at bounding box center [467, 12] width 8 height 8
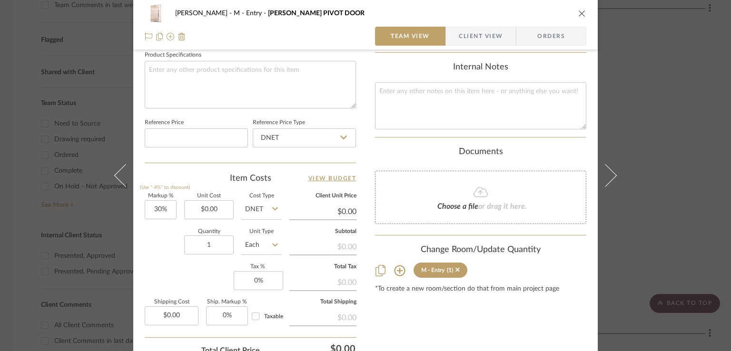
scroll to position [534, 0]
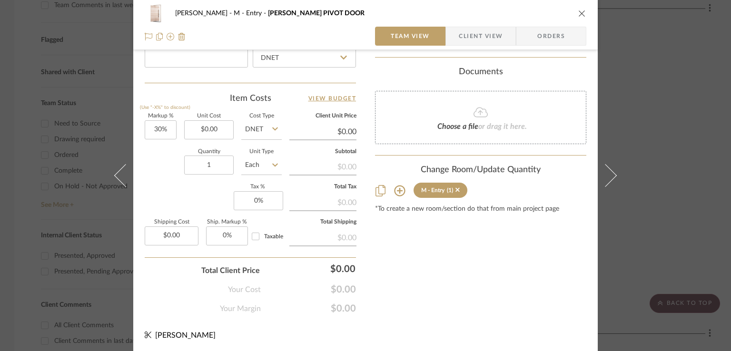
click at [578, 13] on icon "close" at bounding box center [582, 14] width 8 height 8
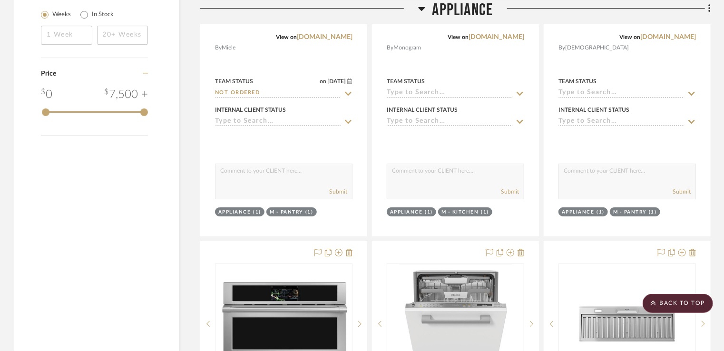
scroll to position [1428, 0]
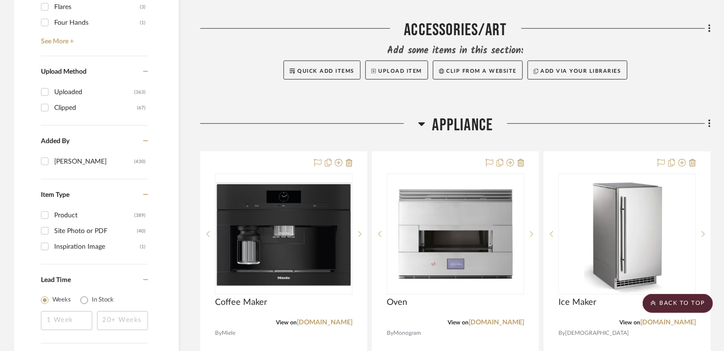
click at [431, 127] on h3 "Appliance" at bounding box center [455, 125] width 75 height 20
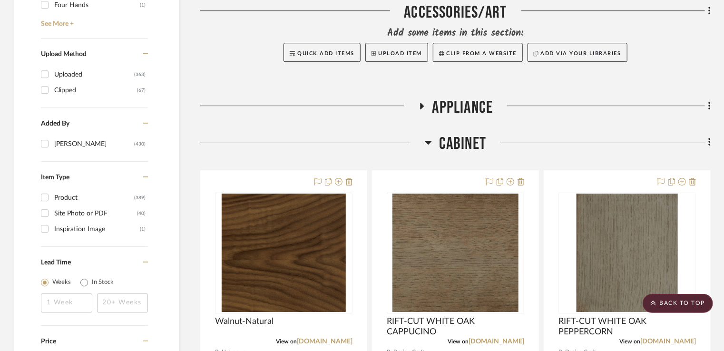
scroll to position [1380, 0]
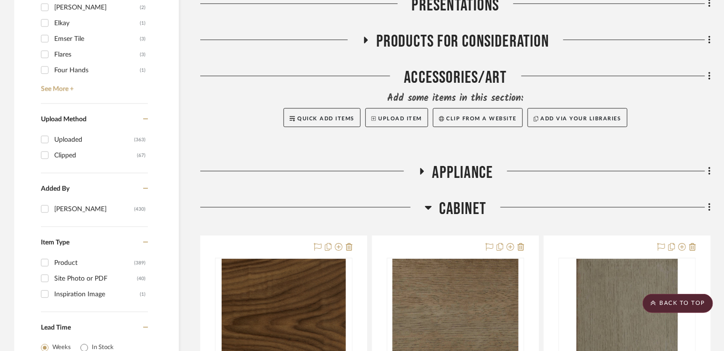
click at [430, 209] on icon at bounding box center [428, 207] width 7 height 11
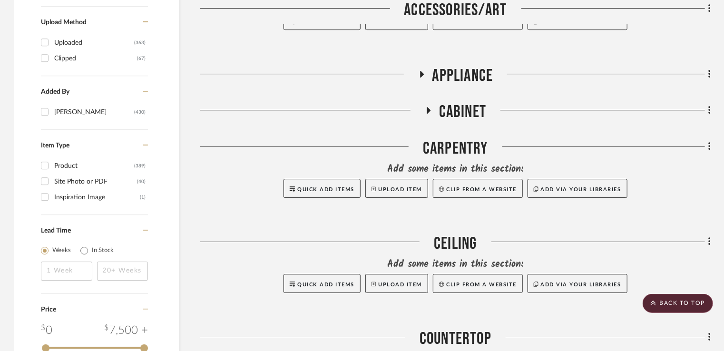
scroll to position [1428, 0]
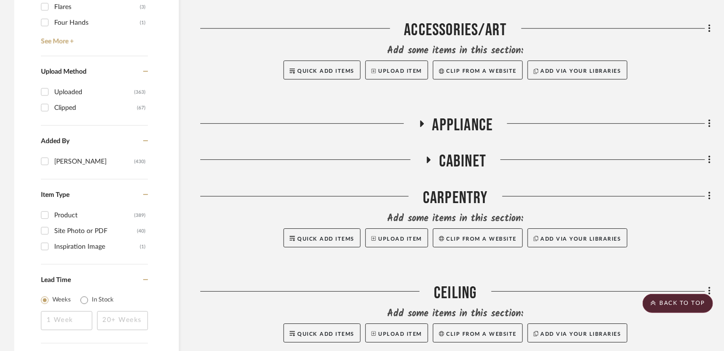
click at [429, 163] on icon at bounding box center [428, 160] width 11 height 7
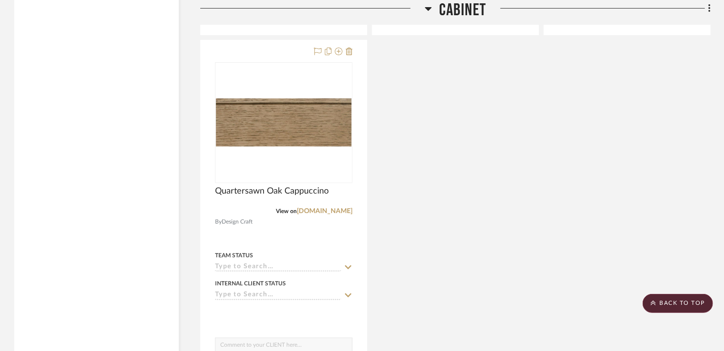
scroll to position [2237, 0]
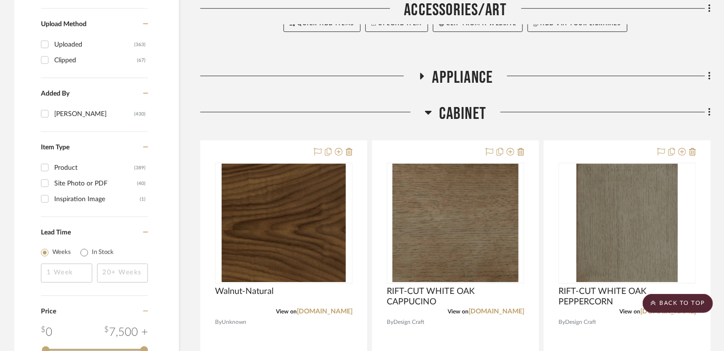
click at [457, 109] on span "Cabinet" at bounding box center [462, 114] width 47 height 20
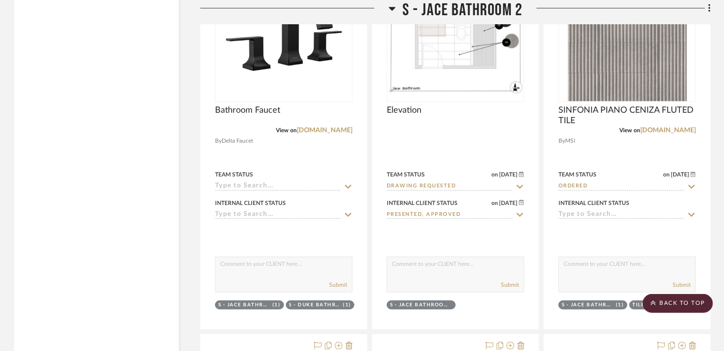
scroll to position [4188, 0]
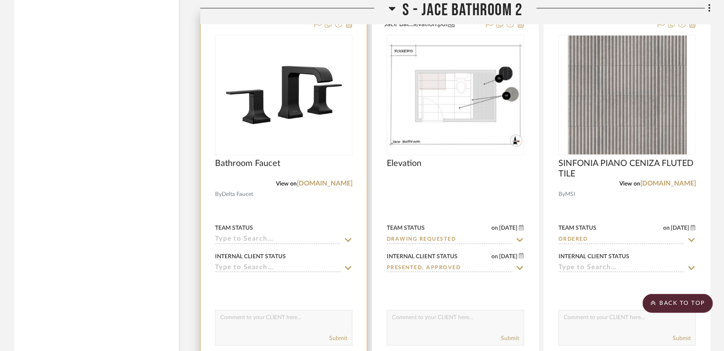
click at [343, 240] on sr-typeahead at bounding box center [284, 240] width 138 height 9
click at [347, 240] on icon at bounding box center [348, 240] width 7 height 4
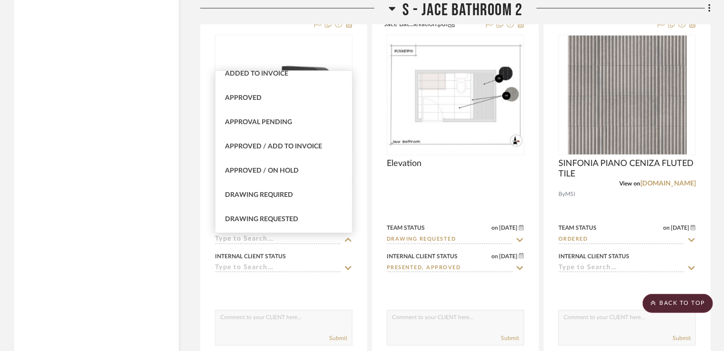
scroll to position [476, 0]
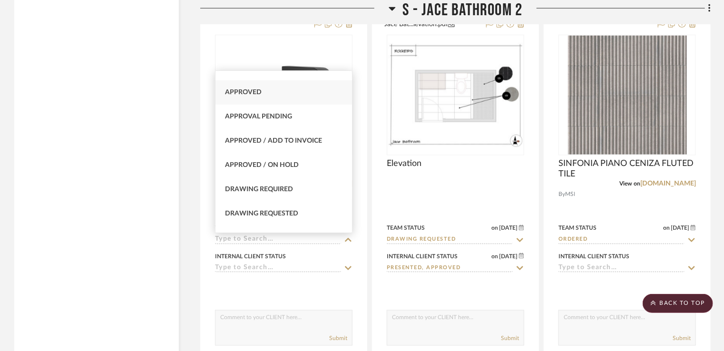
click at [281, 99] on div "Approved" at bounding box center [284, 92] width 137 height 24
type input "[DATE]"
type input "Approved"
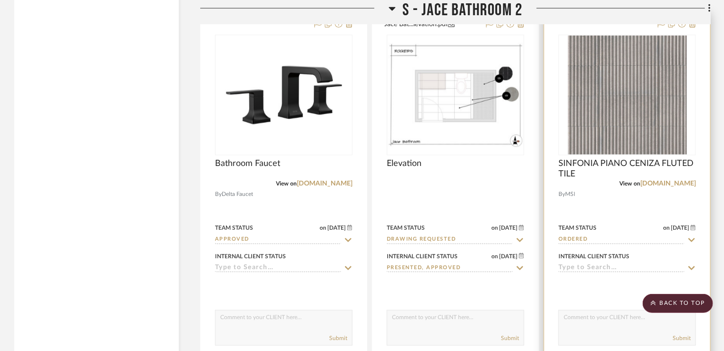
click at [692, 242] on icon at bounding box center [692, 241] width 9 height 8
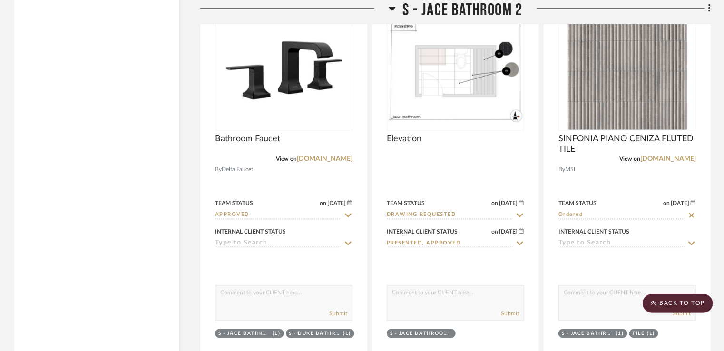
scroll to position [4236, 0]
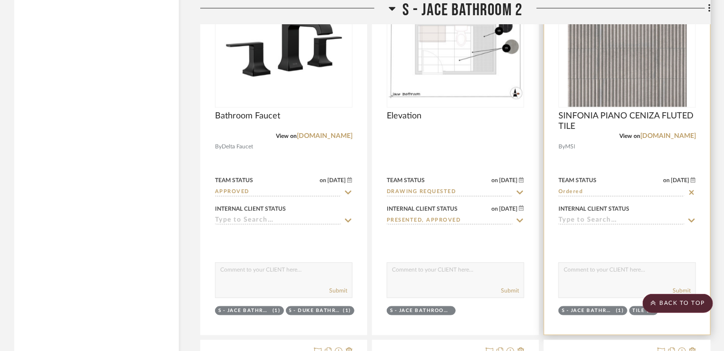
click at [693, 195] on icon at bounding box center [692, 193] width 9 height 8
type input "[DATE]"
click at [692, 194] on icon at bounding box center [692, 192] width 7 height 4
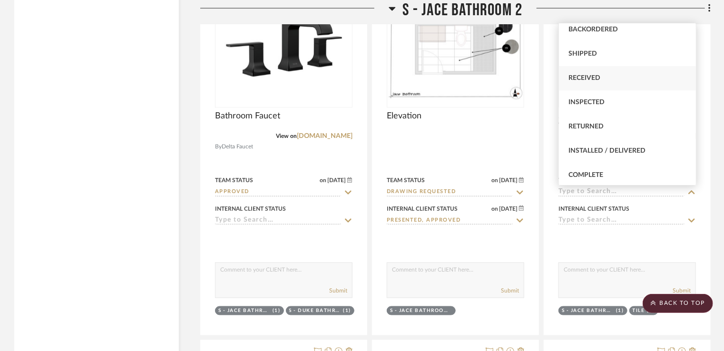
scroll to position [95, 0]
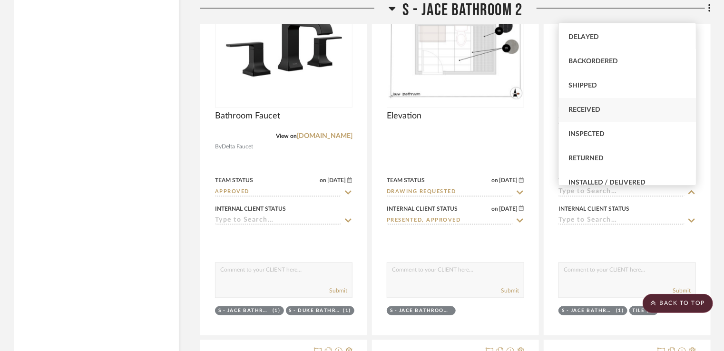
click at [607, 111] on div "Received" at bounding box center [627, 110] width 137 height 24
type input "Received"
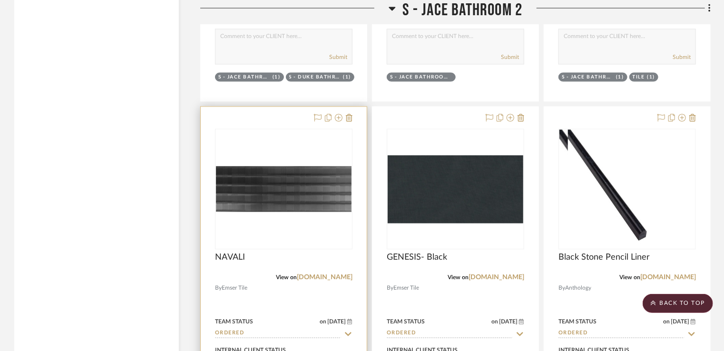
scroll to position [4521, 0]
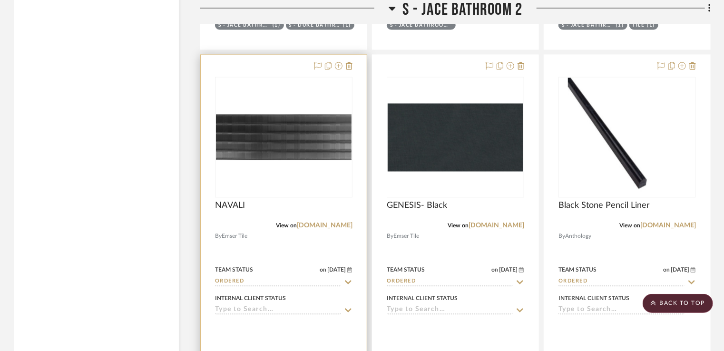
click at [346, 286] on icon at bounding box center [348, 283] width 9 height 8
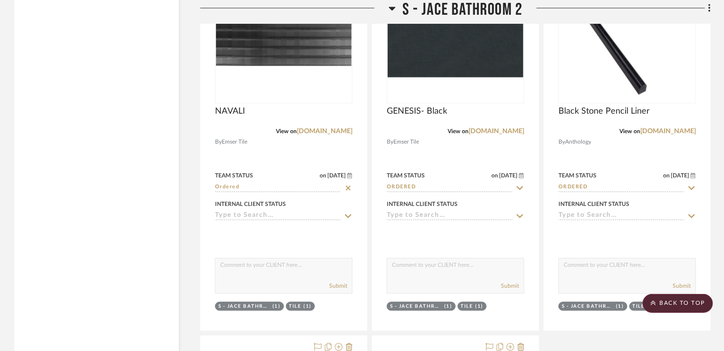
scroll to position [4664, 0]
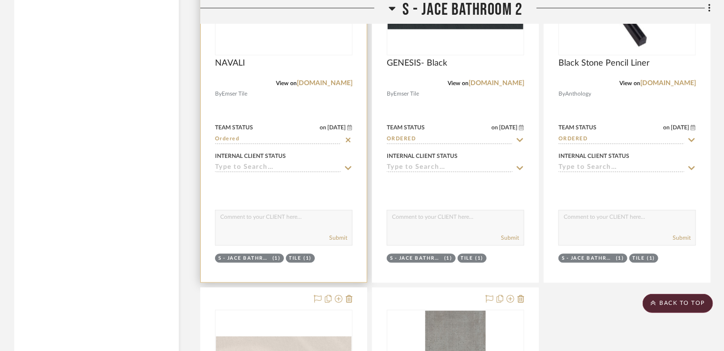
click at [350, 139] on icon at bounding box center [348, 140] width 5 height 5
type input "[DATE]"
click at [350, 139] on icon at bounding box center [348, 140] width 9 height 8
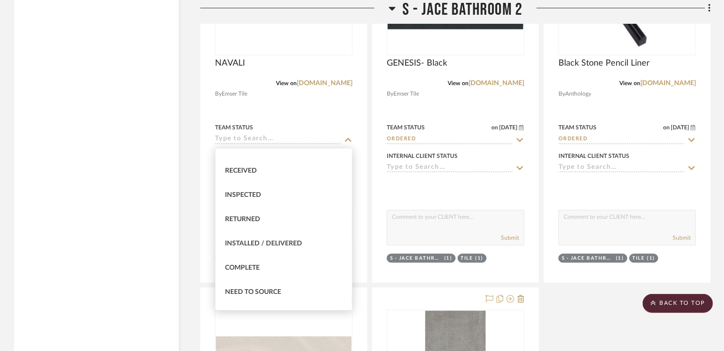
scroll to position [143, 0]
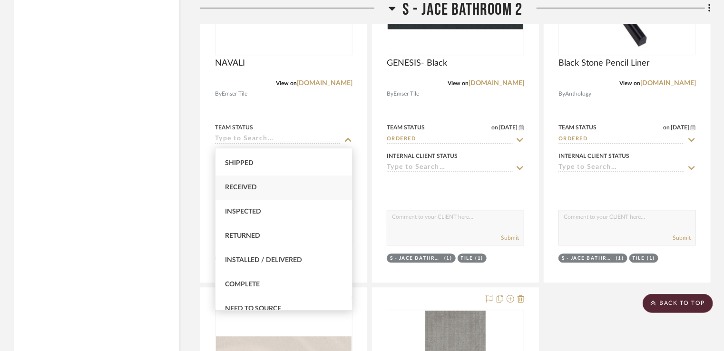
click at [302, 188] on div "Received" at bounding box center [284, 188] width 137 height 24
type input "Received"
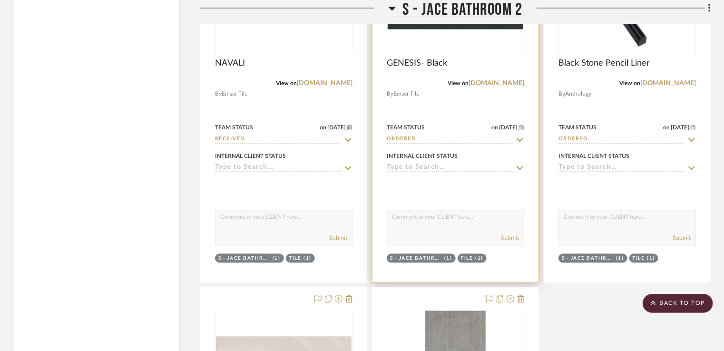
click at [518, 140] on icon at bounding box center [520, 140] width 7 height 4
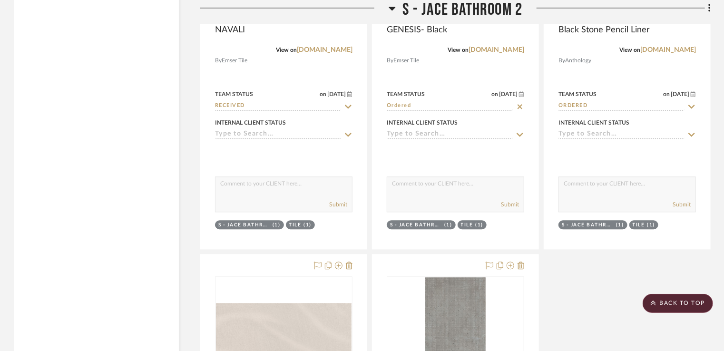
scroll to position [4712, 0]
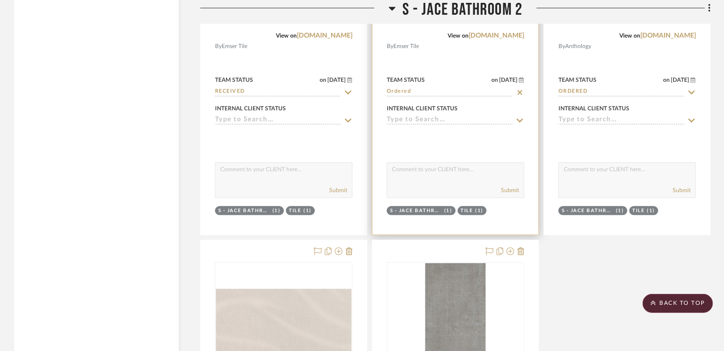
click at [521, 90] on icon at bounding box center [520, 93] width 9 height 8
type input "[DATE]"
click at [520, 94] on icon at bounding box center [520, 92] width 7 height 4
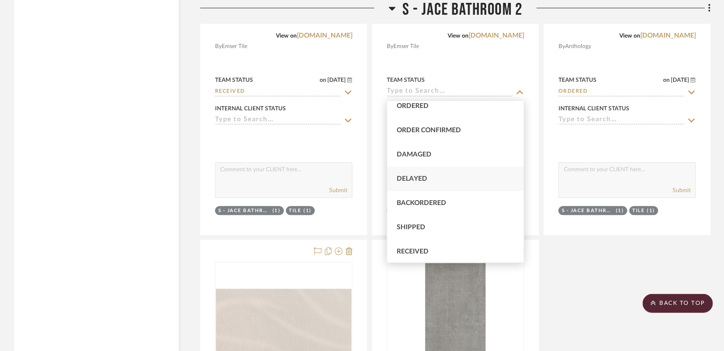
scroll to position [48, 0]
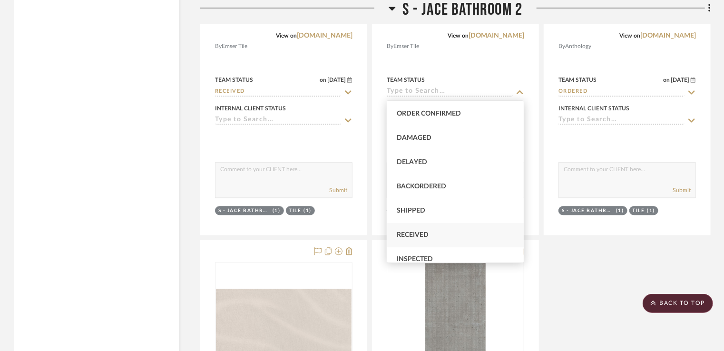
click at [423, 231] on div "Received" at bounding box center [455, 235] width 137 height 24
type input "Received"
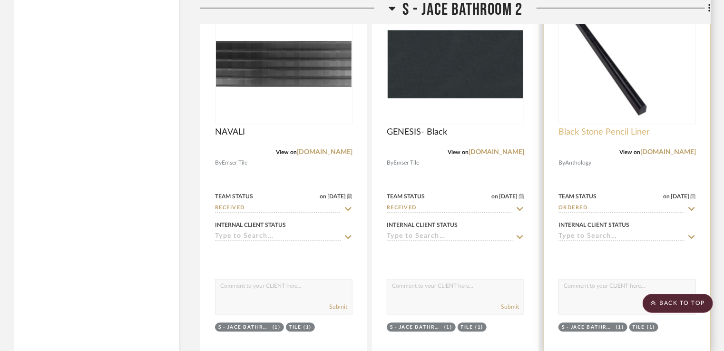
scroll to position [4617, 0]
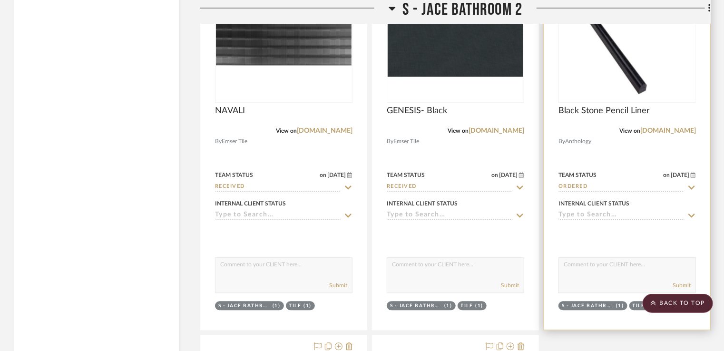
click at [691, 188] on icon at bounding box center [692, 187] width 7 height 4
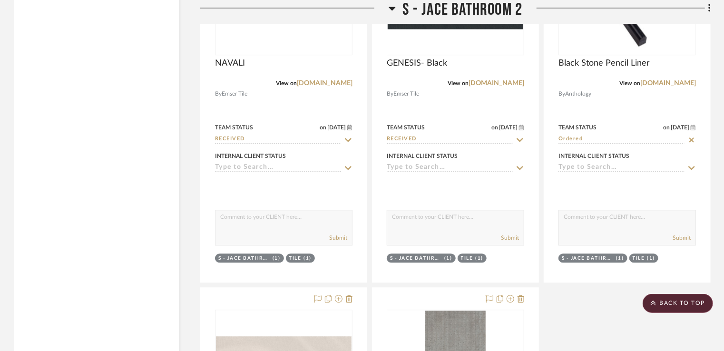
scroll to position [4712, 0]
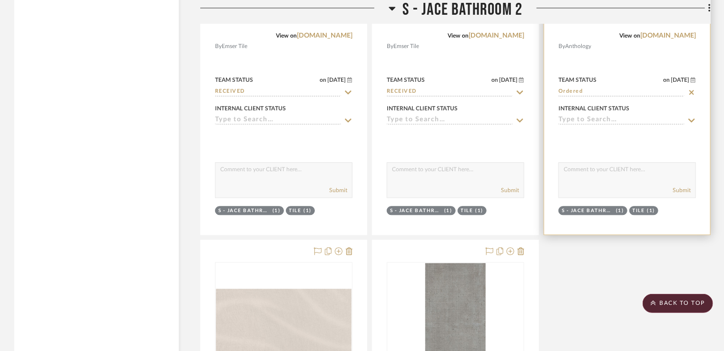
click at [689, 92] on icon at bounding box center [692, 93] width 9 height 8
type input "[DATE]"
click at [691, 92] on icon at bounding box center [692, 93] width 9 height 8
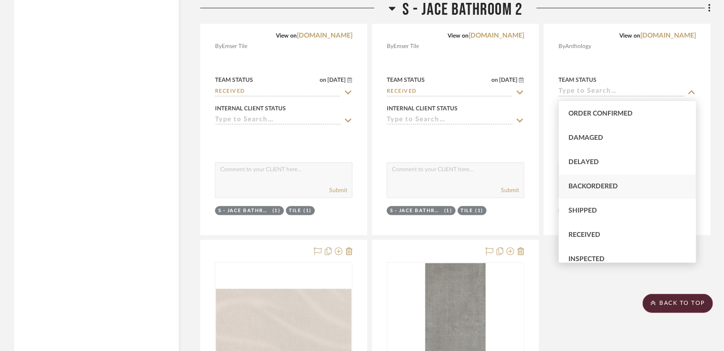
scroll to position [95, 0]
click at [597, 187] on span "Received" at bounding box center [585, 187] width 32 height 7
type input "Received"
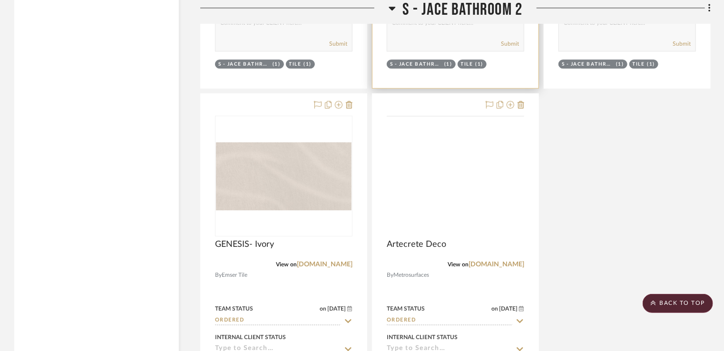
scroll to position [4902, 0]
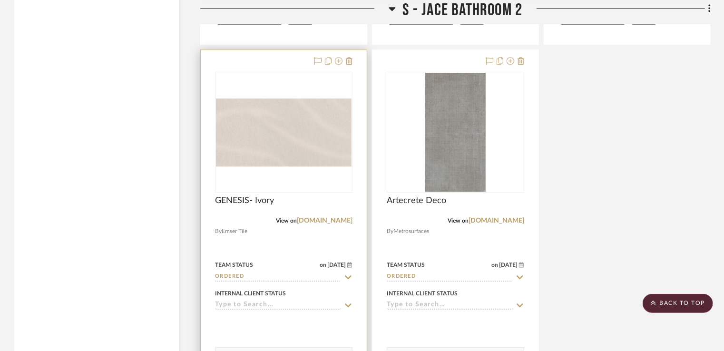
click at [345, 278] on icon at bounding box center [348, 278] width 9 height 8
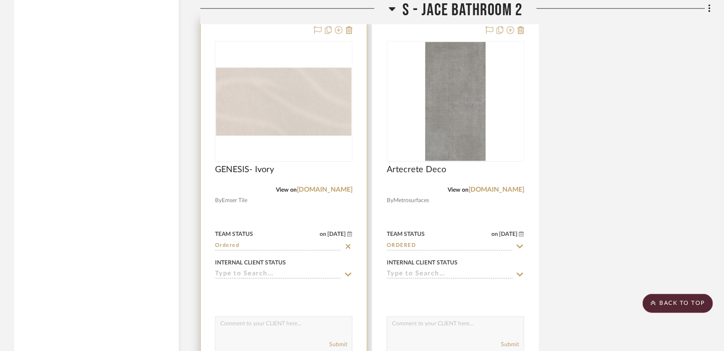
scroll to position [4950, 0]
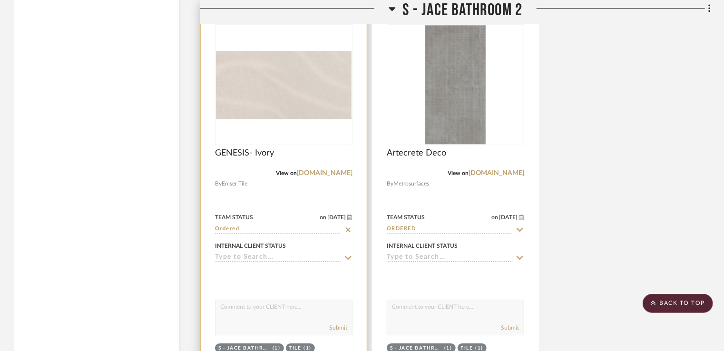
click at [349, 230] on icon at bounding box center [348, 229] width 5 height 5
type input "[DATE]"
click at [349, 231] on icon at bounding box center [348, 229] width 7 height 4
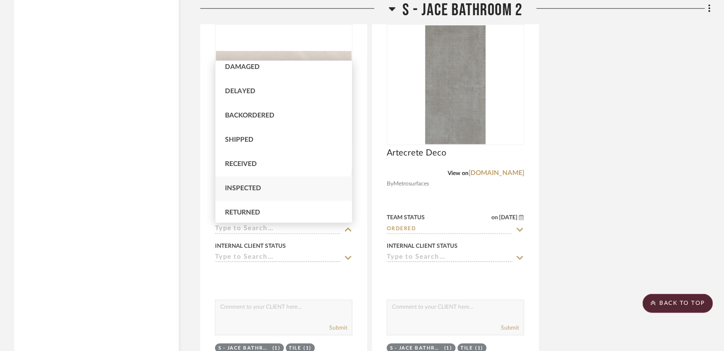
scroll to position [95, 0]
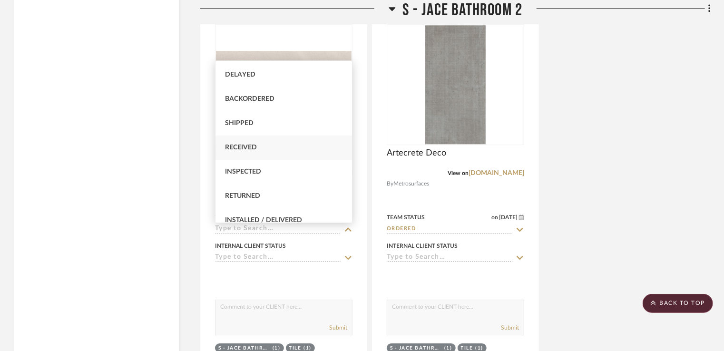
click at [287, 150] on div "Received" at bounding box center [284, 148] width 137 height 24
type input "Received"
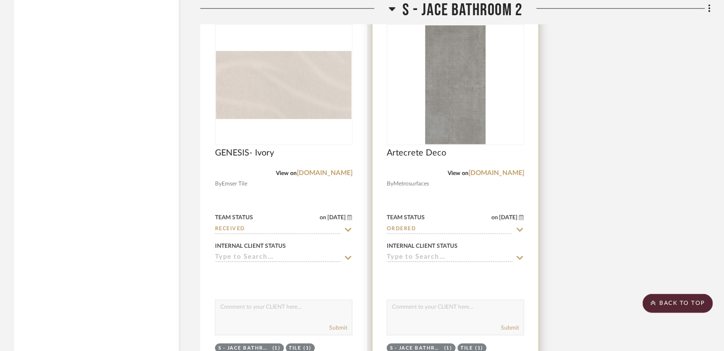
click at [523, 230] on icon at bounding box center [520, 230] width 9 height 8
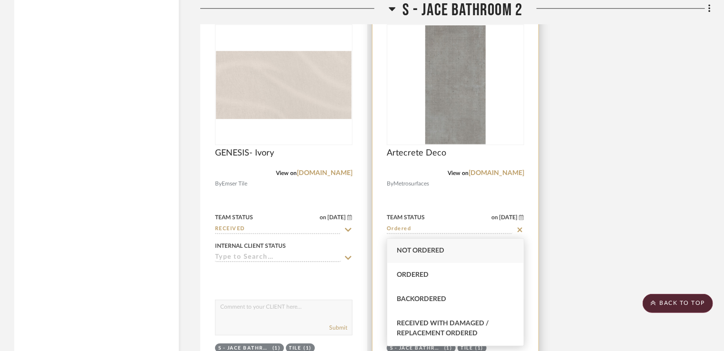
click at [520, 230] on icon at bounding box center [520, 229] width 5 height 5
type input "[DATE]"
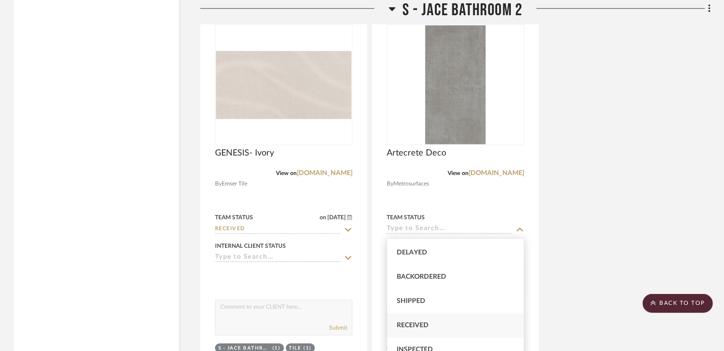
click at [417, 323] on span "Received" at bounding box center [413, 325] width 32 height 7
type input "Received"
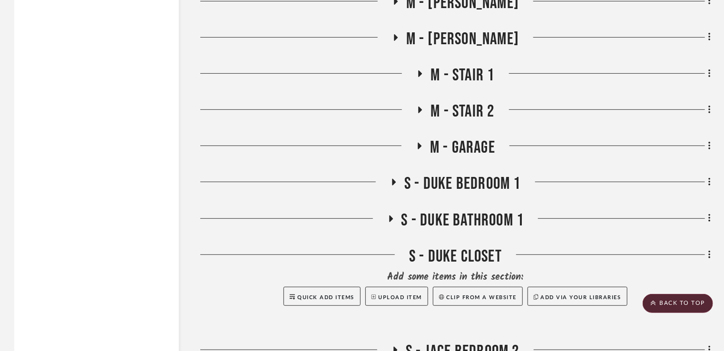
scroll to position [3712, 0]
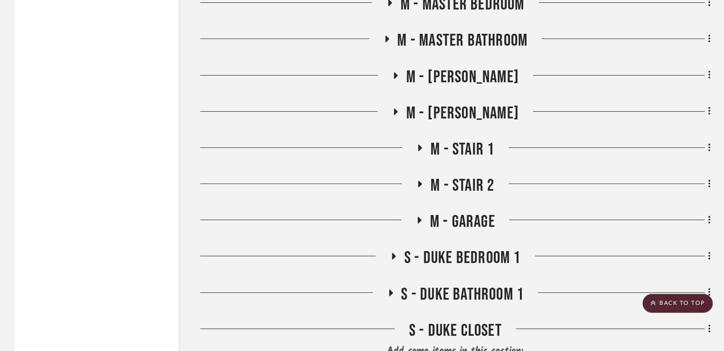
click at [395, 295] on icon at bounding box center [390, 292] width 11 height 7
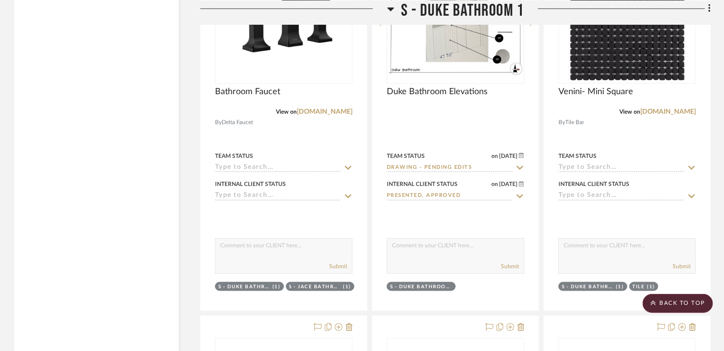
scroll to position [4093, 0]
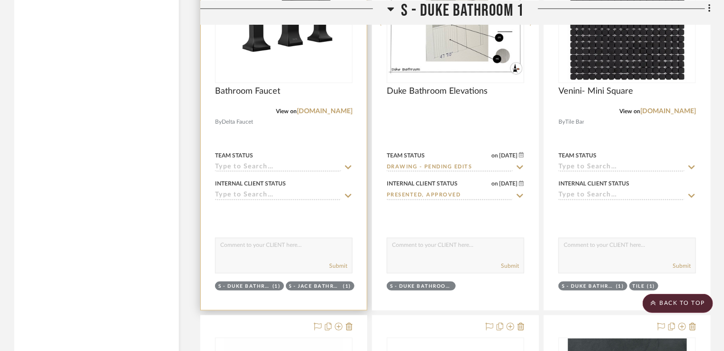
click at [346, 167] on icon at bounding box center [348, 168] width 9 height 8
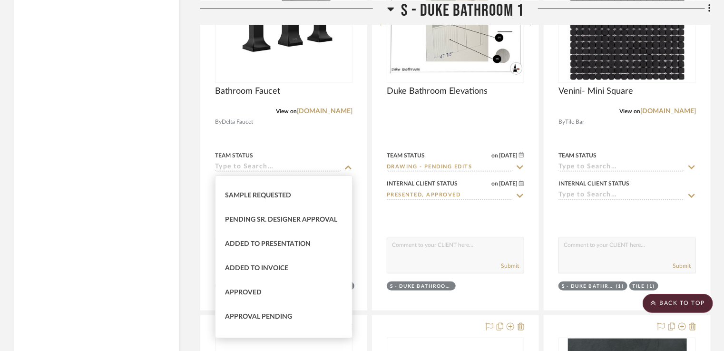
scroll to position [428, 0]
click at [269, 249] on div "Approved" at bounding box center [284, 245] width 137 height 24
type input "[DATE]"
type input "Approved"
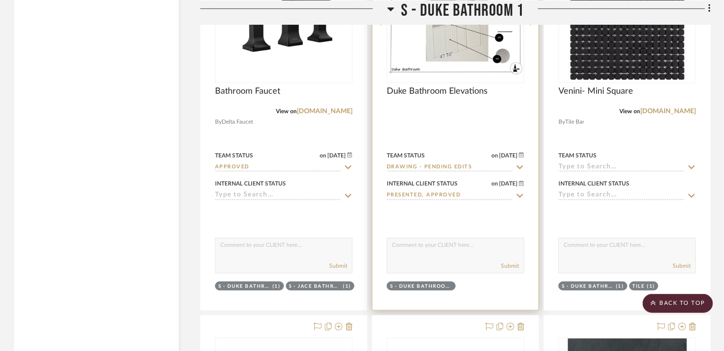
scroll to position [4045, 0]
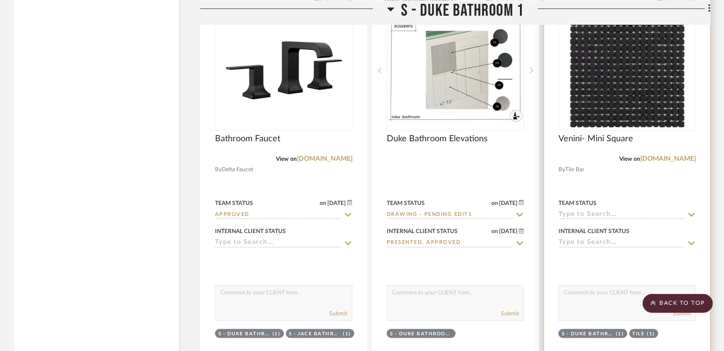
click at [692, 216] on icon at bounding box center [692, 215] width 7 height 4
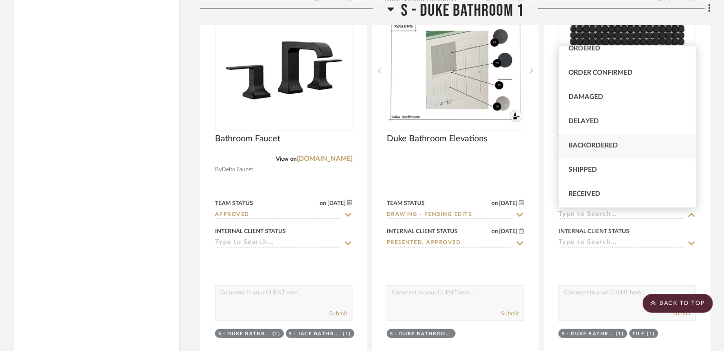
scroll to position [48, 0]
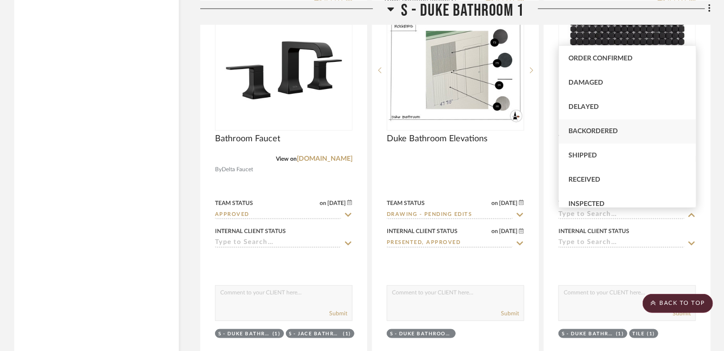
click at [636, 178] on div "Received" at bounding box center [627, 180] width 137 height 24
type input "[DATE]"
type input "Received"
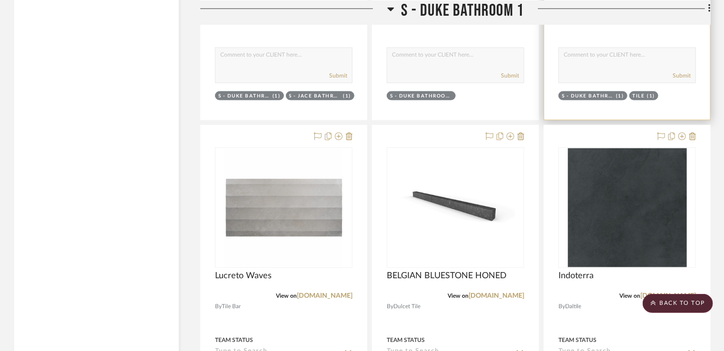
scroll to position [4379, 0]
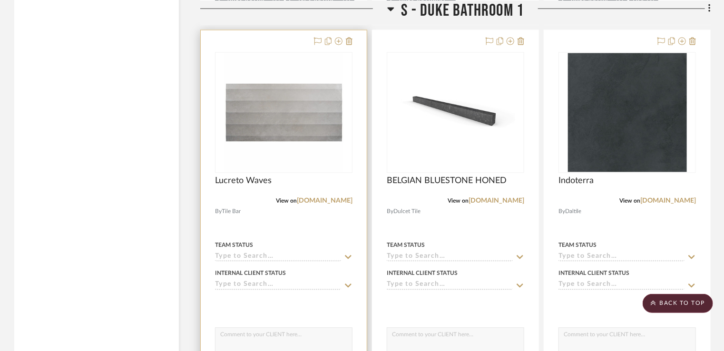
click at [345, 256] on icon at bounding box center [348, 258] width 9 height 8
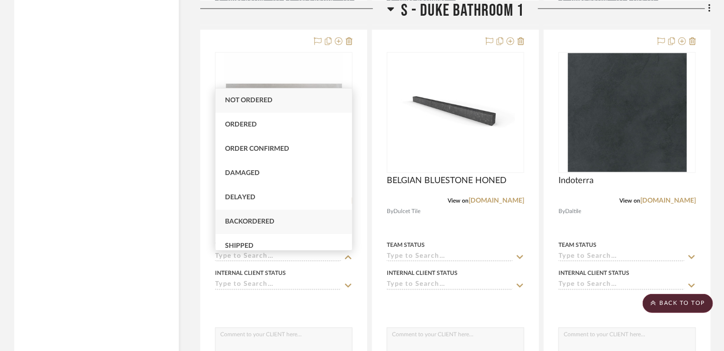
scroll to position [48, 0]
click at [308, 221] on div "Received" at bounding box center [284, 223] width 137 height 24
type input "[DATE]"
type input "Received"
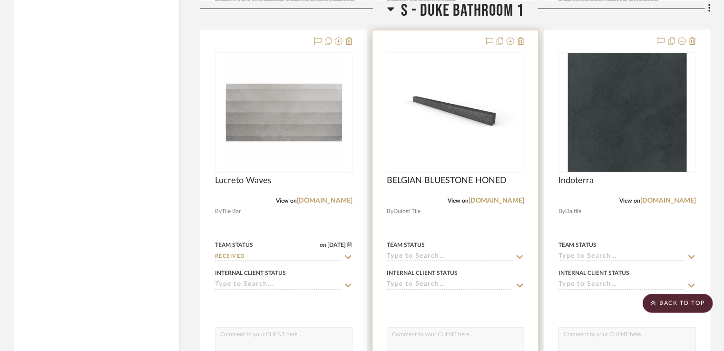
click at [518, 257] on icon at bounding box center [520, 258] width 9 height 8
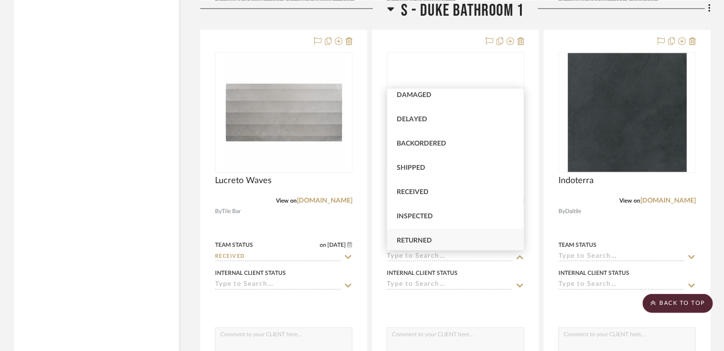
scroll to position [95, 0]
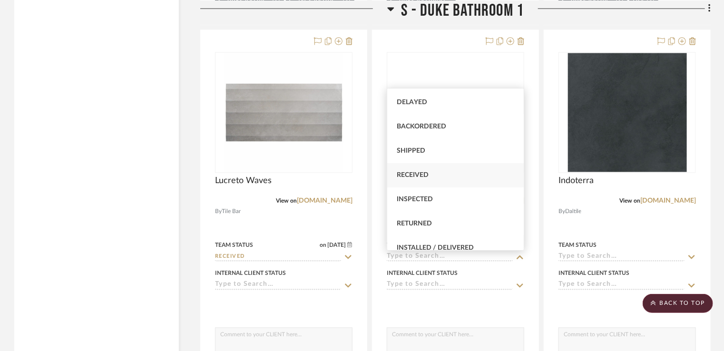
click at [448, 184] on div "Received" at bounding box center [455, 175] width 137 height 24
type input "[DATE]"
type input "Received"
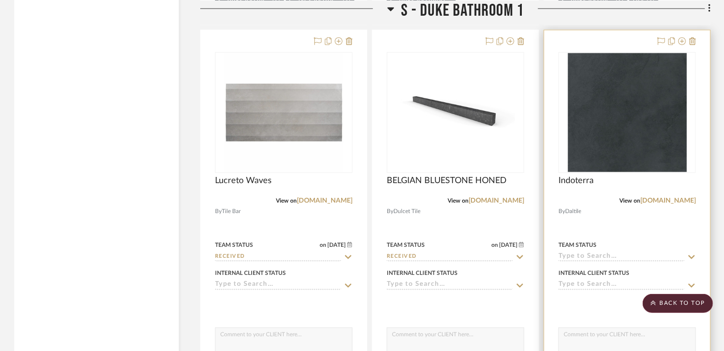
click at [684, 258] on input at bounding box center [622, 257] width 126 height 9
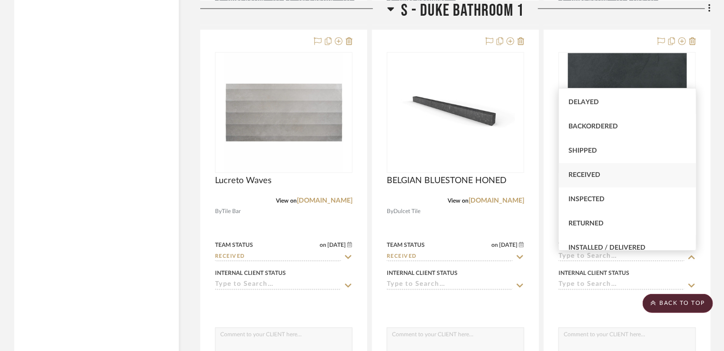
click at [626, 177] on div "Received" at bounding box center [627, 175] width 137 height 24
type input "[DATE]"
type input "Received"
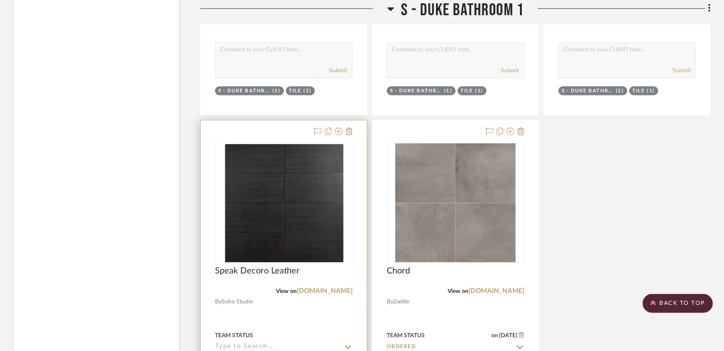
scroll to position [4759, 0]
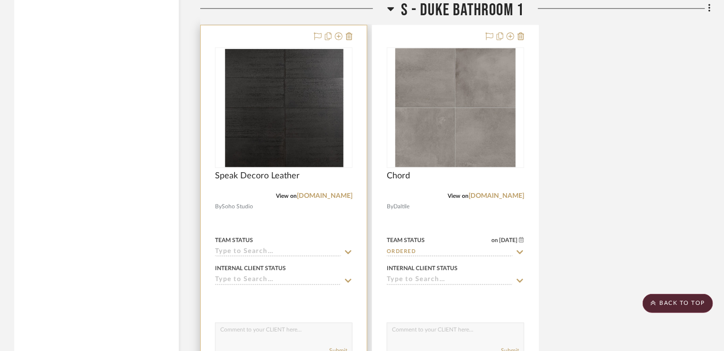
click at [347, 255] on icon at bounding box center [348, 252] width 9 height 8
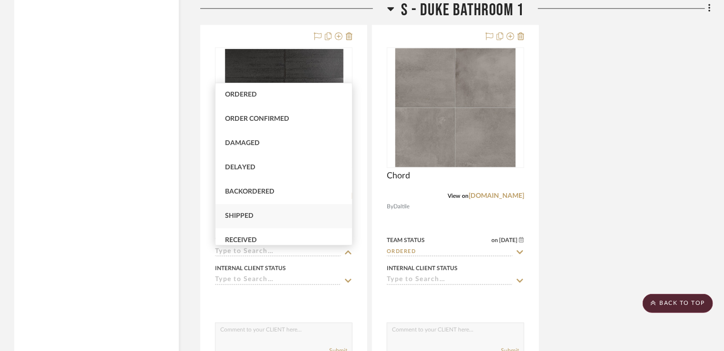
scroll to position [95, 0]
click at [306, 180] on div "Received" at bounding box center [284, 170] width 137 height 24
type input "[DATE]"
type input "Received"
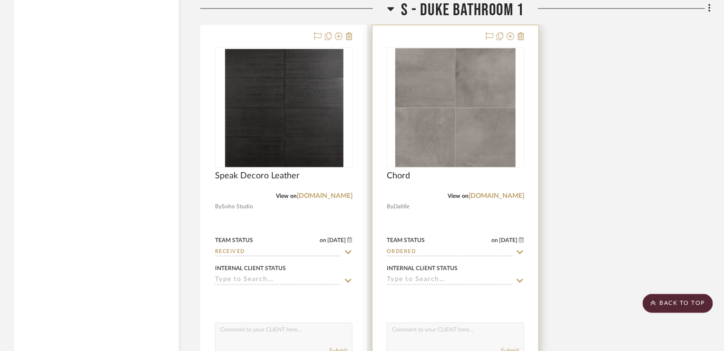
click at [518, 255] on icon at bounding box center [520, 252] width 9 height 8
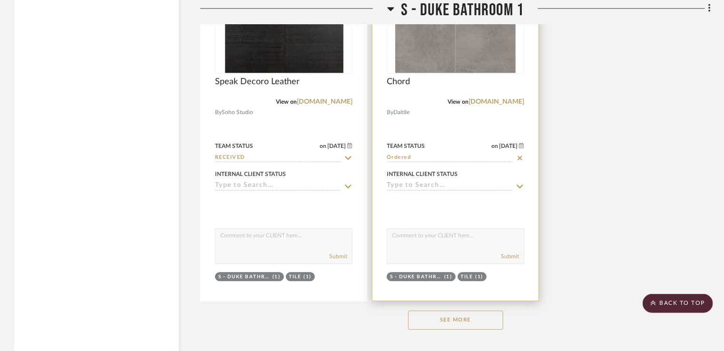
scroll to position [4854, 0]
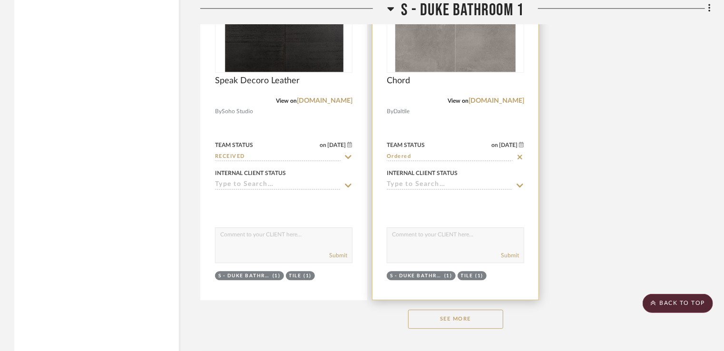
click at [520, 160] on icon at bounding box center [520, 157] width 9 height 8
type input "[DATE]"
click at [523, 155] on icon at bounding box center [520, 157] width 9 height 8
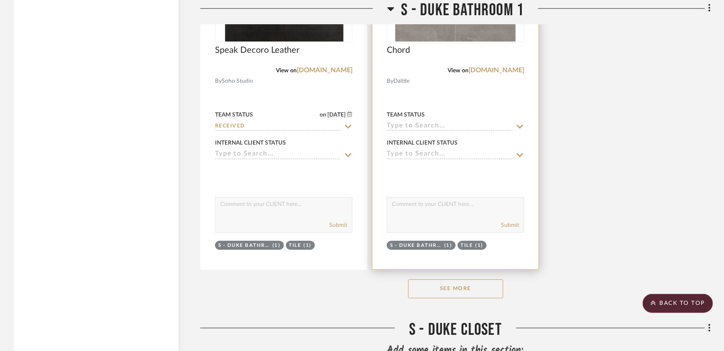
scroll to position [4902, 0]
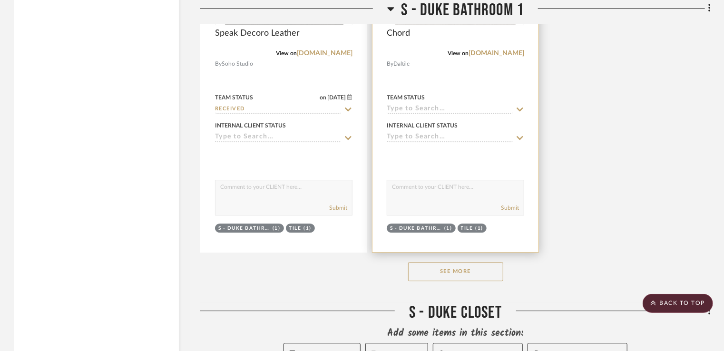
click at [522, 113] on icon at bounding box center [520, 110] width 9 height 8
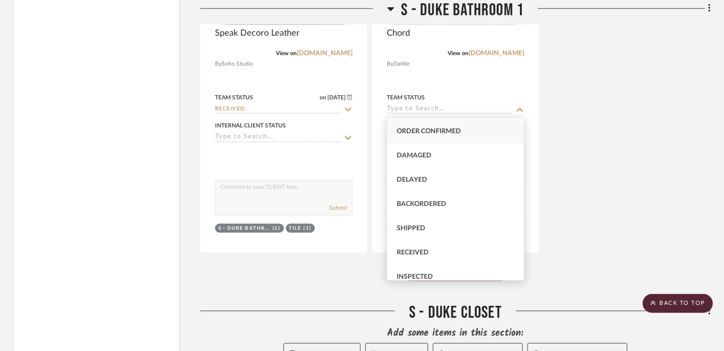
scroll to position [95, 0]
click at [455, 201] on div "Received" at bounding box center [455, 205] width 137 height 24
type input "Received"
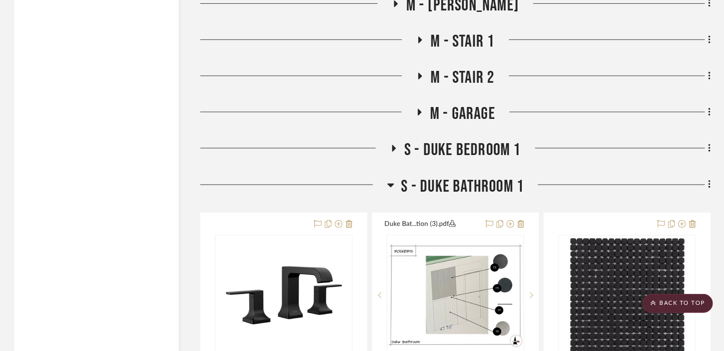
scroll to position [3760, 0]
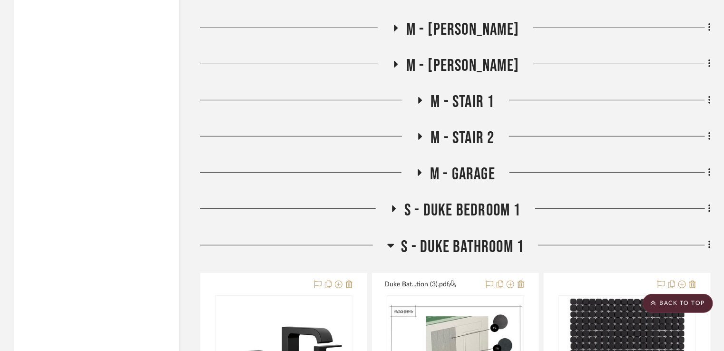
click at [392, 245] on icon at bounding box center [390, 246] width 7 height 4
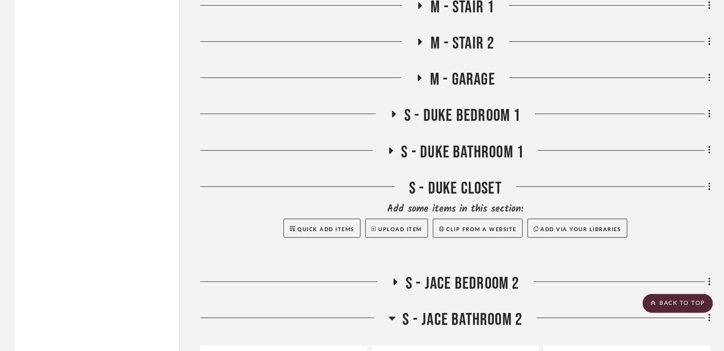
scroll to position [3998, 0]
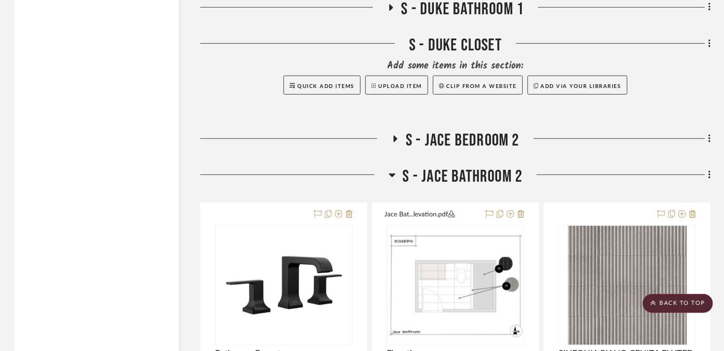
click at [391, 178] on icon at bounding box center [392, 174] width 7 height 11
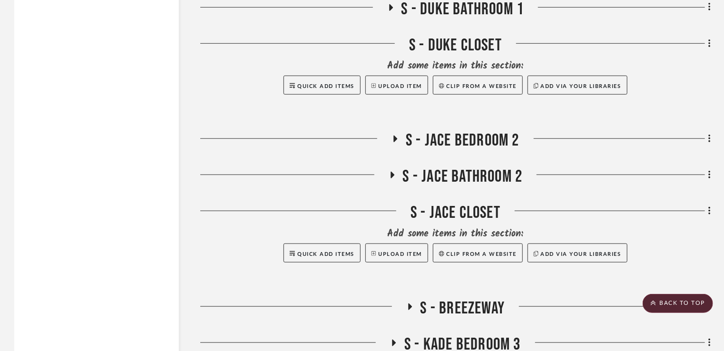
drag, startPoint x: 386, startPoint y: 174, endPoint x: 397, endPoint y: 177, distance: 11.0
click at [386, 174] on icon at bounding box center [391, 175] width 11 height 7
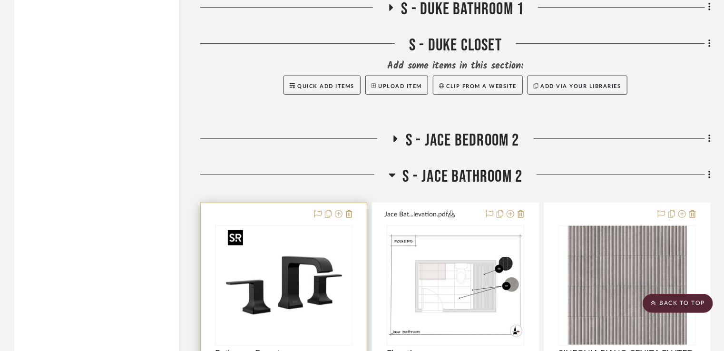
click at [0, 0] on img at bounding box center [0, 0] width 0 height 0
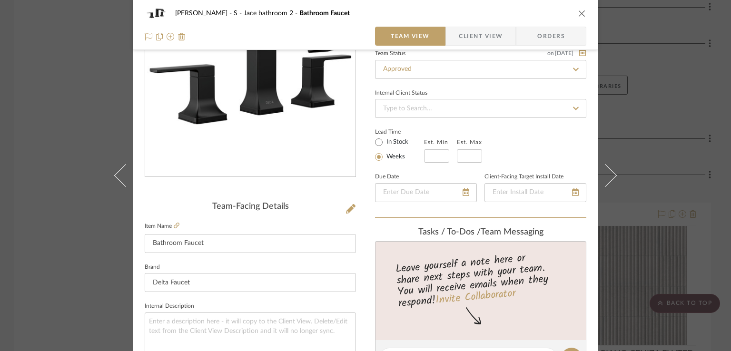
scroll to position [143, 0]
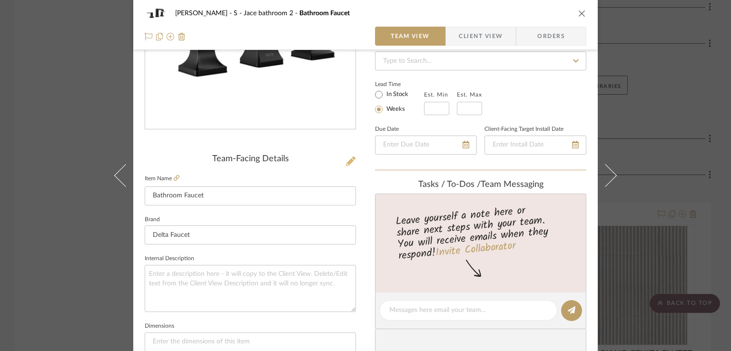
click at [348, 161] on icon at bounding box center [351, 162] width 10 height 10
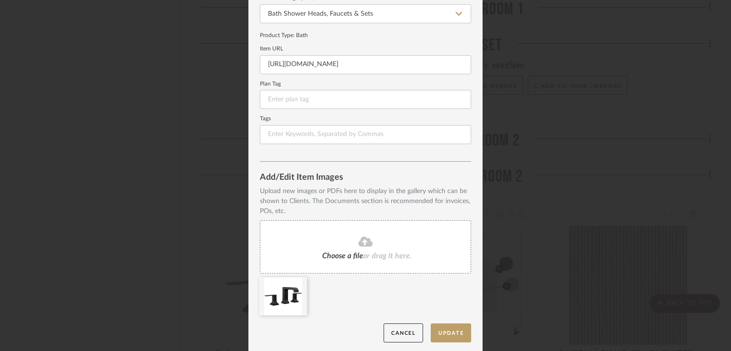
scroll to position [102, 0]
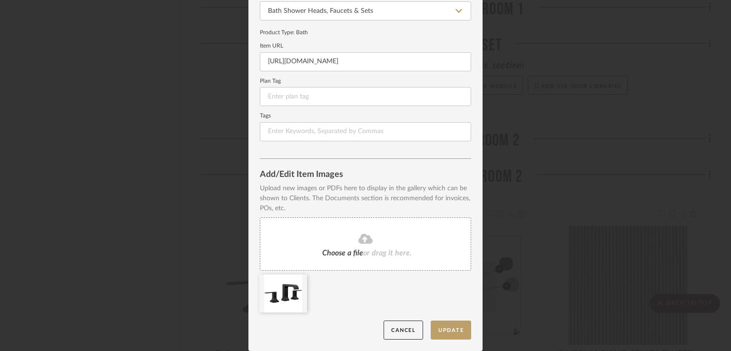
click at [388, 247] on div "Choose a file or drag it here." at bounding box center [365, 243] width 211 height 53
click at [260, 331] on icon at bounding box center [263, 330] width 7 height 7
click at [457, 336] on button "Update" at bounding box center [451, 331] width 40 height 20
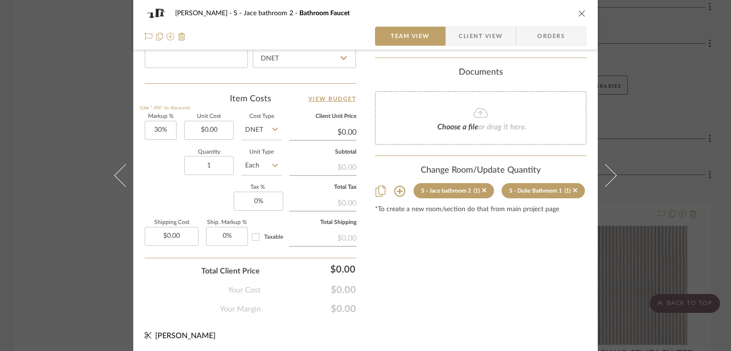
scroll to position [534, 0]
click at [581, 12] on icon "close" at bounding box center [582, 14] width 8 height 8
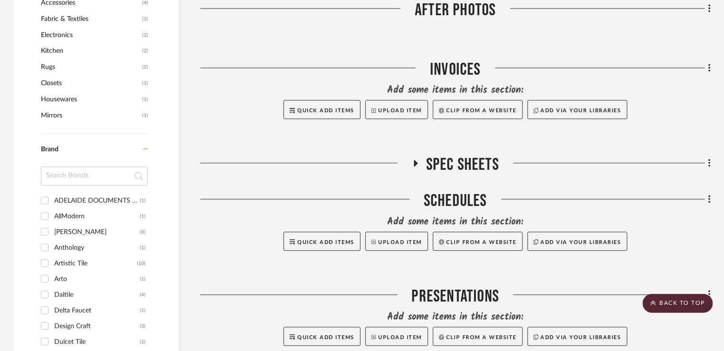
scroll to position [1047, 0]
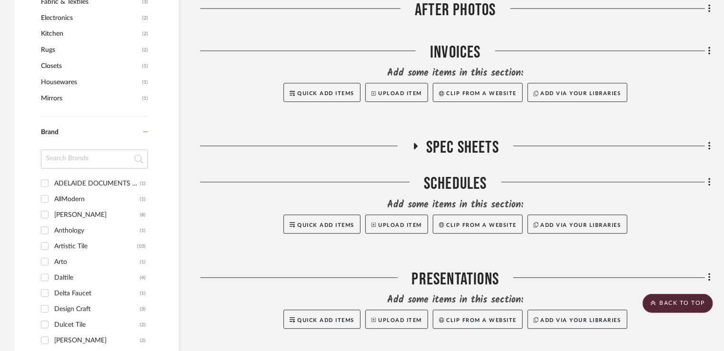
click at [417, 146] on icon at bounding box center [416, 146] width 4 height 7
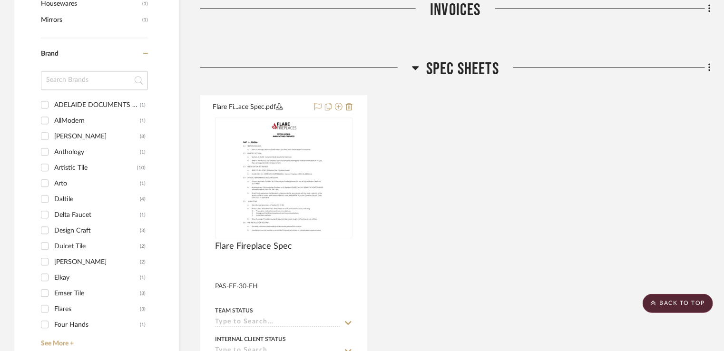
scroll to position [1142, 0]
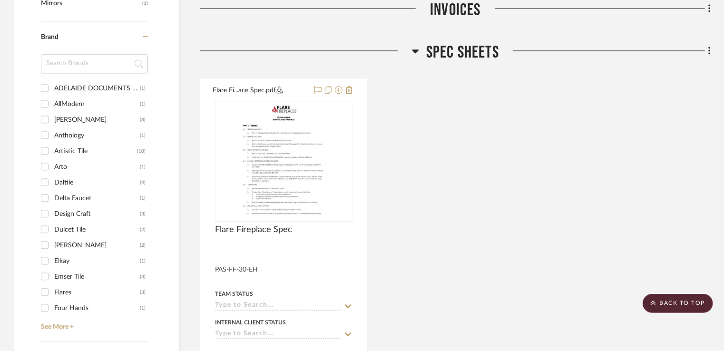
click at [414, 52] on icon at bounding box center [415, 50] width 7 height 11
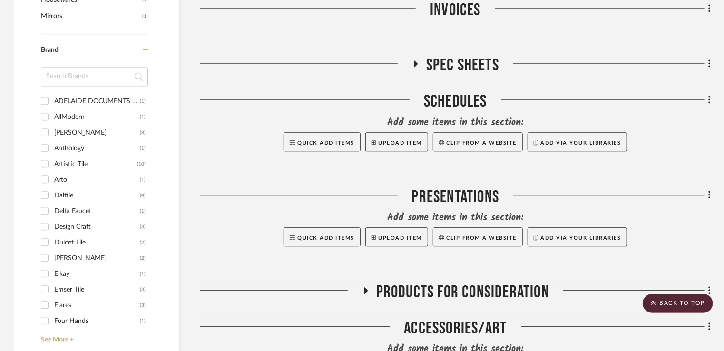
scroll to position [1095, 0]
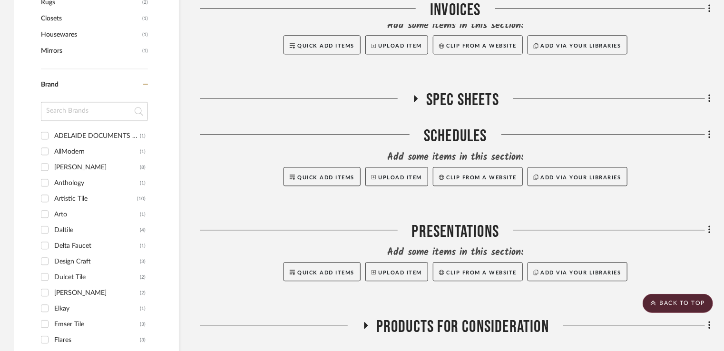
click at [710, 101] on icon at bounding box center [710, 98] width 2 height 8
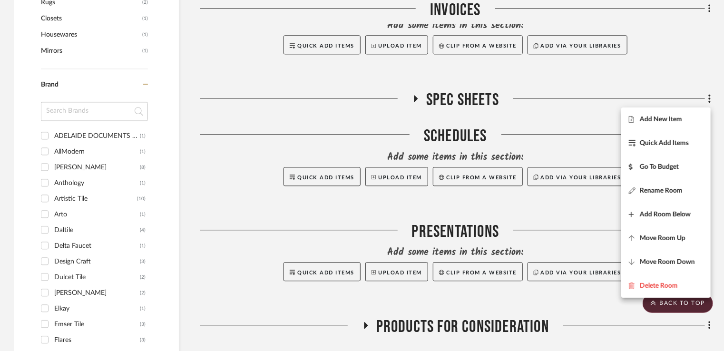
click at [723, 99] on div at bounding box center [362, 175] width 724 height 351
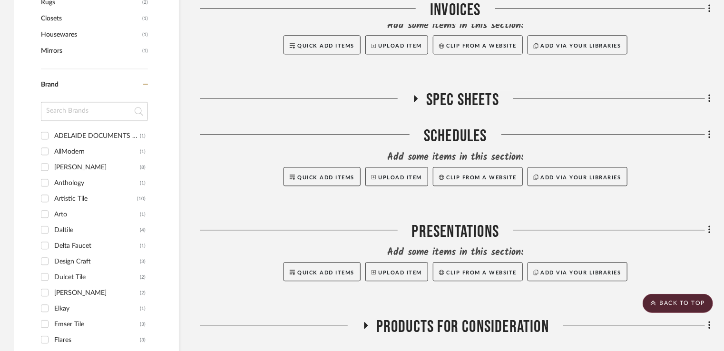
click at [423, 92] on h3 "Spec Sheets" at bounding box center [455, 100] width 87 height 20
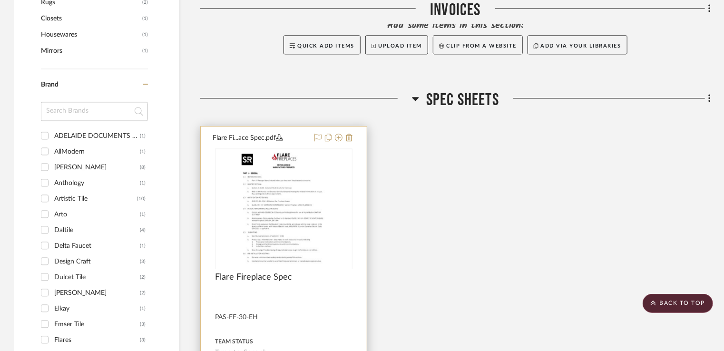
click at [311, 177] on img "0" at bounding box center [284, 208] width 92 height 119
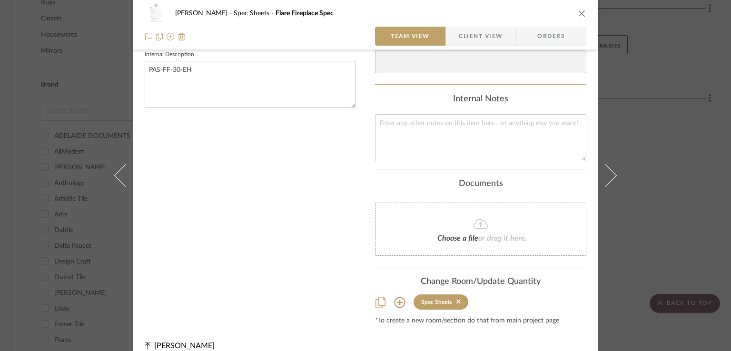
scroll to position [317, 0]
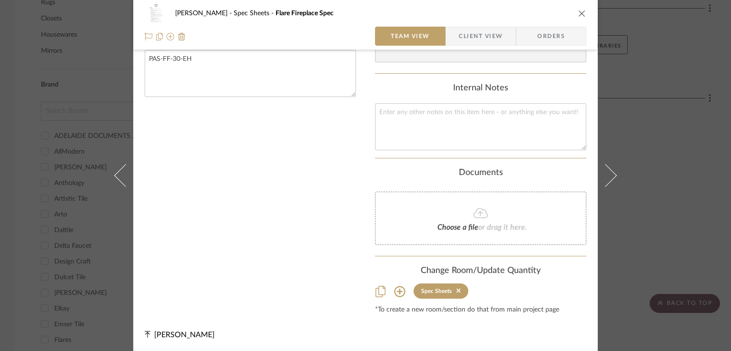
click at [397, 294] on icon at bounding box center [399, 291] width 11 height 11
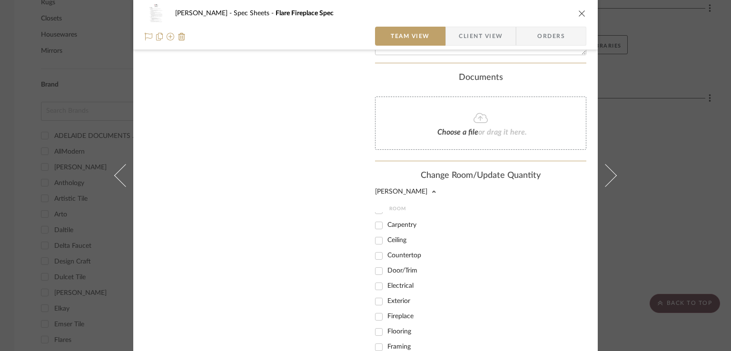
scroll to position [286, 0]
click at [380, 269] on input "Fireplace" at bounding box center [378, 269] width 15 height 15
checkbox input "true"
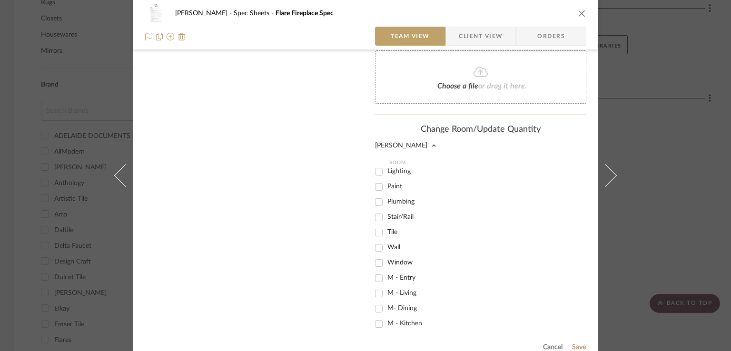
scroll to position [547, 0]
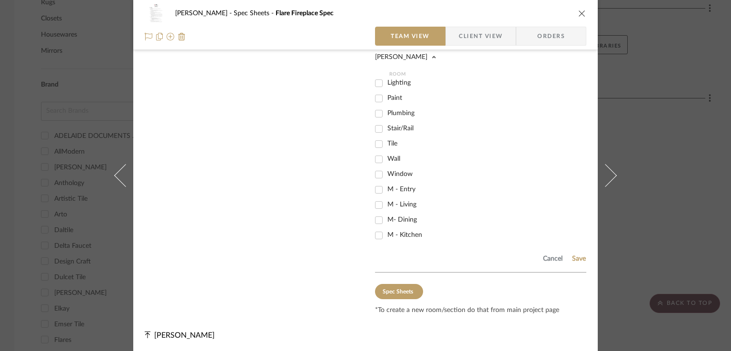
click at [576, 253] on div "Cancel Save" at bounding box center [480, 257] width 211 height 31
click at [576, 257] on button "Save" at bounding box center [579, 259] width 15 height 8
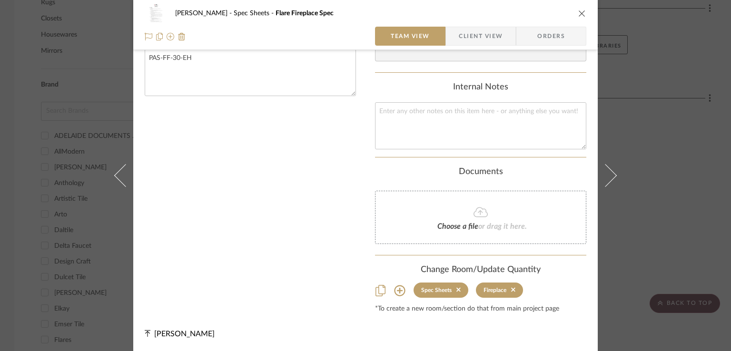
scroll to position [317, 0]
click at [579, 12] on icon "close" at bounding box center [582, 14] width 8 height 8
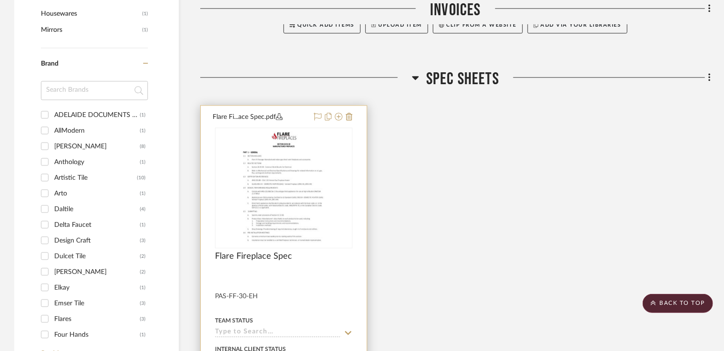
scroll to position [1095, 0]
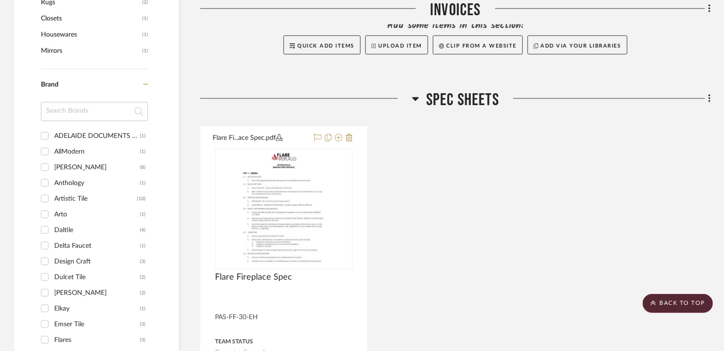
click at [145, 88] on fa-icon at bounding box center [145, 89] width 5 height 16
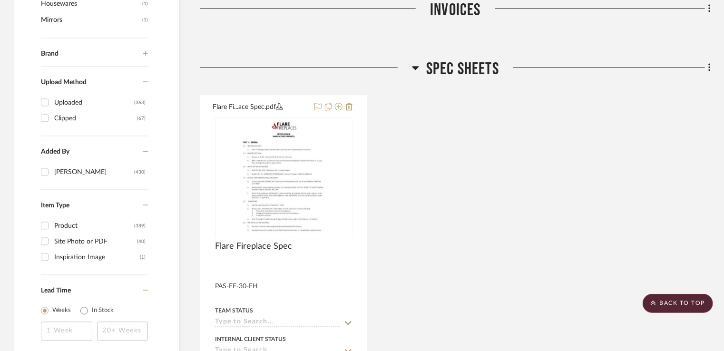
scroll to position [1142, 0]
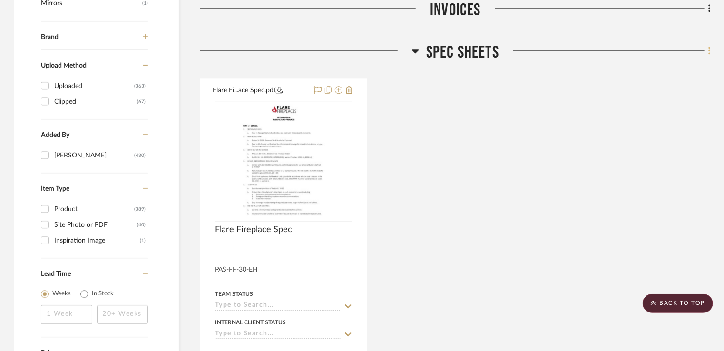
click at [708, 53] on fa-icon at bounding box center [708, 52] width 6 height 16
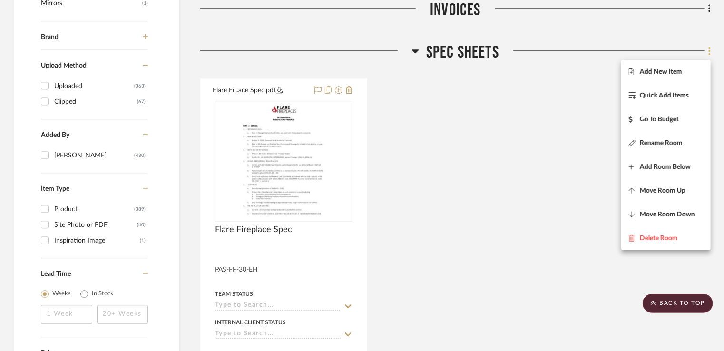
click at [708, 53] on div at bounding box center [362, 175] width 724 height 351
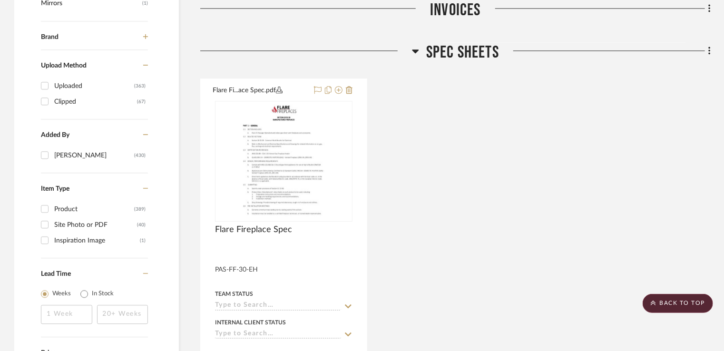
click at [435, 51] on span "Spec Sheets" at bounding box center [462, 52] width 73 height 20
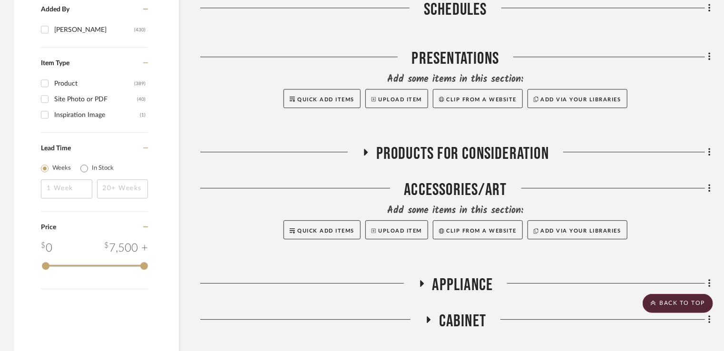
scroll to position [1285, 0]
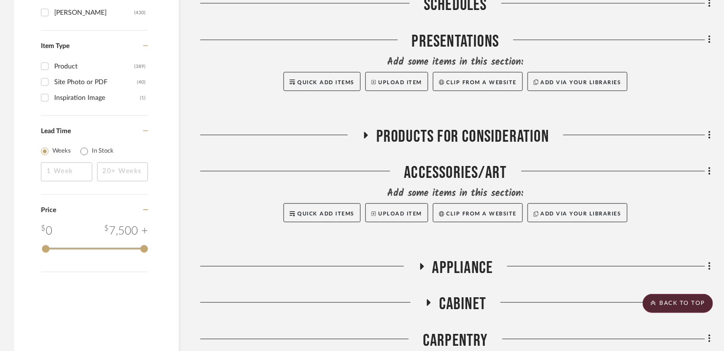
click at [364, 127] on h3 "Products for Consideration" at bounding box center [455, 137] width 187 height 20
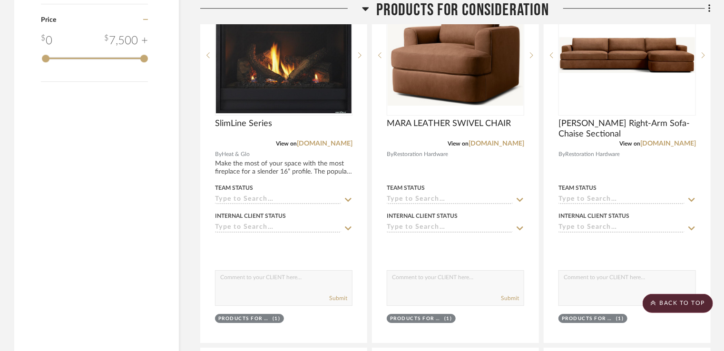
scroll to position [1333, 0]
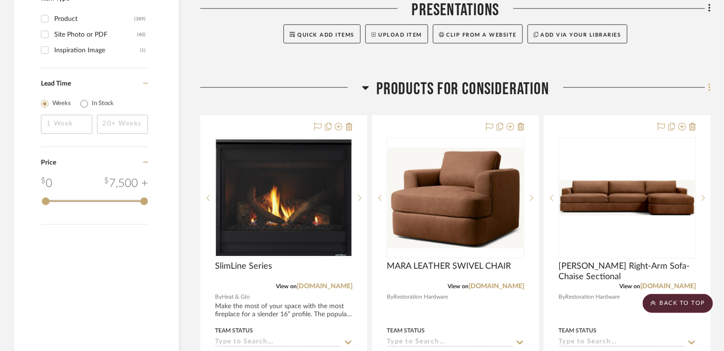
click at [708, 86] on fa-icon at bounding box center [708, 88] width 6 height 16
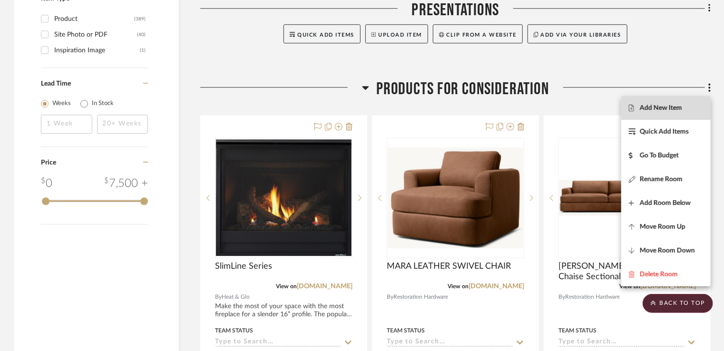
click at [690, 107] on span "Add New Item" at bounding box center [666, 108] width 74 height 8
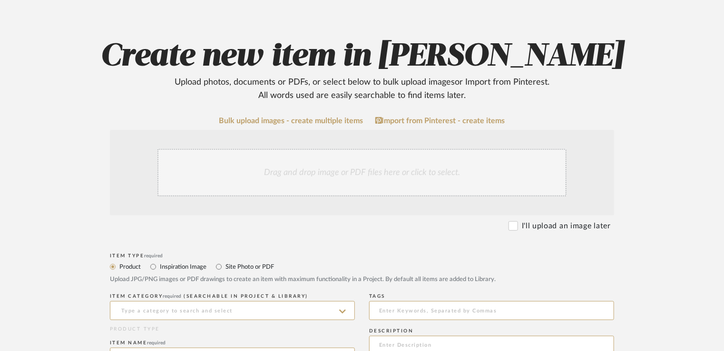
scroll to position [143, 0]
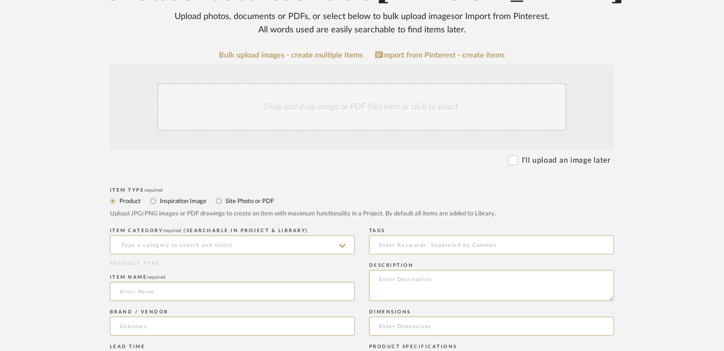
click at [304, 105] on div "Drag and drop image or PDF files here or click to select." at bounding box center [362, 107] width 409 height 48
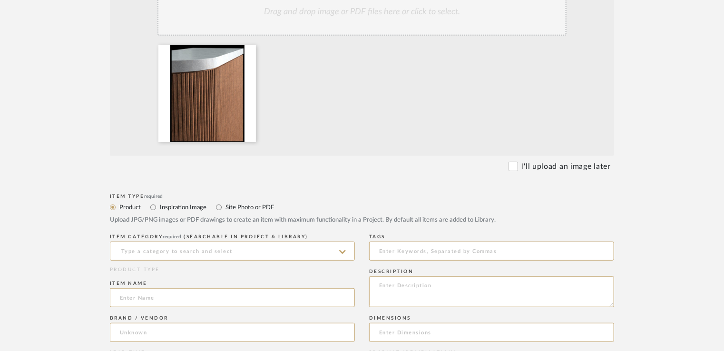
scroll to position [286, 0]
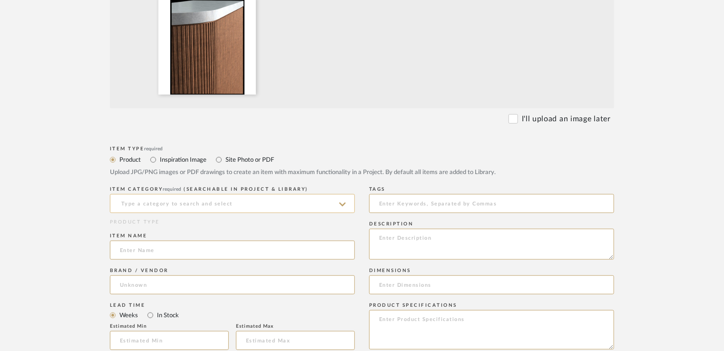
click at [186, 202] on input at bounding box center [232, 203] width 245 height 19
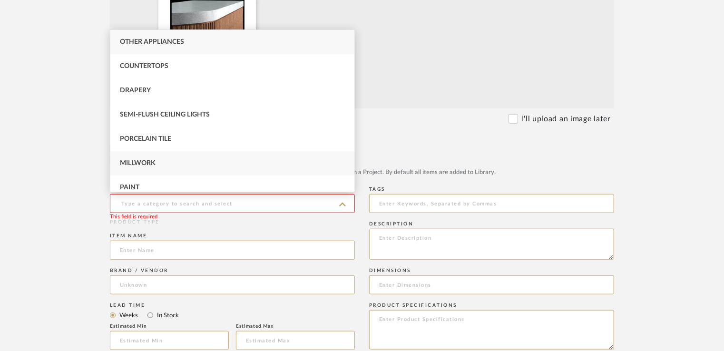
scroll to position [32, 0]
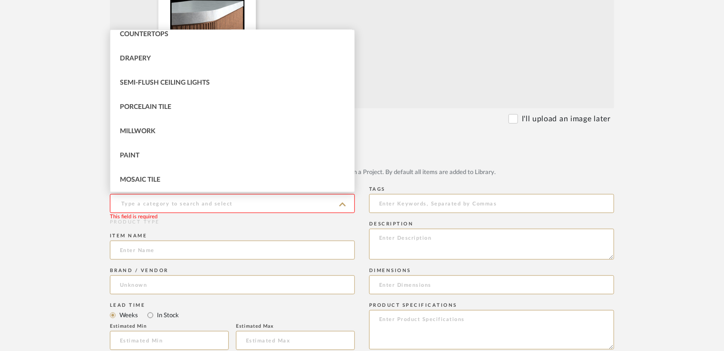
click at [148, 204] on input at bounding box center [232, 203] width 245 height 19
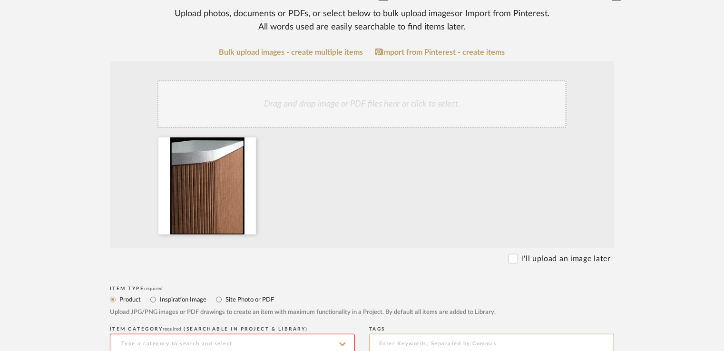
scroll to position [143, 0]
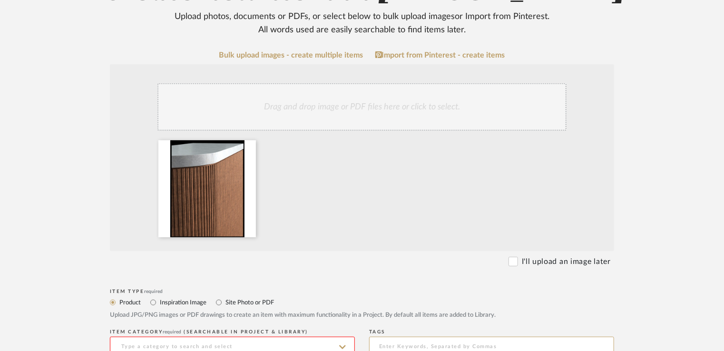
click at [353, 114] on div "Drag and drop image or PDF files here or click to select." at bounding box center [362, 107] width 409 height 48
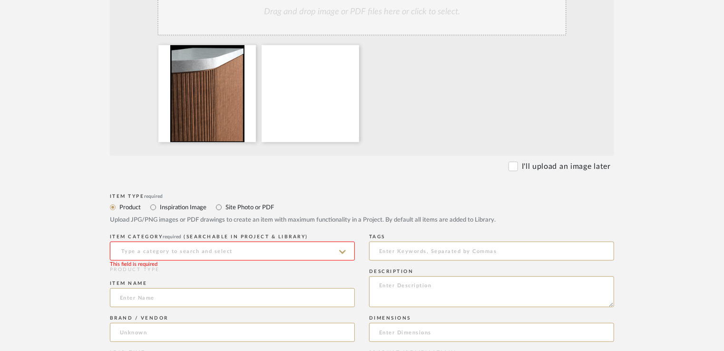
scroll to position [286, 0]
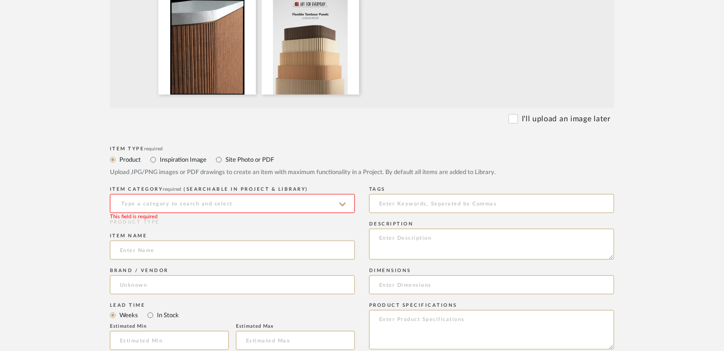
click at [225, 203] on input at bounding box center [232, 203] width 245 height 19
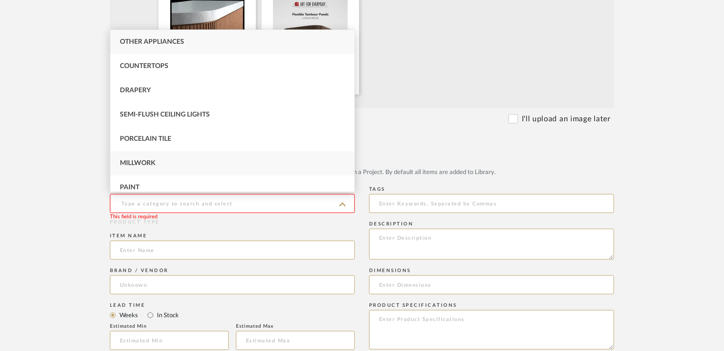
click at [202, 171] on div "Millwork" at bounding box center [232, 163] width 244 height 24
type input "Millwork"
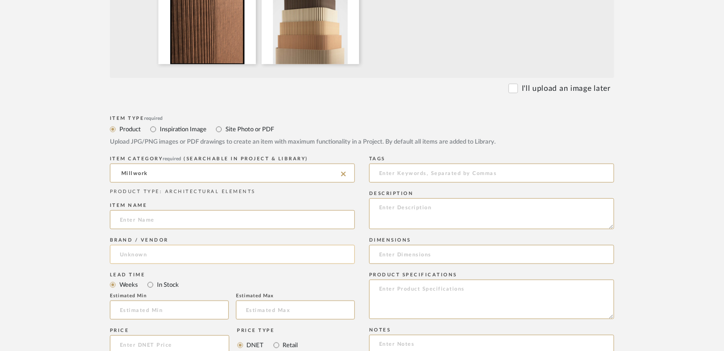
scroll to position [333, 0]
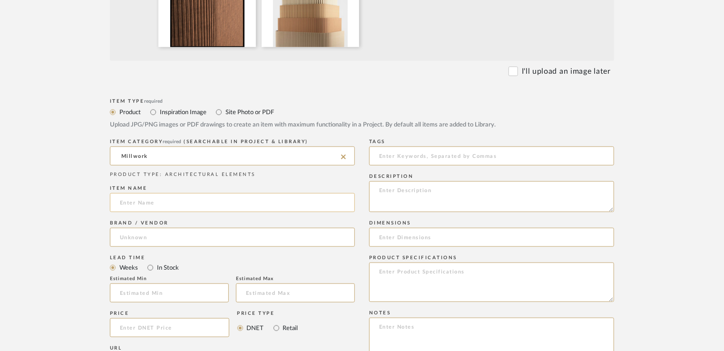
click at [171, 194] on input at bounding box center [232, 202] width 245 height 19
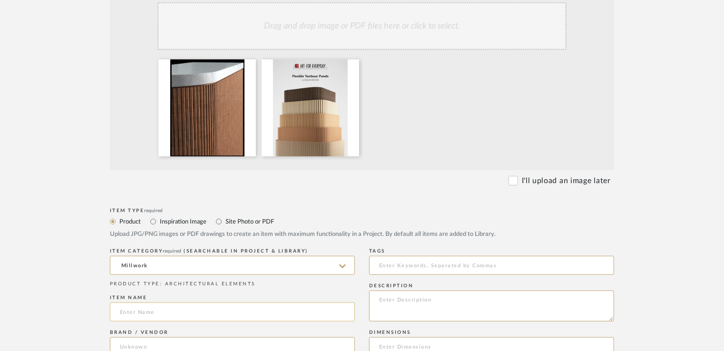
scroll to position [238, 0]
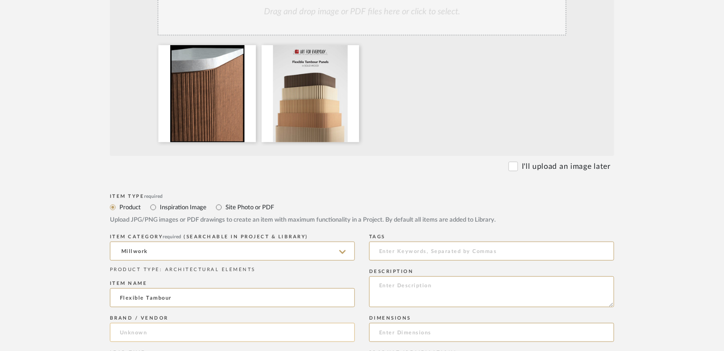
type input "Flexible Tambour"
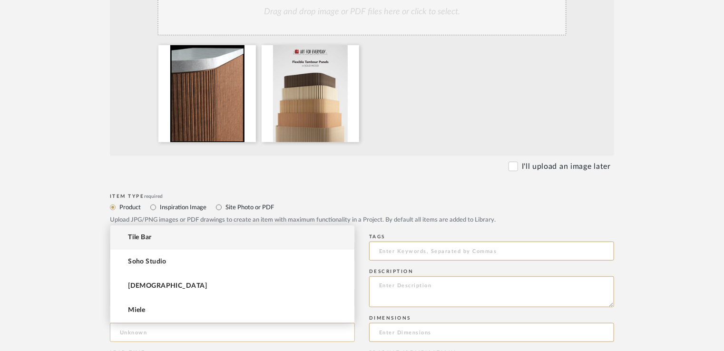
click at [137, 331] on input at bounding box center [232, 332] width 245 height 19
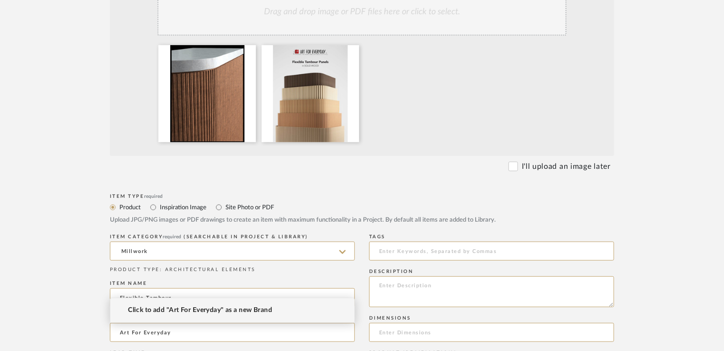
type input "Art For Everyday"
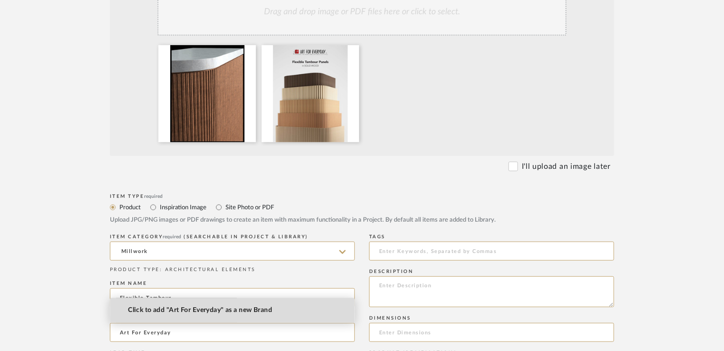
click at [175, 305] on mat-option "Click to add "Art For Everyday" as a new Brand" at bounding box center [232, 310] width 244 height 24
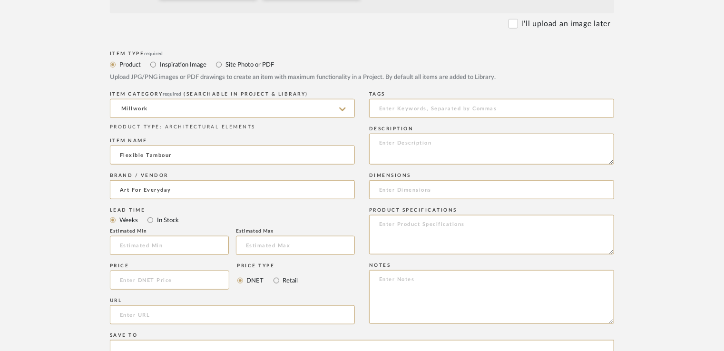
scroll to position [428, 0]
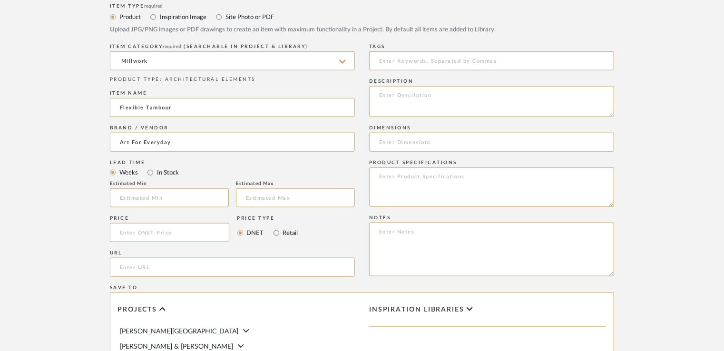
click at [130, 280] on div "URL" at bounding box center [232, 265] width 245 height 35
click at [131, 270] on input "url" at bounding box center [232, 267] width 245 height 19
paste input "https://artforeveryday.com/product/traditional-woodcarvings-collection/flexible…"
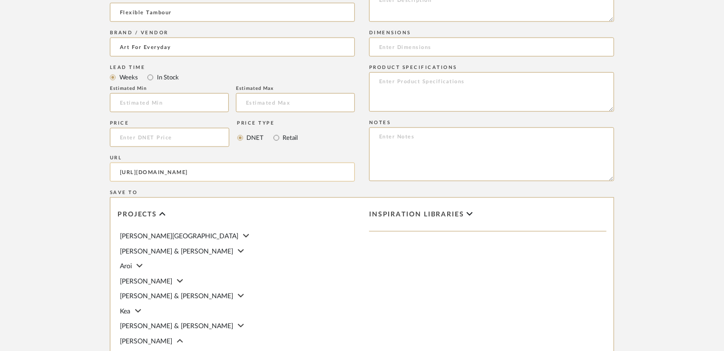
scroll to position [666, 0]
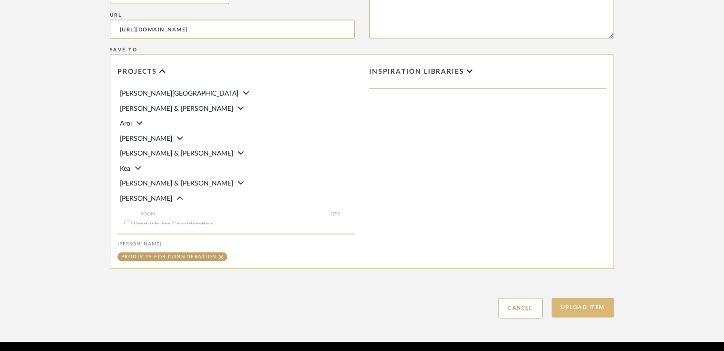
type input "https://artforeveryday.com/product/traditional-woodcarvings-collection/flexible…"
click at [587, 312] on button "Upload Item" at bounding box center [583, 308] width 63 height 20
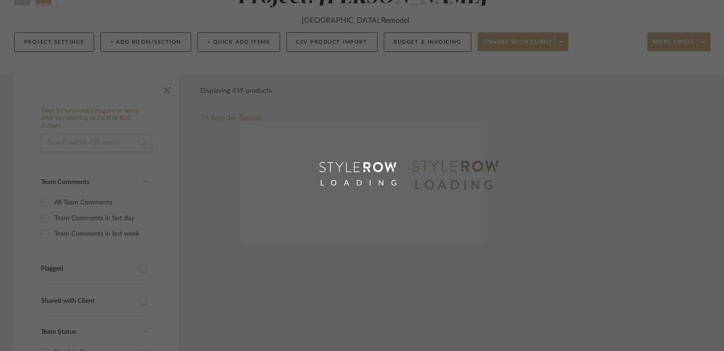
scroll to position [38, 0]
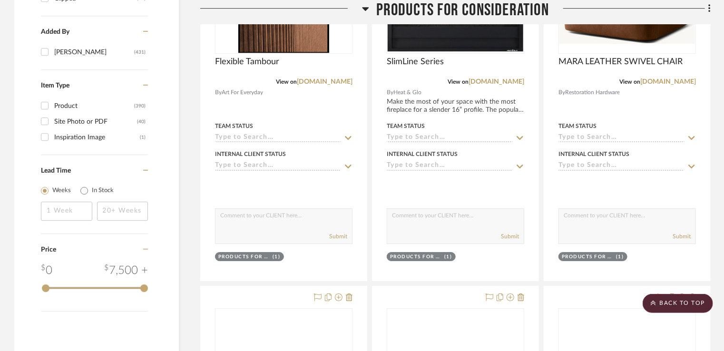
scroll to position [1553, 0]
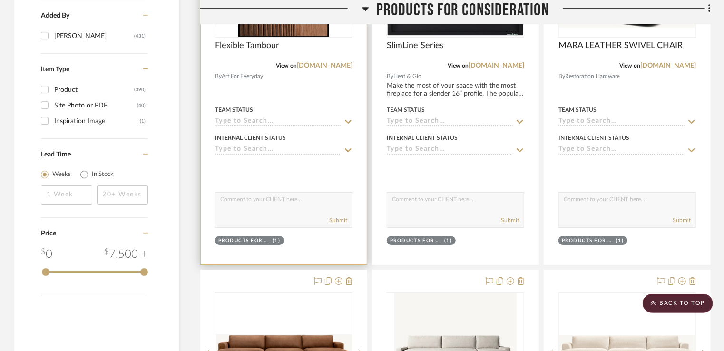
click at [345, 120] on icon at bounding box center [348, 122] width 7 height 4
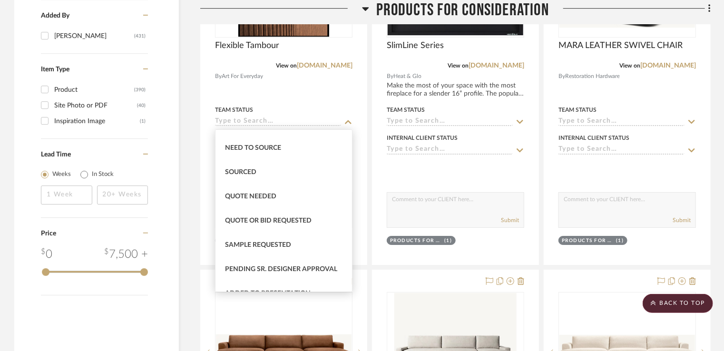
scroll to position [286, 0]
click at [261, 246] on span "Sample Requested" at bounding box center [258, 244] width 66 height 7
type input "[DATE]"
type input "Sample Requested"
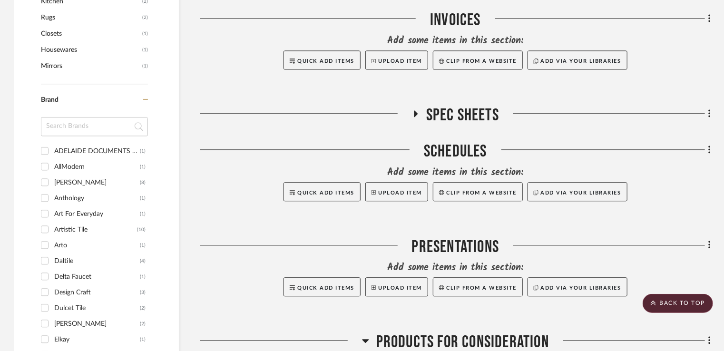
scroll to position [1315, 0]
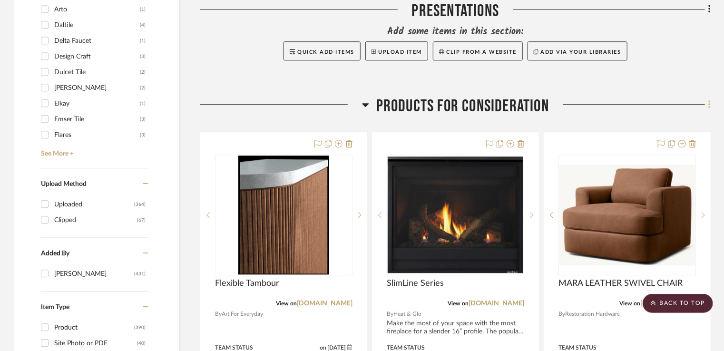
click at [708, 105] on fa-icon at bounding box center [708, 106] width 6 height 16
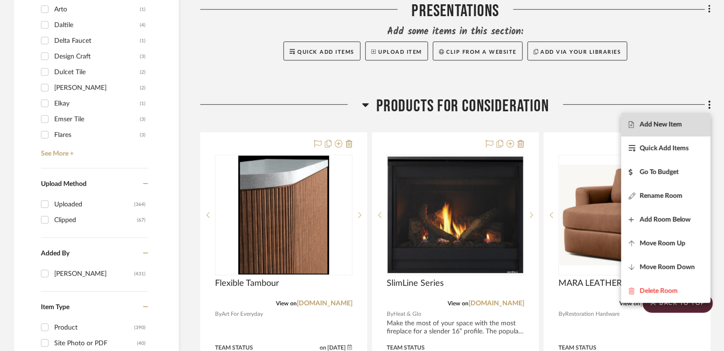
click at [698, 117] on button "Add New Item" at bounding box center [666, 125] width 89 height 24
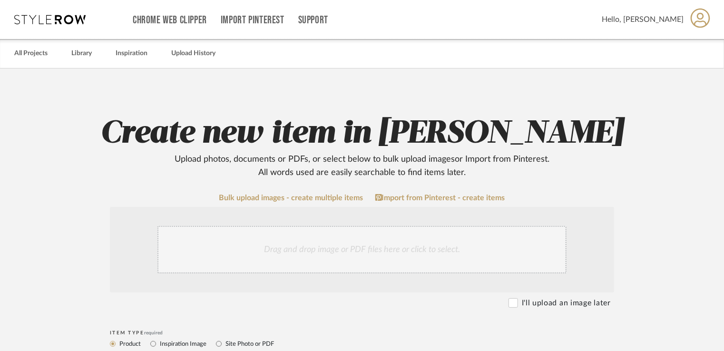
click at [292, 257] on div "Drag and drop image or PDF files here or click to select." at bounding box center [362, 250] width 409 height 48
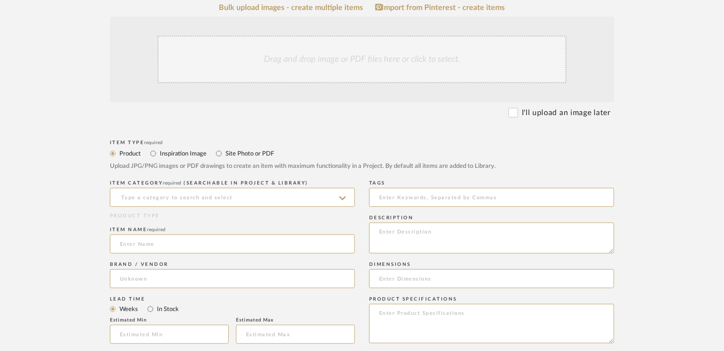
click at [302, 61] on div "Drag and drop image or PDF files here or click to select." at bounding box center [362, 60] width 409 height 48
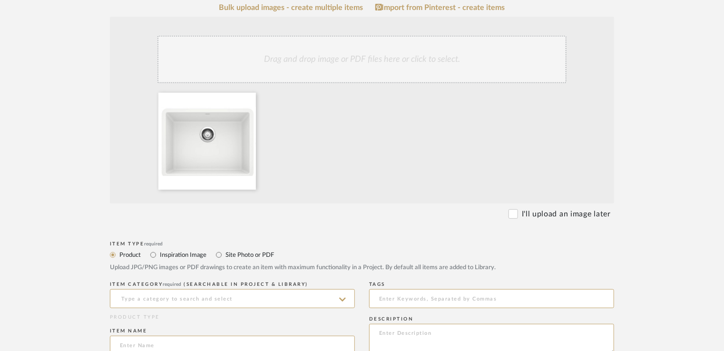
click at [357, 77] on div "Drag and drop image or PDF files here or click to select." at bounding box center [362, 60] width 409 height 48
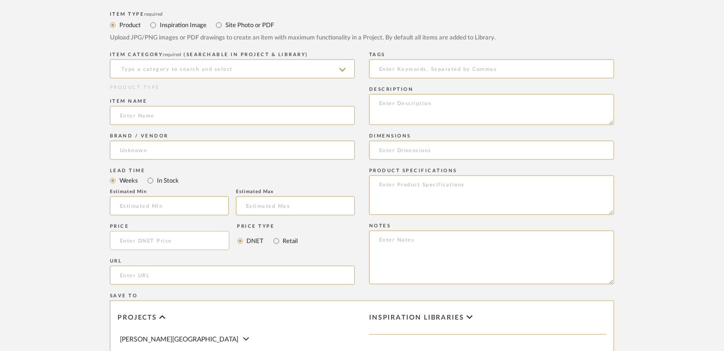
scroll to position [476, 0]
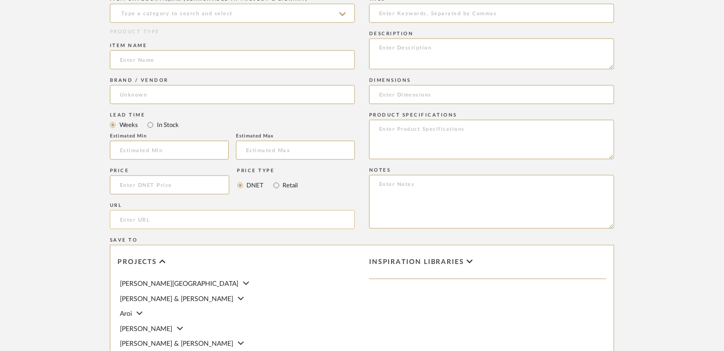
click at [138, 221] on input "url" at bounding box center [232, 219] width 245 height 19
paste input "https://www.fergusonhome.com/blanco-522414/s1294931?uid=3072945&searchId=7NkZjA…"
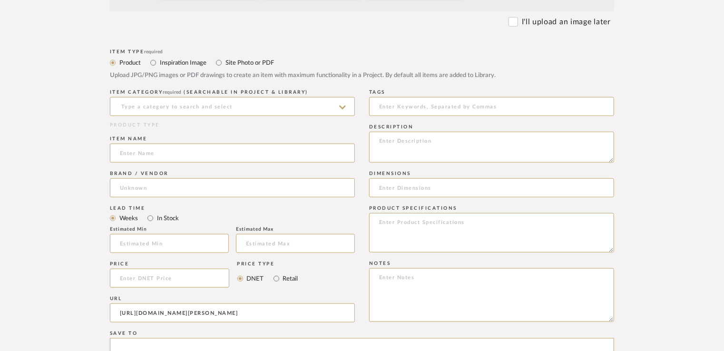
scroll to position [381, 0]
type input "https://www.fergusonhome.com/blanco-522414/s1294931?uid=3072945&searchId=7NkZjA…"
click at [134, 157] on input at bounding box center [232, 155] width 245 height 19
type input "Sink"
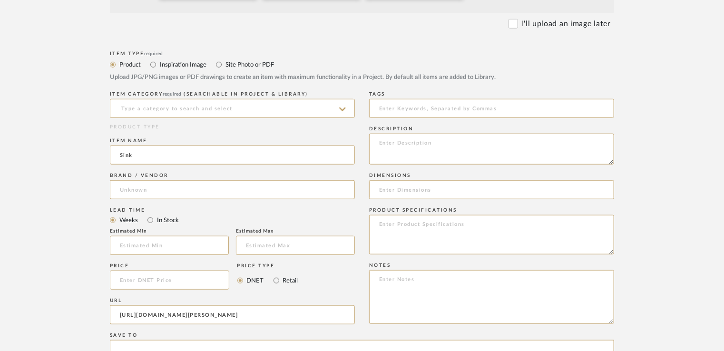
click at [155, 200] on div "Brand / Vendor" at bounding box center [232, 187] width 245 height 35
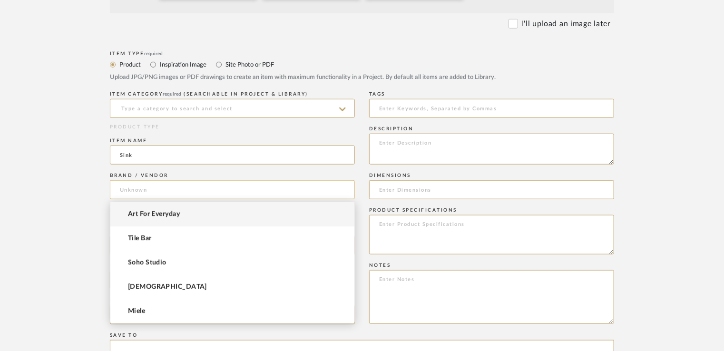
click at [154, 192] on input at bounding box center [232, 189] width 245 height 19
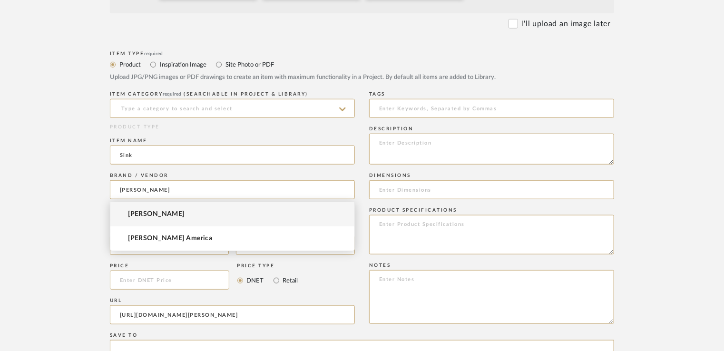
type input "Blanco"
click at [156, 215] on mat-option "Blanco" at bounding box center [232, 214] width 244 height 24
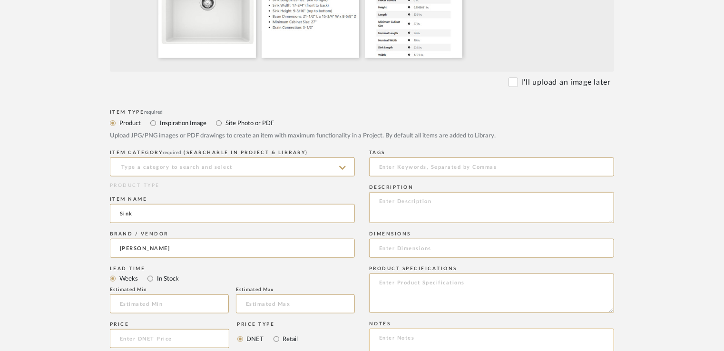
scroll to position [333, 0]
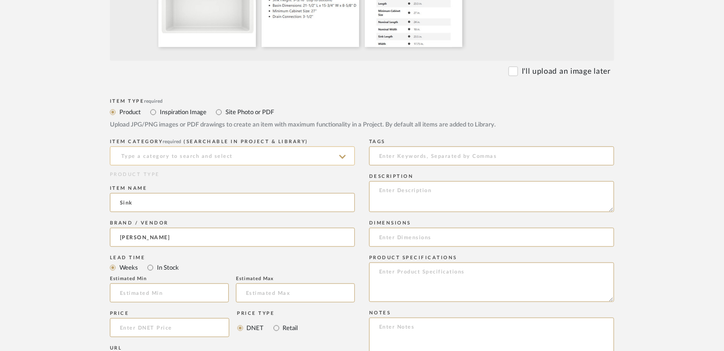
click at [206, 160] on input at bounding box center [232, 156] width 245 height 19
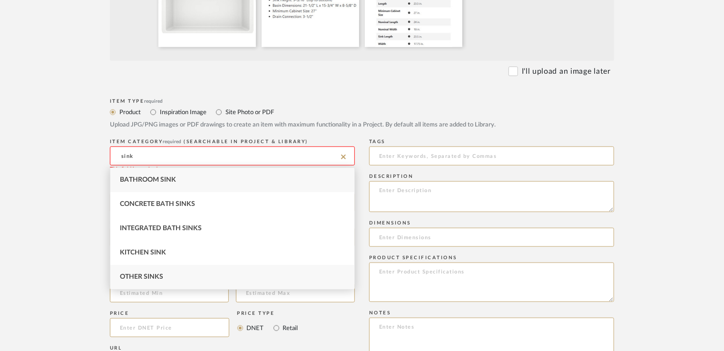
click at [149, 277] on span "Other Sinks" at bounding box center [141, 277] width 43 height 7
type input "Other Sinks"
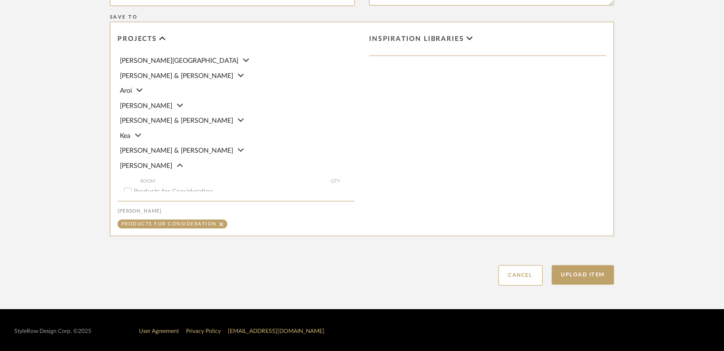
scroll to position [701, 0]
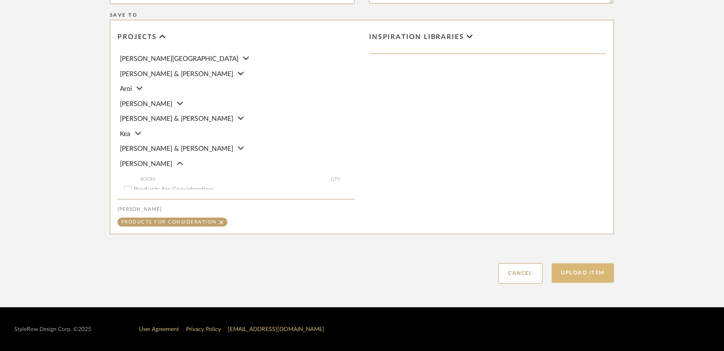
click at [581, 277] on button "Upload Item" at bounding box center [583, 274] width 63 height 20
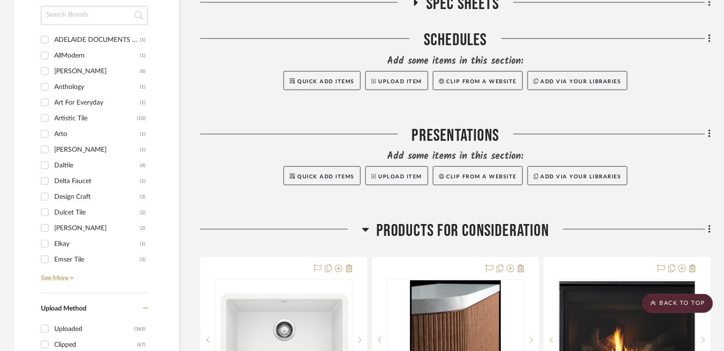
scroll to position [1190, 0]
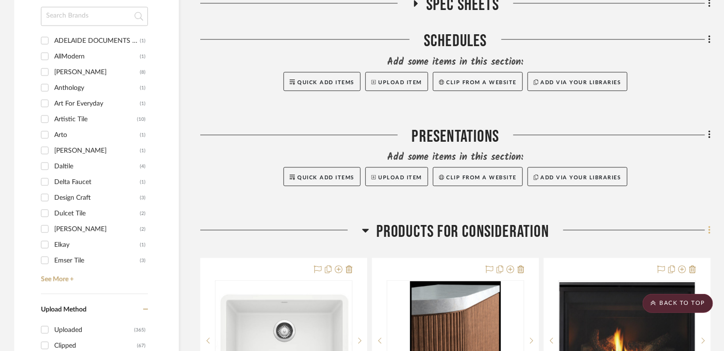
click at [710, 230] on icon at bounding box center [710, 230] width 2 height 8
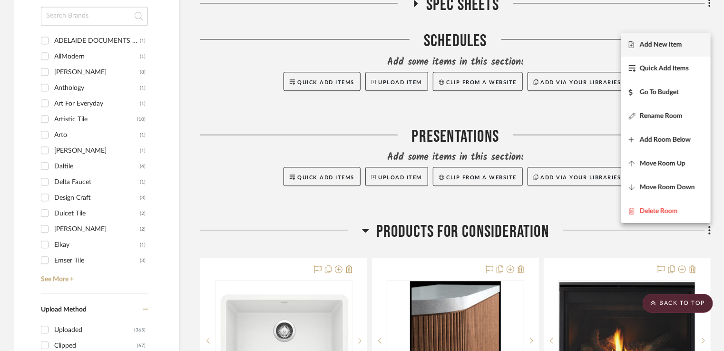
click at [670, 48] on span "Add New Item" at bounding box center [661, 45] width 42 height 8
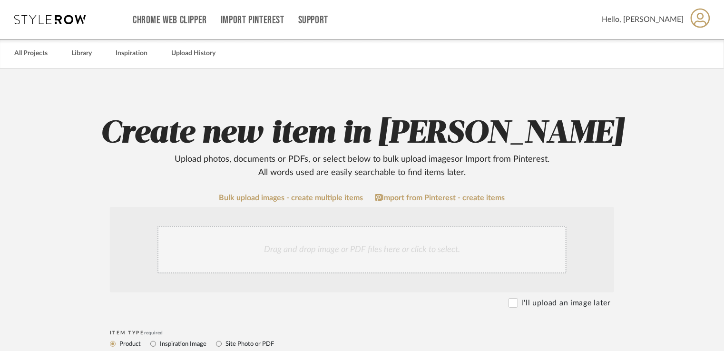
click at [306, 249] on div "Drag and drop image or PDF files here or click to select." at bounding box center [362, 250] width 409 height 48
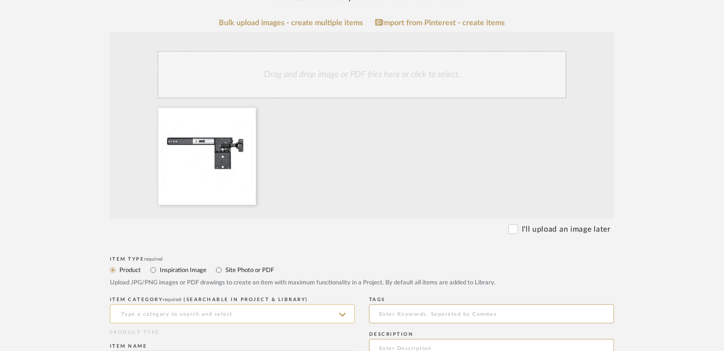
scroll to position [190, 0]
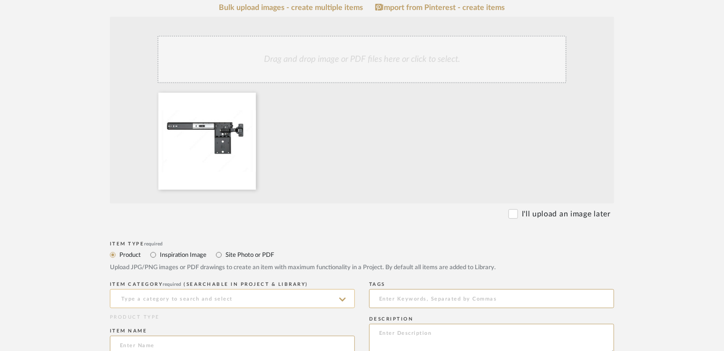
click at [235, 299] on input at bounding box center [232, 298] width 245 height 19
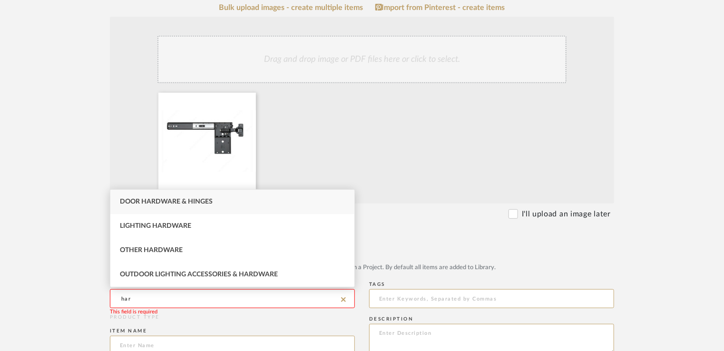
click at [227, 203] on div "Door Hardware & Hinges" at bounding box center [232, 202] width 244 height 24
type input "Door Hardware & Hinges"
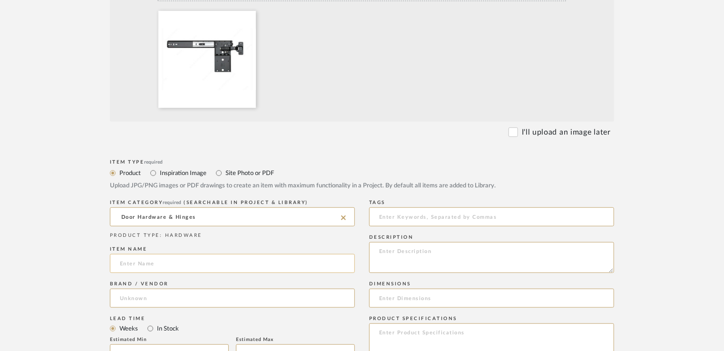
scroll to position [286, 0]
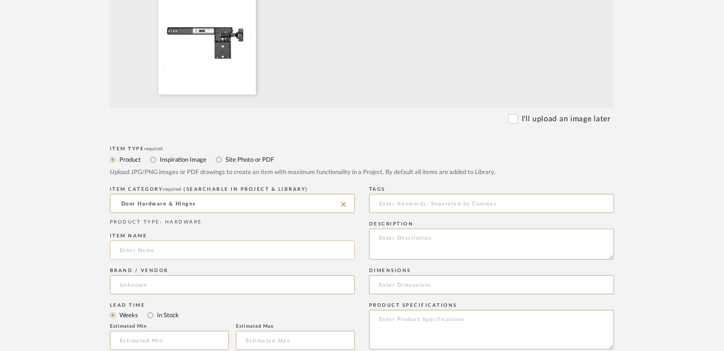
click at [145, 251] on input at bounding box center [232, 250] width 245 height 19
paste input "Pocket Door Slide"
type input "Pocket Door Slide"
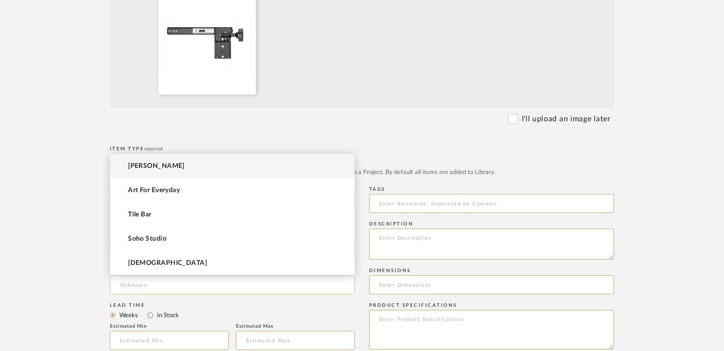
click at [164, 284] on input at bounding box center [232, 285] width 245 height 19
type input "Richelieu"
click at [59, 287] on form "Bulk upload images - create multiple items Import from Pinterest - create items…" at bounding box center [362, 303] width 606 height 791
click at [162, 286] on input at bounding box center [232, 285] width 245 height 19
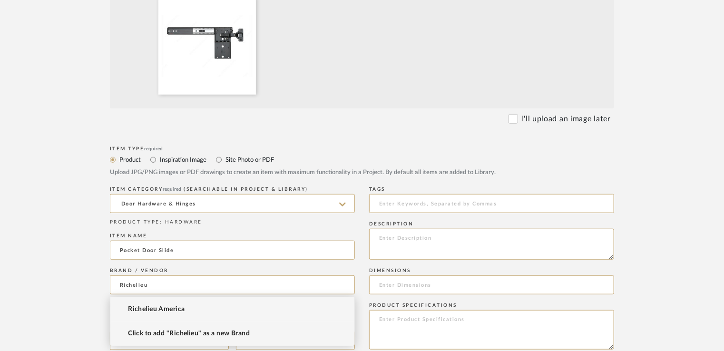
type input "Richelieu"
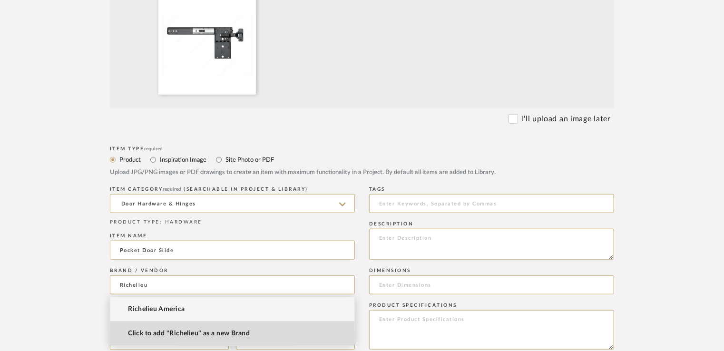
click at [144, 337] on span "Click to add "Richelieu" as a new Brand" at bounding box center [189, 334] width 122 height 8
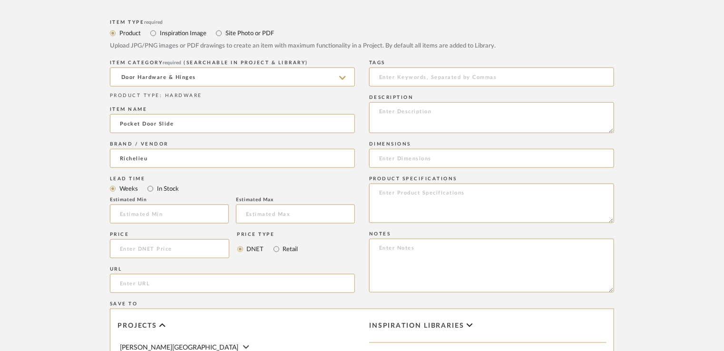
scroll to position [428, 0]
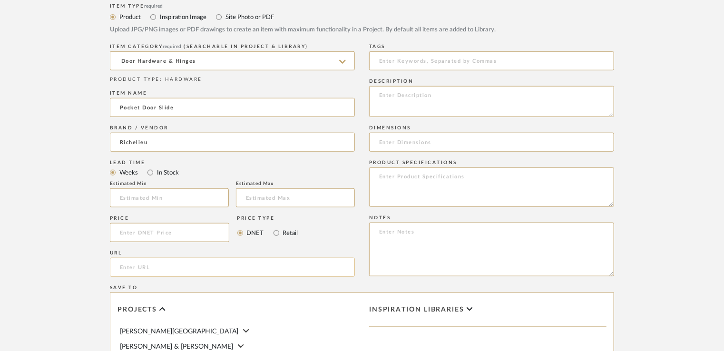
click at [159, 268] on input "url" at bounding box center [232, 267] width 245 height 19
paste input "https://www.richelieu.com/us/en/category/hinges-slides-and-opening-systems/slid…"
type input "https://www.richelieu.com/us/en/category/hinges-slides-and-opening-systems/slid…"
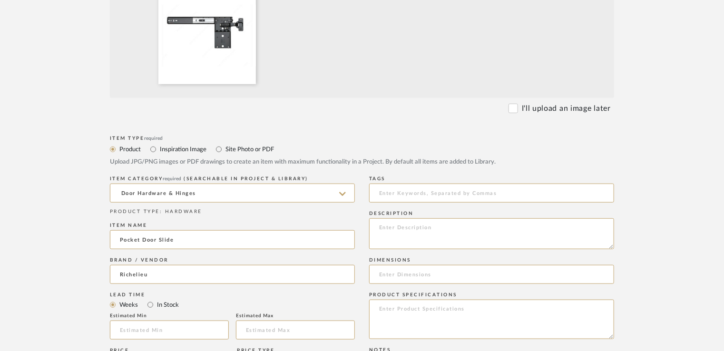
scroll to position [381, 0]
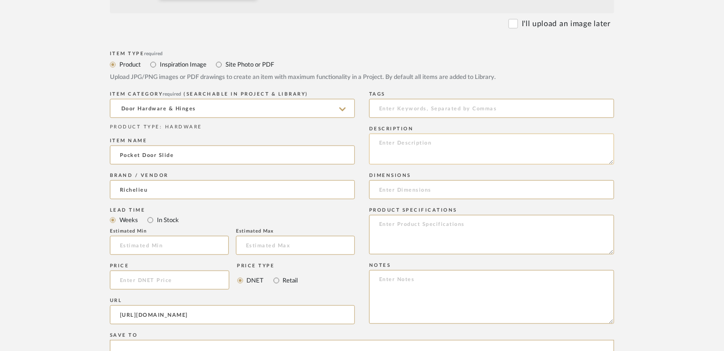
click at [426, 146] on textarea at bounding box center [491, 149] width 245 height 31
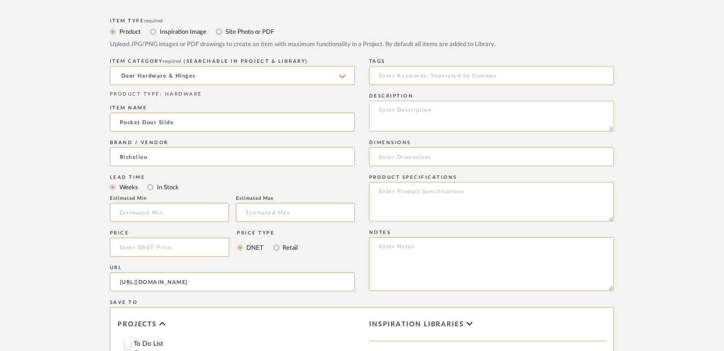
scroll to position [428, 0]
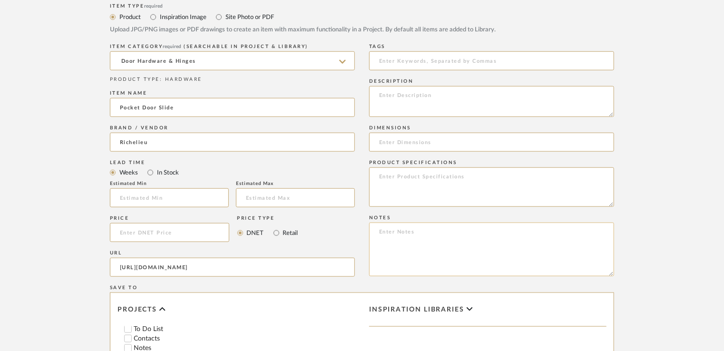
click at [417, 233] on textarea at bounding box center [491, 250] width 245 height 54
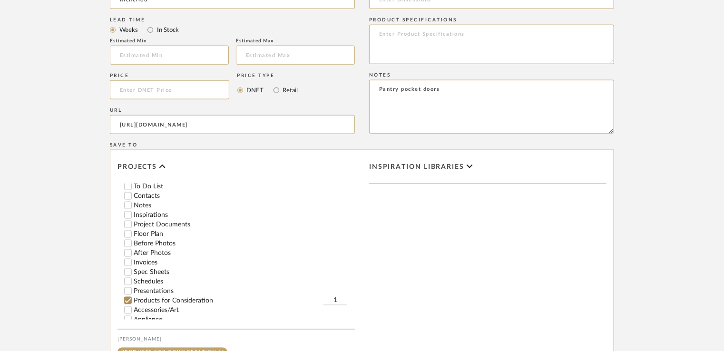
scroll to position [701, 0]
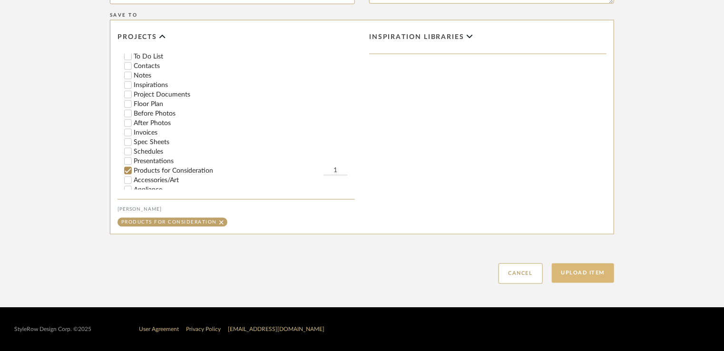
type textarea "Pantry pocket doors"
click at [594, 274] on button "Upload Item" at bounding box center [583, 274] width 63 height 20
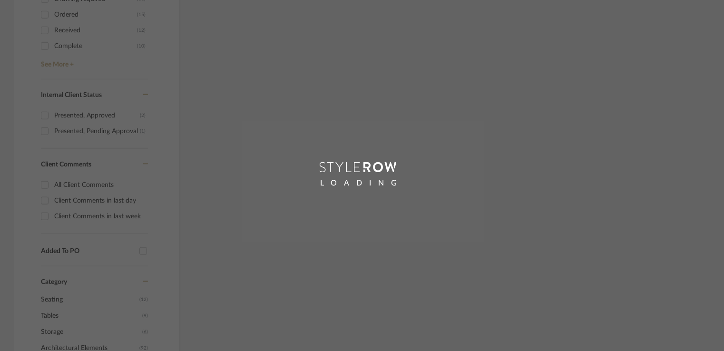
scroll to position [38, 0]
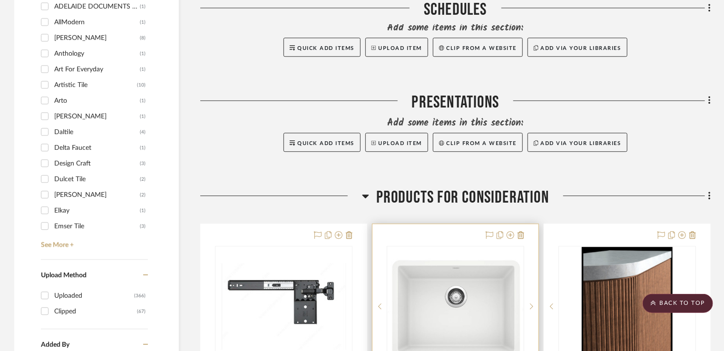
scroll to position [1173, 0]
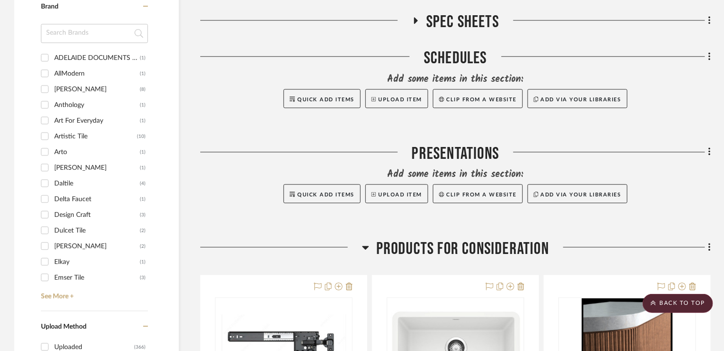
click at [369, 249] on h3 "Products for Consideration" at bounding box center [455, 249] width 187 height 20
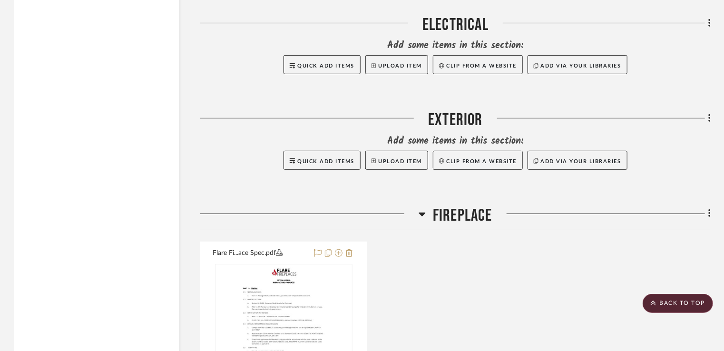
scroll to position [2172, 0]
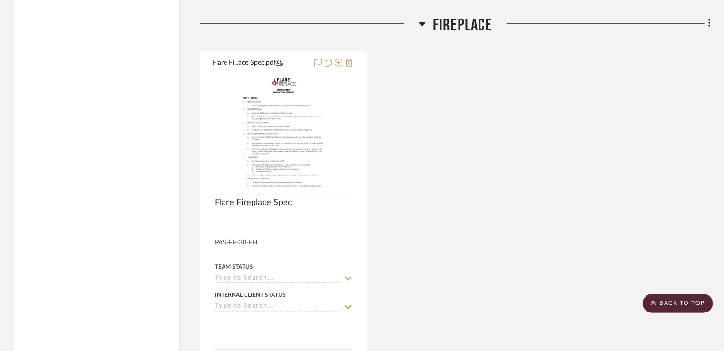
click at [423, 24] on icon at bounding box center [422, 24] width 7 height 4
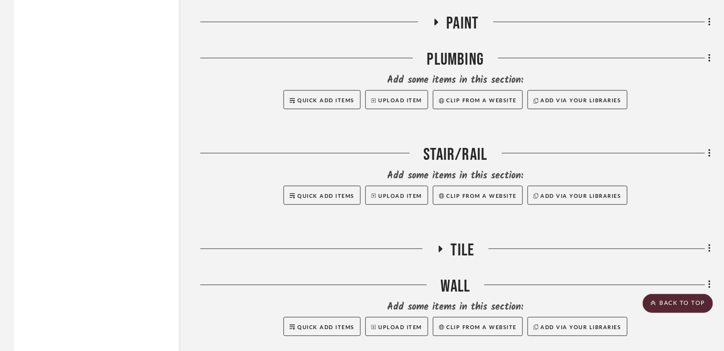
scroll to position [2838, 0]
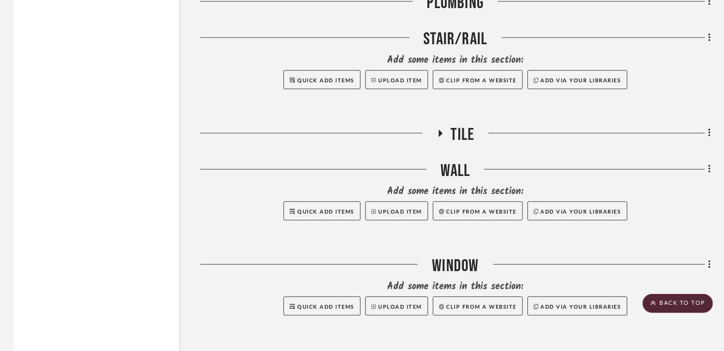
click at [454, 136] on span "Tile" at bounding box center [463, 135] width 24 height 20
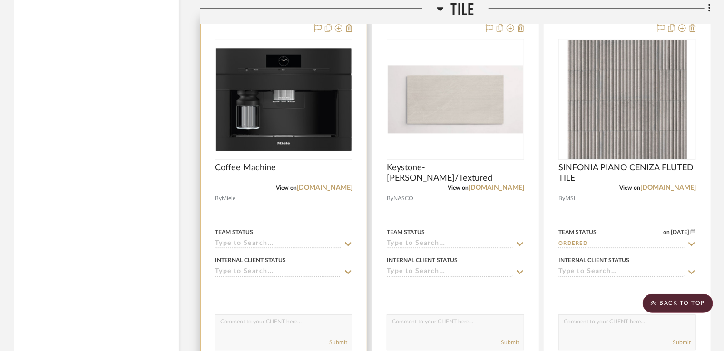
scroll to position [2934, 0]
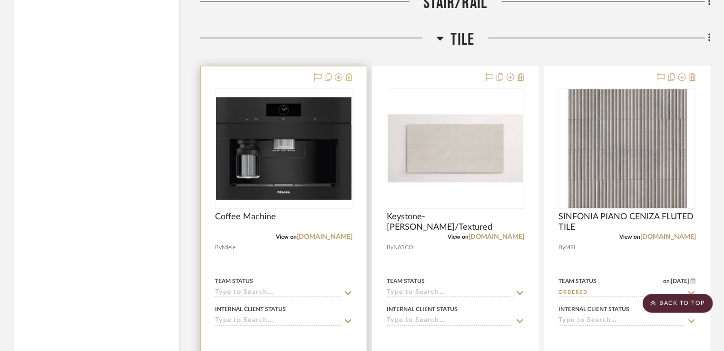
click at [350, 76] on icon at bounding box center [349, 77] width 7 height 8
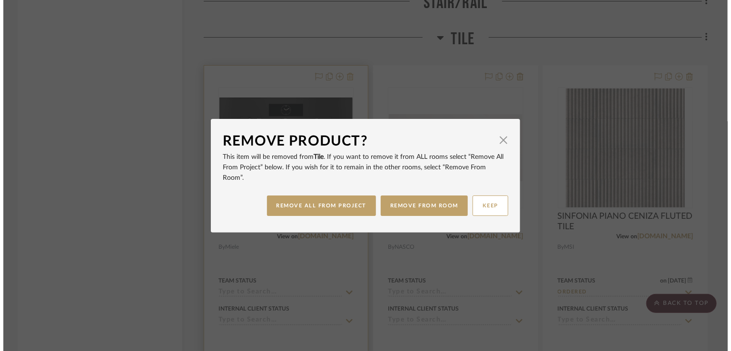
scroll to position [0, 0]
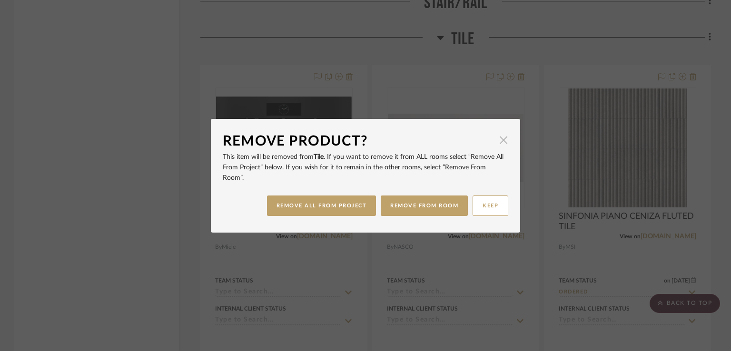
click at [499, 150] on span "button" at bounding box center [503, 140] width 19 height 19
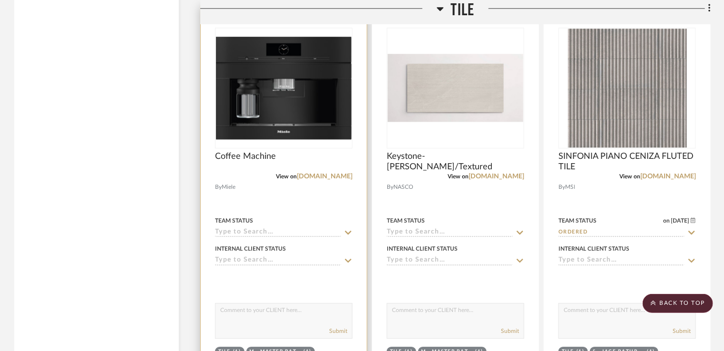
scroll to position [2981, 0]
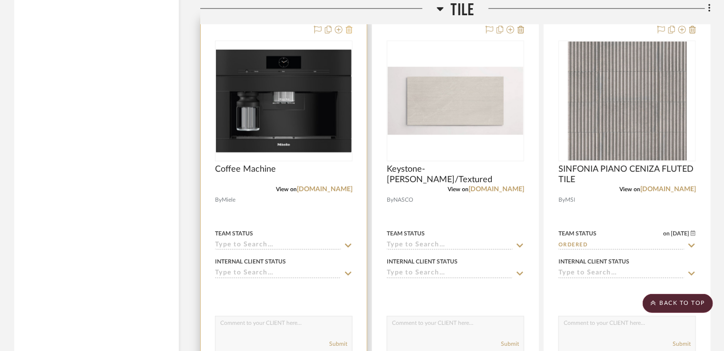
click at [352, 27] on icon at bounding box center [349, 30] width 7 height 8
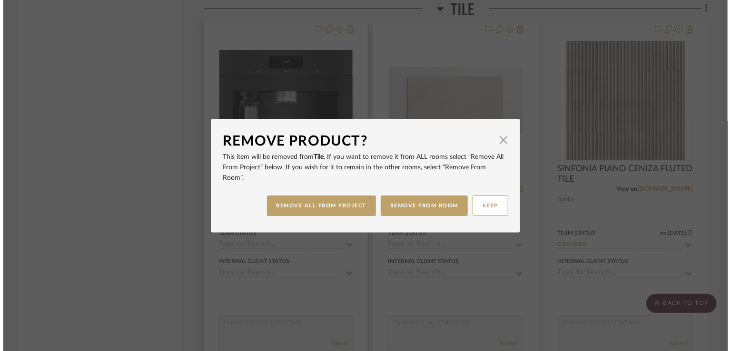
scroll to position [0, 0]
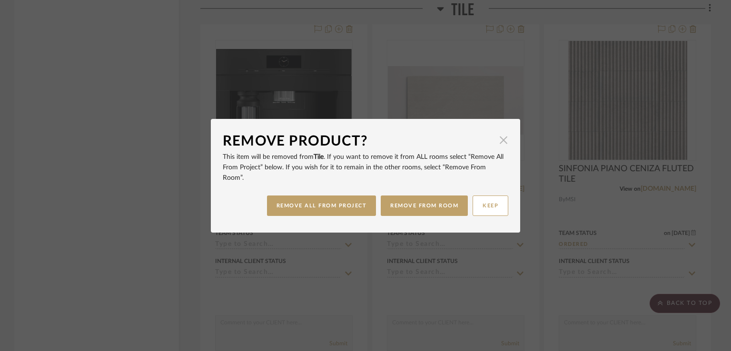
click at [503, 150] on span "button" at bounding box center [503, 140] width 19 height 19
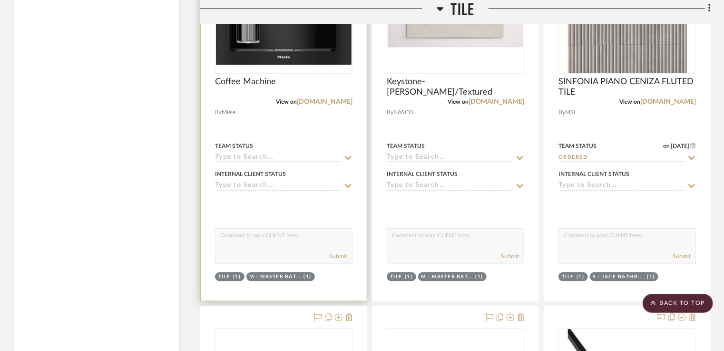
scroll to position [2951, 0]
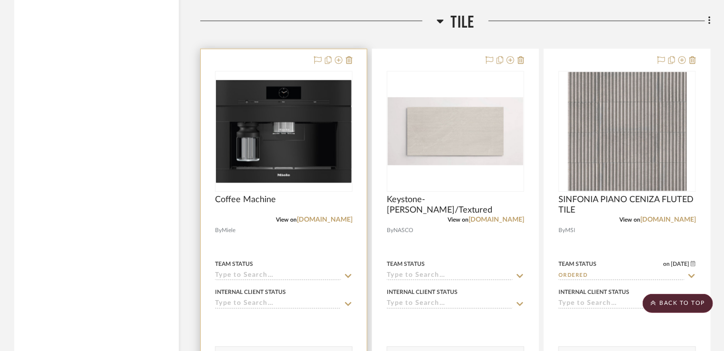
click at [351, 54] on div at bounding box center [284, 234] width 166 height 370
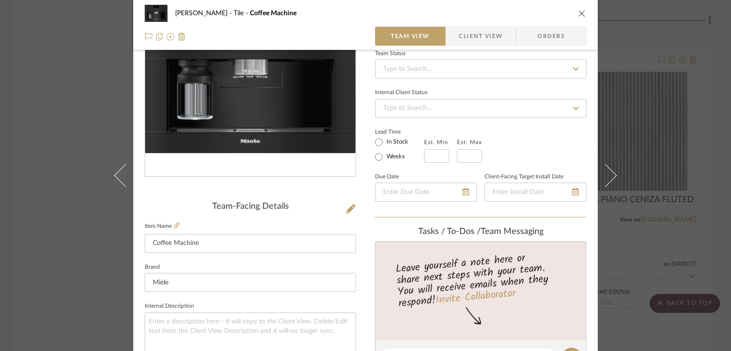
scroll to position [0, 0]
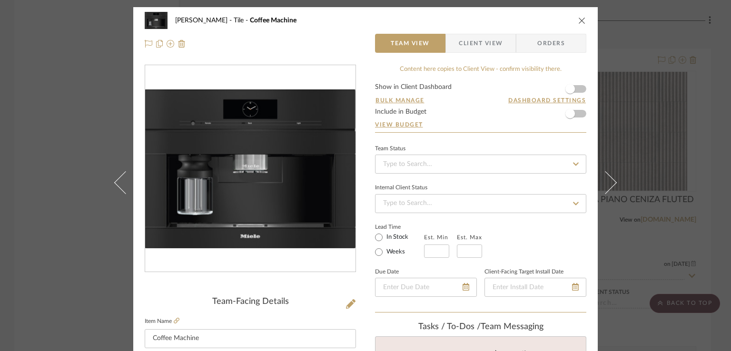
click at [578, 23] on icon "close" at bounding box center [582, 21] width 8 height 8
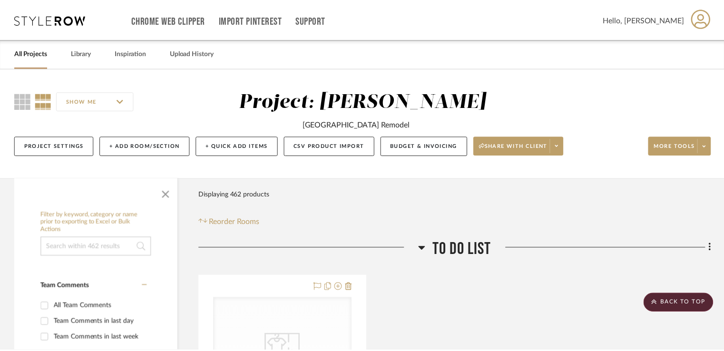
scroll to position [2951, 0]
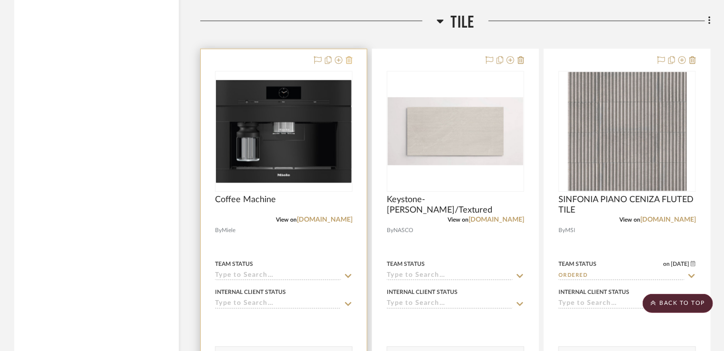
click at [352, 59] on icon at bounding box center [349, 60] width 7 height 8
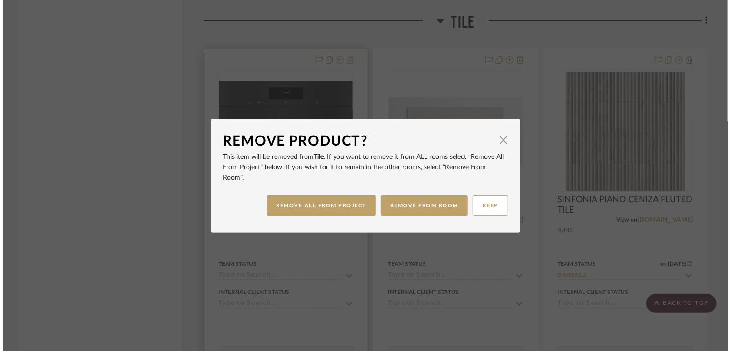
scroll to position [0, 0]
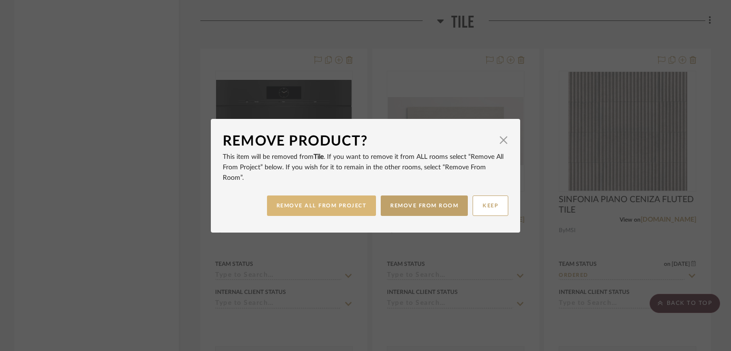
click at [322, 202] on button "REMOVE ALL FROM PROJECT" at bounding box center [321, 206] width 109 height 20
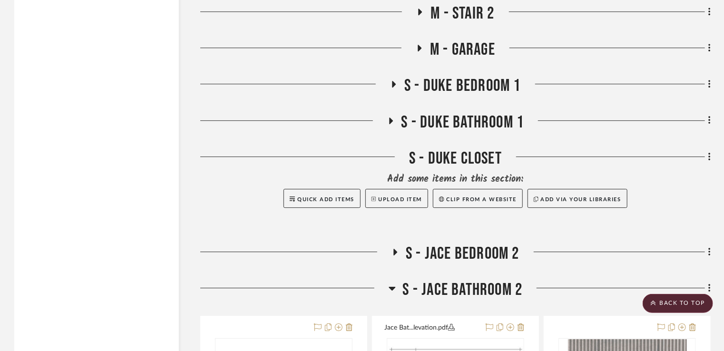
scroll to position [5188, 0]
